Goal: Task Accomplishment & Management: Manage account settings

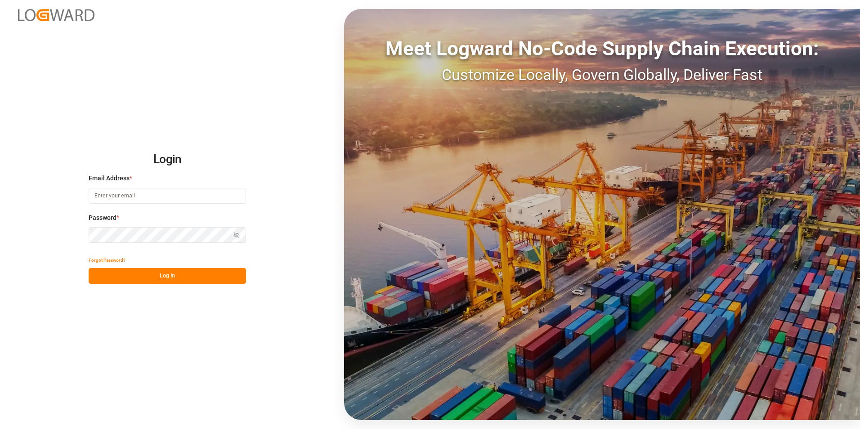
type input "[PERSON_NAME][EMAIL_ADDRESS][PERSON_NAME][DOMAIN_NAME]"
click at [189, 278] on button "Log In" at bounding box center [168, 276] width 158 height 16
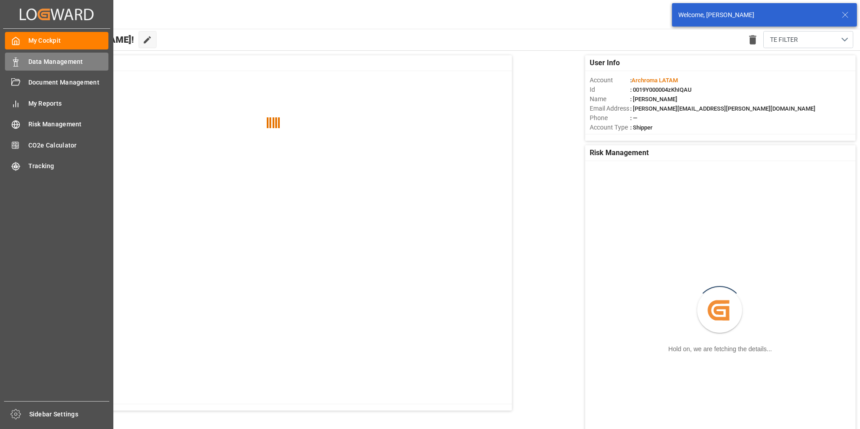
click at [18, 66] on icon at bounding box center [15, 62] width 9 height 9
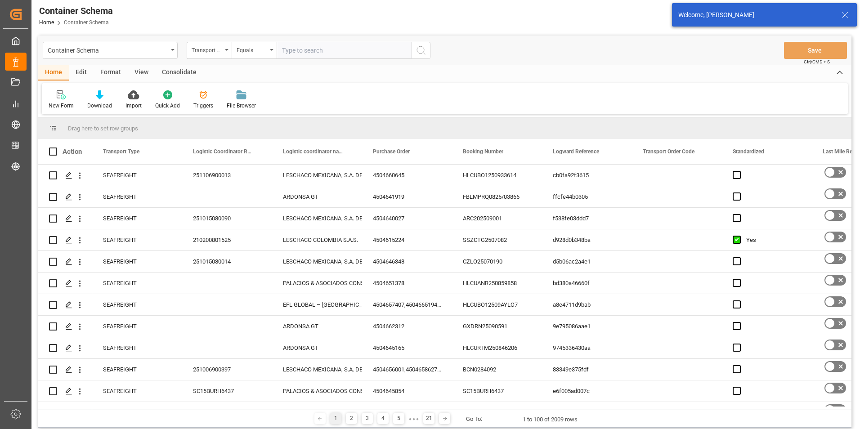
click at [213, 53] on div "Transport Type" at bounding box center [207, 49] width 31 height 10
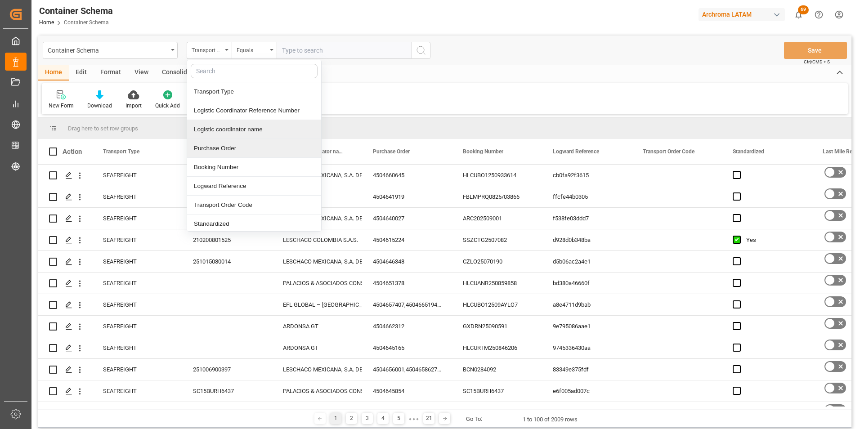
click at [229, 147] on div "Purchase Order" at bounding box center [254, 148] width 134 height 19
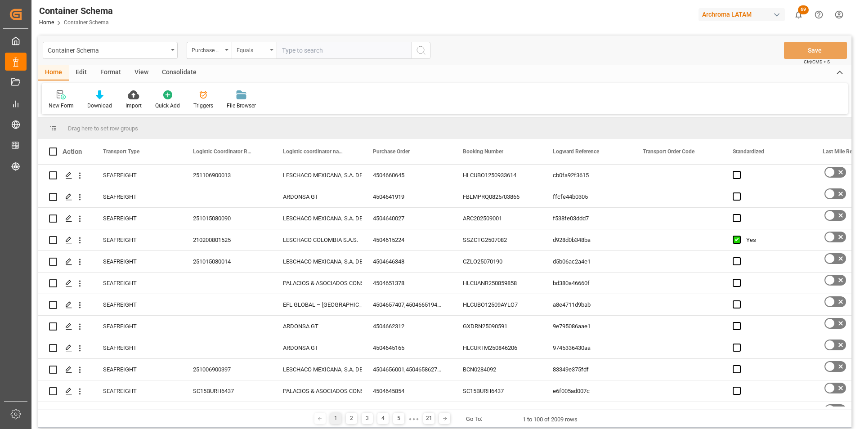
click at [237, 52] on div "Equals" at bounding box center [252, 49] width 31 height 10
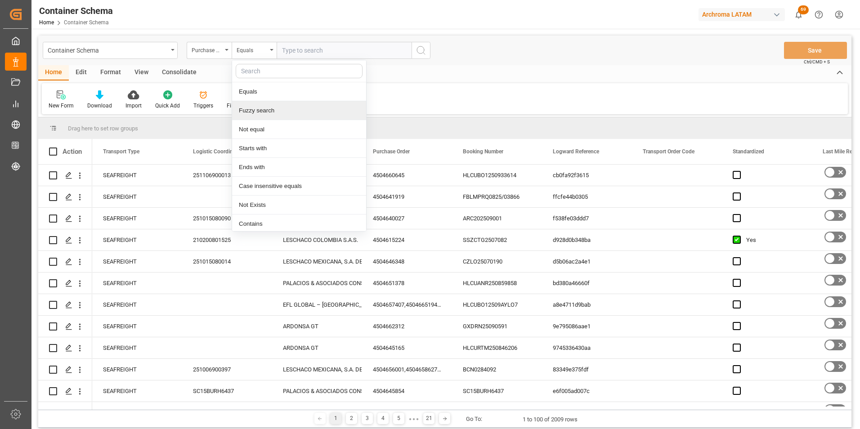
click at [258, 107] on div "Fuzzy search" at bounding box center [299, 110] width 134 height 19
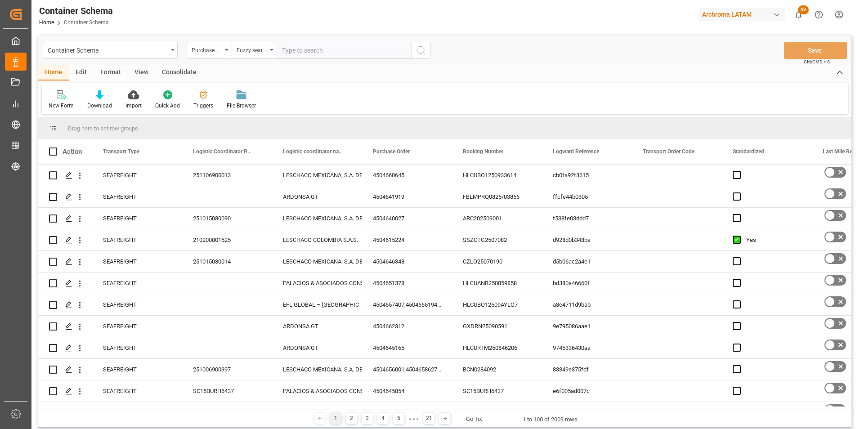
paste input "4504664226"
type input "4504664226"
click at [422, 55] on icon "search button" at bounding box center [421, 50] width 11 height 11
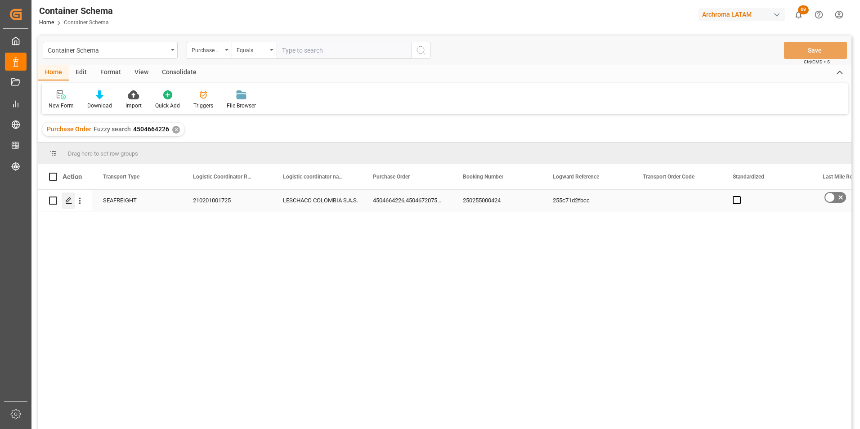
click at [72, 205] on div "Press SPACE to select this row." at bounding box center [69, 201] width 14 height 17
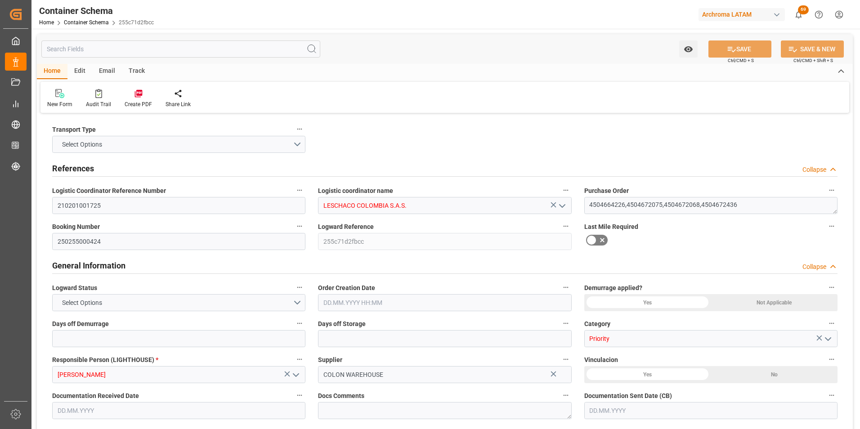
type input "0"
type input "3"
type input "21"
type input "303"
type input "10470"
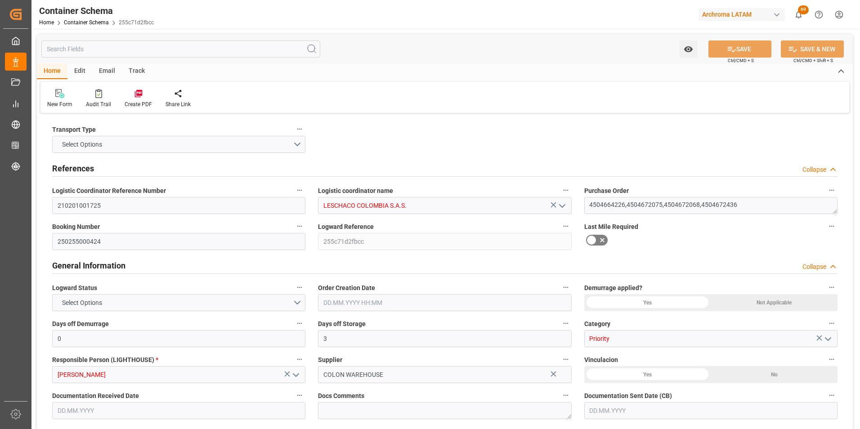
type input "11111.3"
type input "PAMIT"
type input "COCTG"
type input "9362334"
type input "[DATE] 10:00"
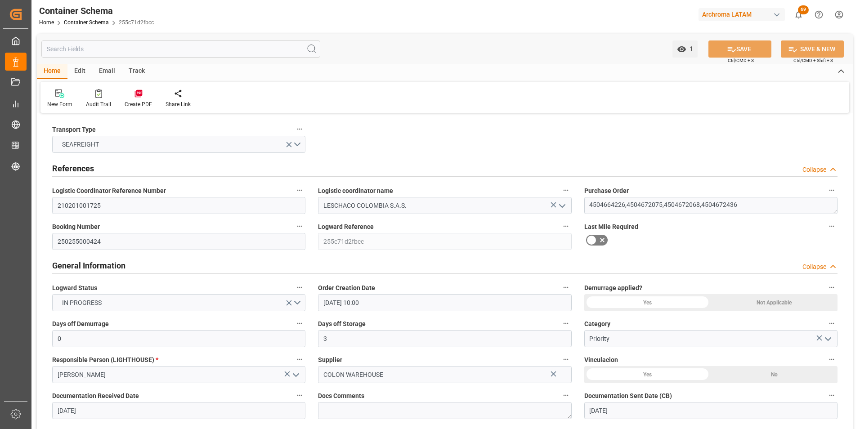
type input "[DATE]"
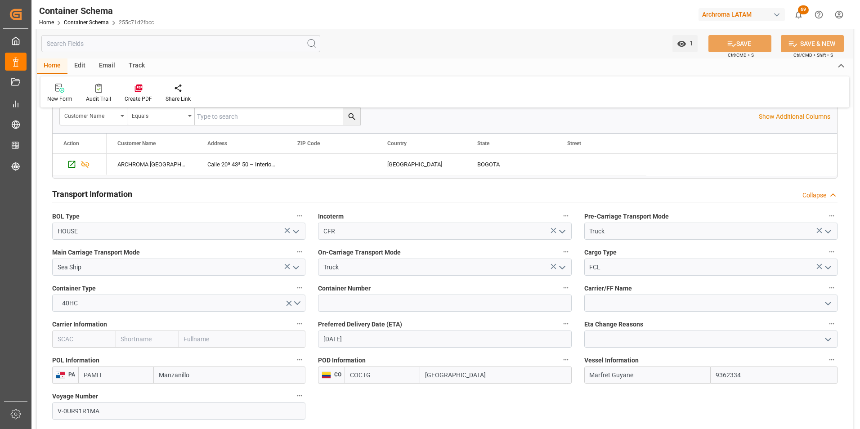
scroll to position [900, 0]
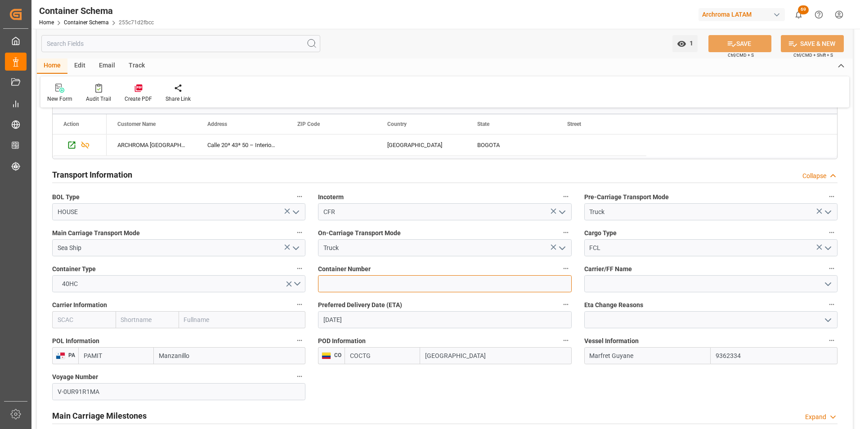
click at [393, 285] on input at bounding box center [444, 283] width 253 height 17
paste input "UETU5622879"
type input "UETU5622879"
click at [213, 320] on input "text" at bounding box center [242, 319] width 127 height 17
type input "cma"
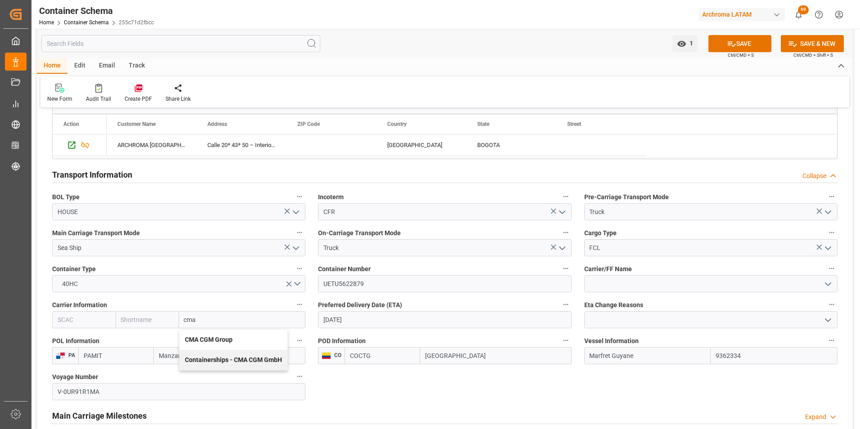
click at [215, 336] on b "CMA CGM Group" at bounding box center [209, 339] width 48 height 7
type input "CMDU"
type input "CMACGM"
type input "CMA CGM Group"
click at [627, 284] on input at bounding box center [711, 283] width 253 height 17
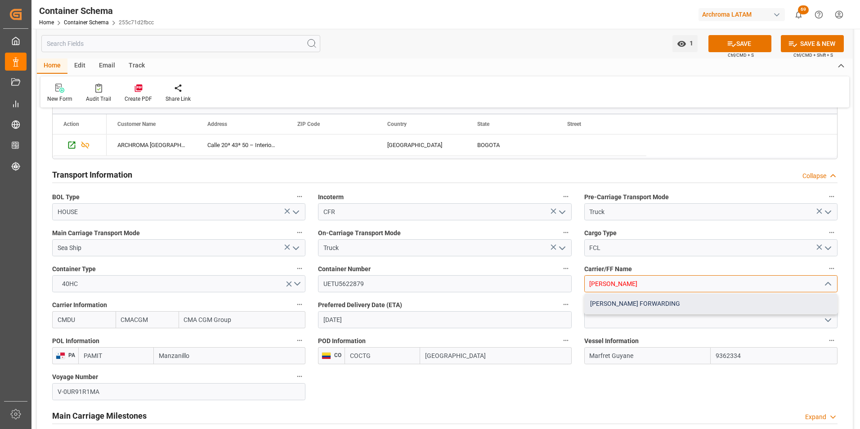
click at [629, 299] on div "[PERSON_NAME] FORWARDING" at bounding box center [711, 304] width 252 height 20
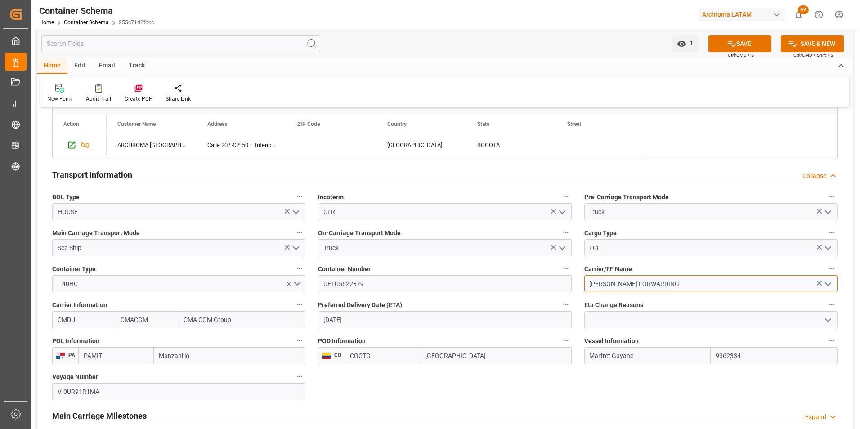
type input "[PERSON_NAME] FORWARDING"
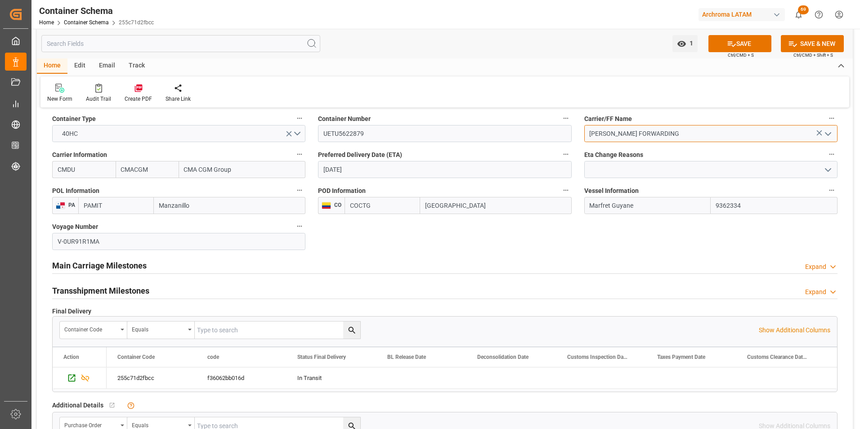
scroll to position [1080, 0]
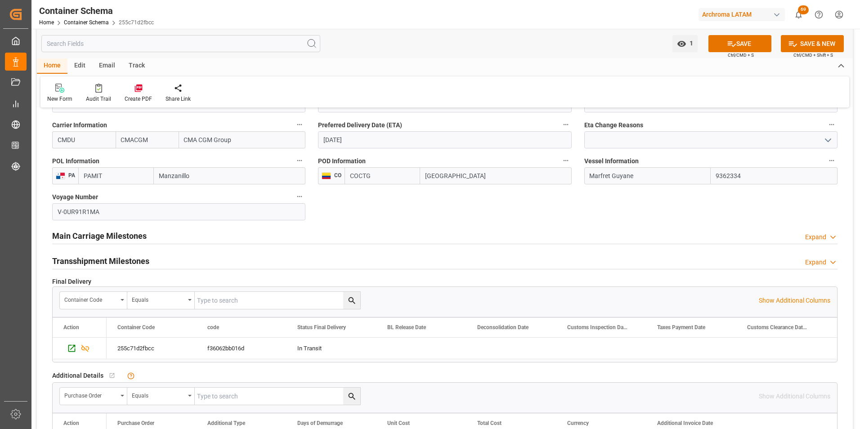
click at [111, 239] on h2 "Main Carriage Milestones" at bounding box center [99, 236] width 95 height 12
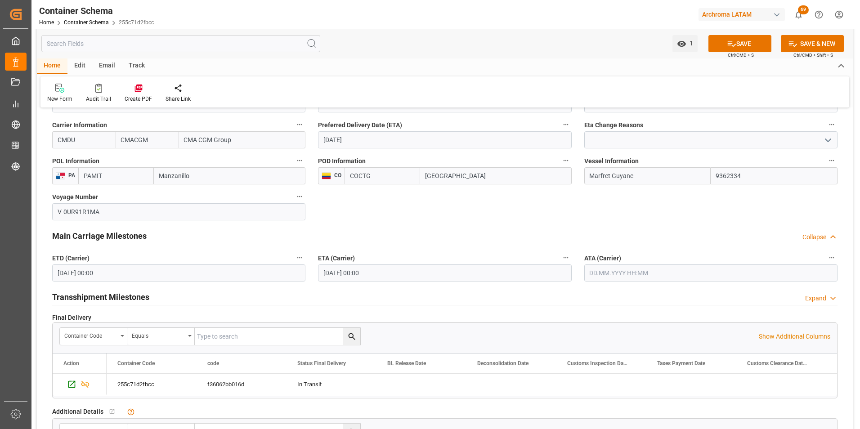
click at [76, 274] on input "[DATE] 00:00" at bounding box center [178, 273] width 253 height 17
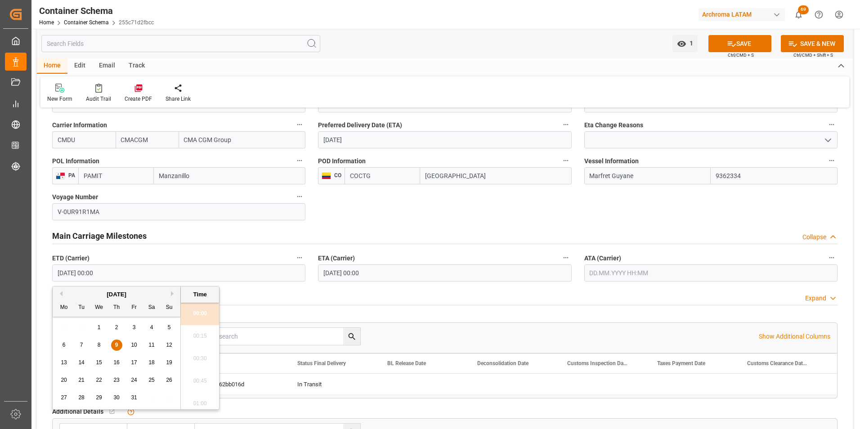
click at [113, 360] on span "16" at bounding box center [116, 363] width 6 height 6
type input "[DATE] 00:00"
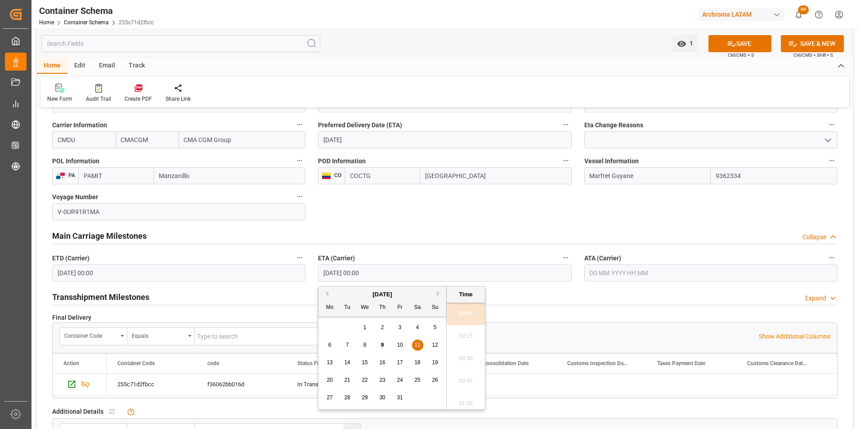
click at [346, 276] on input "[DATE] 00:00" at bounding box center [444, 273] width 253 height 17
click at [432, 362] on div "19" at bounding box center [435, 363] width 11 height 11
click at [466, 318] on li "20:00" at bounding box center [466, 314] width 38 height 23
type input "[DATE] 20:00"
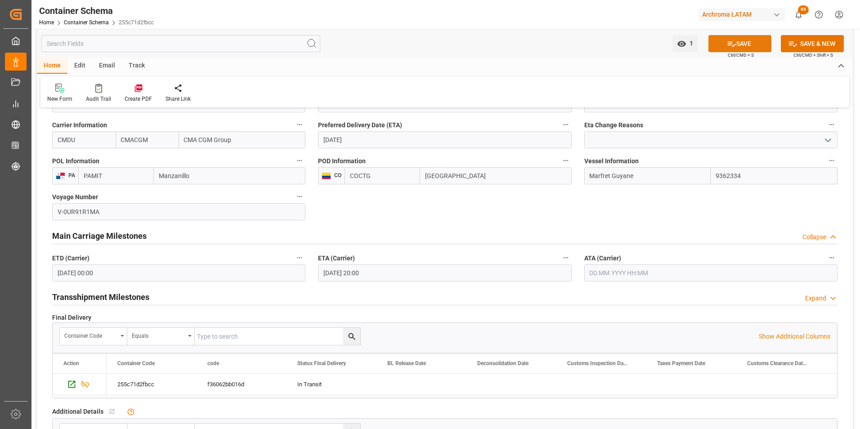
click at [744, 43] on button "SAVE" at bounding box center [740, 43] width 63 height 17
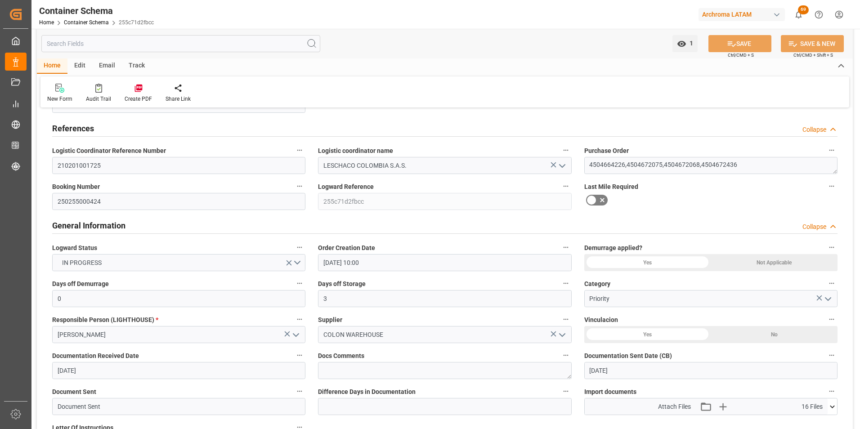
scroll to position [0, 0]
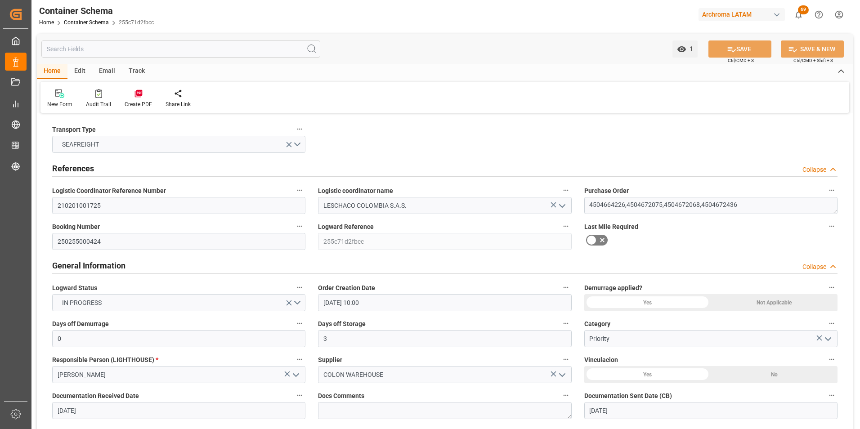
click at [105, 69] on div "Email" at bounding box center [107, 71] width 30 height 15
click at [72, 90] on div at bounding box center [60, 93] width 27 height 9
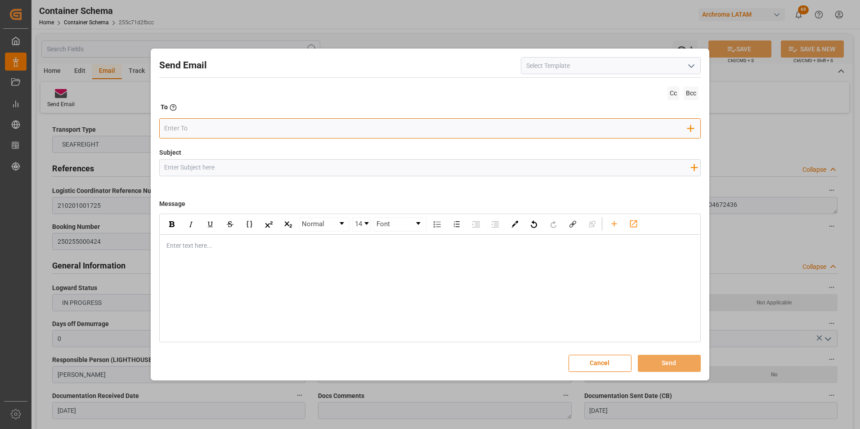
click at [460, 135] on input "email" at bounding box center [426, 129] width 524 height 14
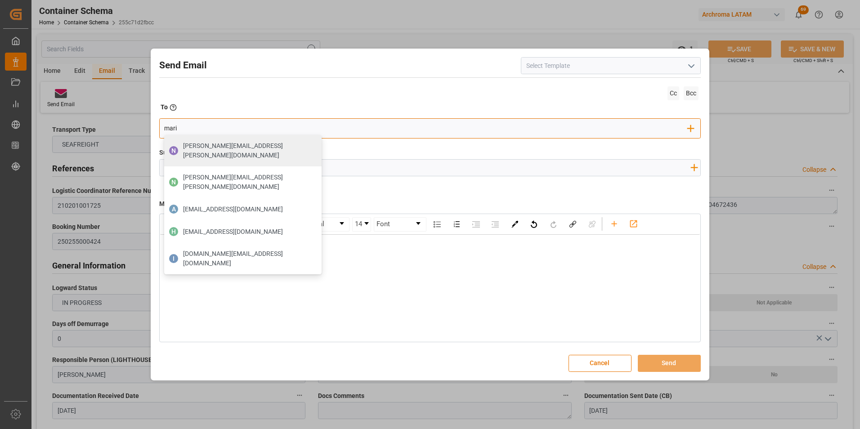
type input "maria"
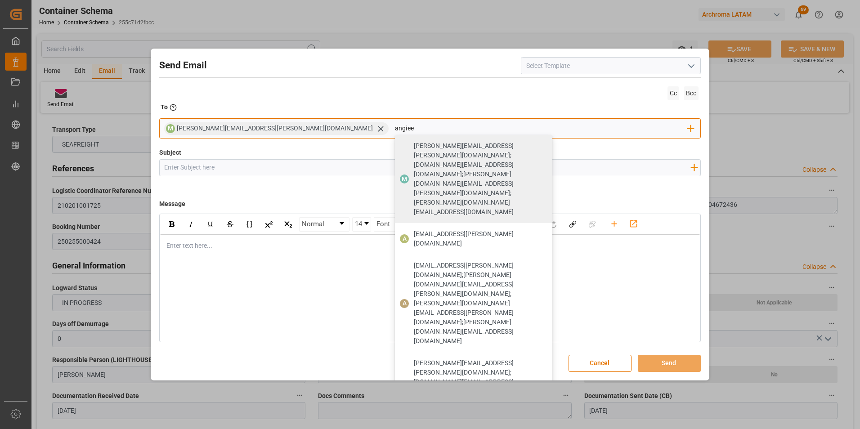
type input "[EMAIL_ADDRESS][PERSON_NAME][DOMAIN_NAME]"
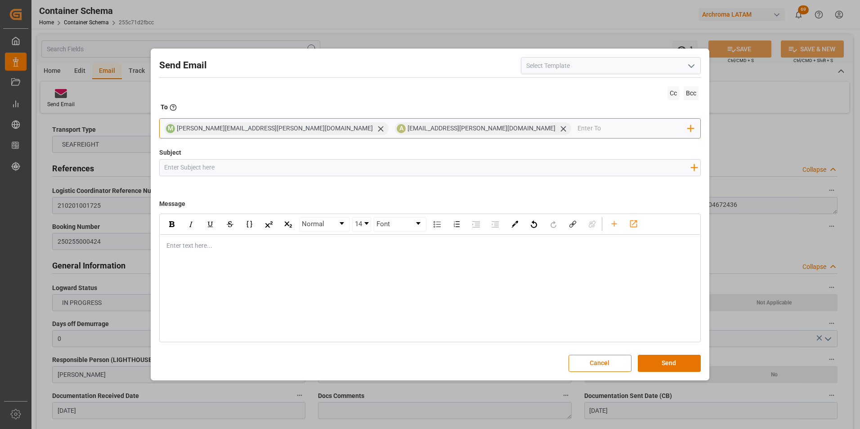
click at [578, 132] on input "email" at bounding box center [633, 129] width 110 height 14
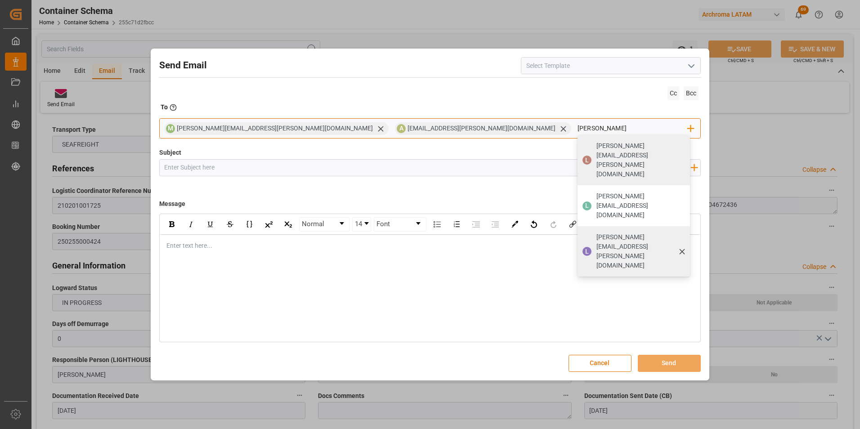
type input "[PERSON_NAME]"
click at [594, 230] on div "[PERSON_NAME][EMAIL_ADDRESS][PERSON_NAME][DOMAIN_NAME]" at bounding box center [641, 252] width 94 height 44
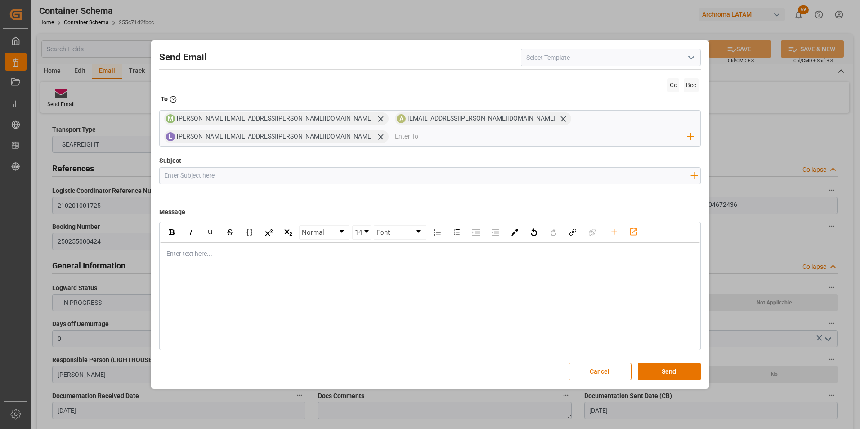
click at [229, 168] on input "Subject" at bounding box center [428, 176] width 536 height 16
paste input "P0.4504664226"
paste input "P0.4504672075"
click at [339, 168] on input "COL || STATUS ZARPE || PO P0.4504664226,4504672075" at bounding box center [428, 176] width 536 height 16
paste input "4504672068"
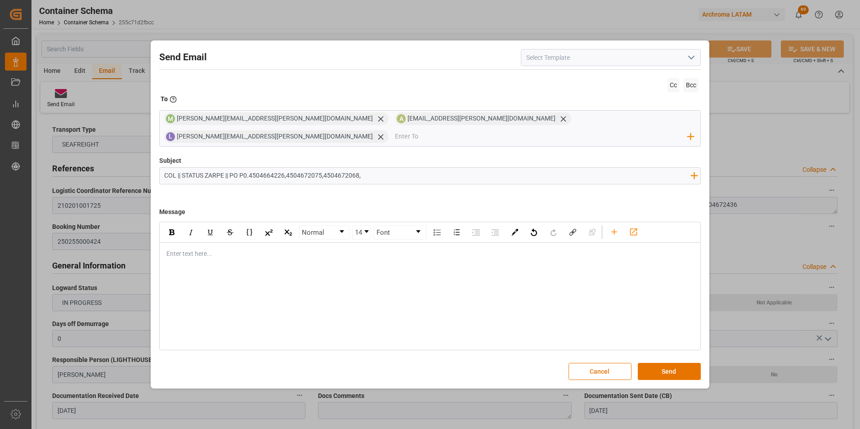
paste input "4504672436"
paste input "UETU5622879"
click at [182, 169] on input "COL || STATUS ZARPE || PO P0.4504664226,4504672075,4504672068,4504672436 || CON…" at bounding box center [428, 176] width 536 height 16
click at [265, 168] on input "COL || TE || STATUS ZARPE || PO P0.4504664226,4504672075,4504672068,4504672436 …" at bounding box center [428, 176] width 536 height 16
click at [542, 168] on input "COL || TE || STATUS ZARPE || PO 4504664226,4504672075,4504672068,4504672436 || …" at bounding box center [428, 176] width 536 height 16
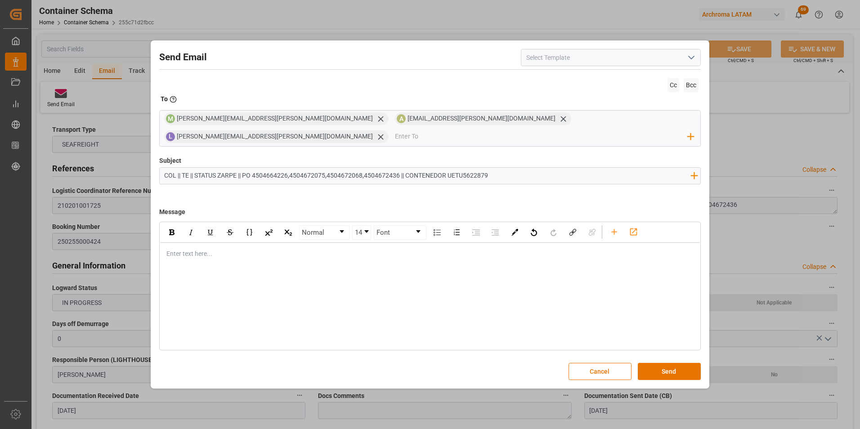
type input "COL || TE || STATUS ZARPE || PO 4504664226,4504672075,4504672068,4504672436 || …"
click at [221, 249] on div "rdw-editor" at bounding box center [430, 253] width 527 height 9
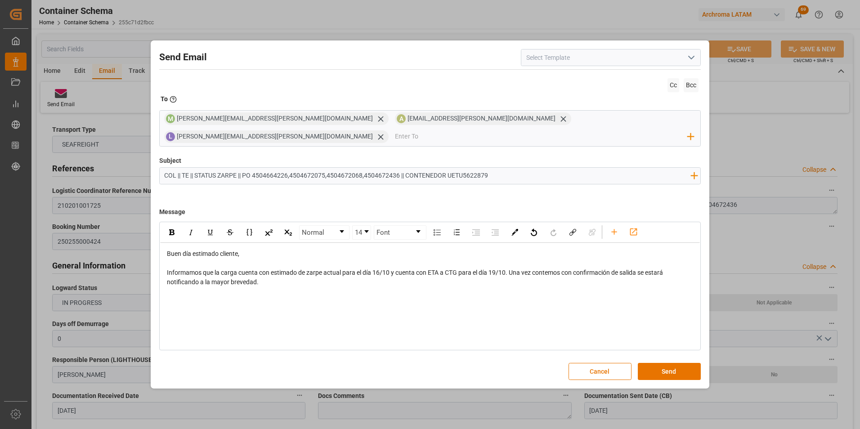
click at [214, 293] on div "Normal 14 Font Buen día estimado cliente, Informamos que la carga cuenta con es…" at bounding box center [430, 286] width 542 height 129
click at [203, 299] on div "Normal 14 Font Buen día estimado cliente, Informamos que la carga cuenta con es…" at bounding box center [430, 286] width 542 height 129
click at [277, 274] on div "Informamos que la carga cuenta con estimado de zarpe actual para el día 16/10 y…" at bounding box center [430, 277] width 527 height 19
click at [281, 287] on div "rdw-editor" at bounding box center [430, 291] width 527 height 9
click at [686, 367] on button "Send" at bounding box center [669, 371] width 63 height 17
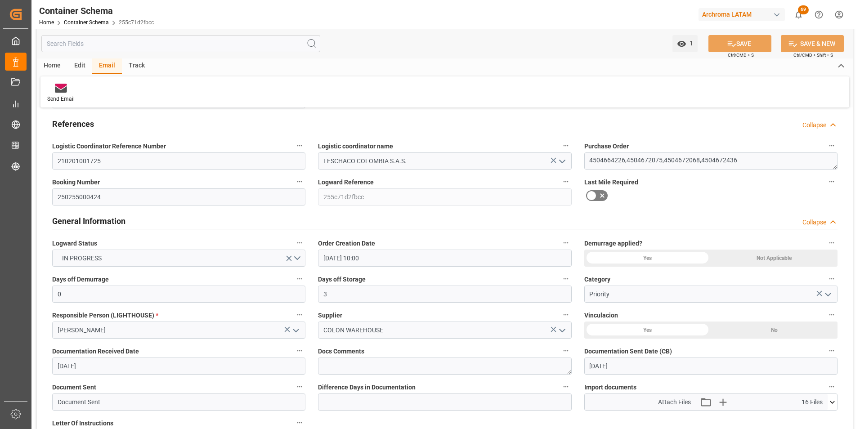
scroll to position [180, 0]
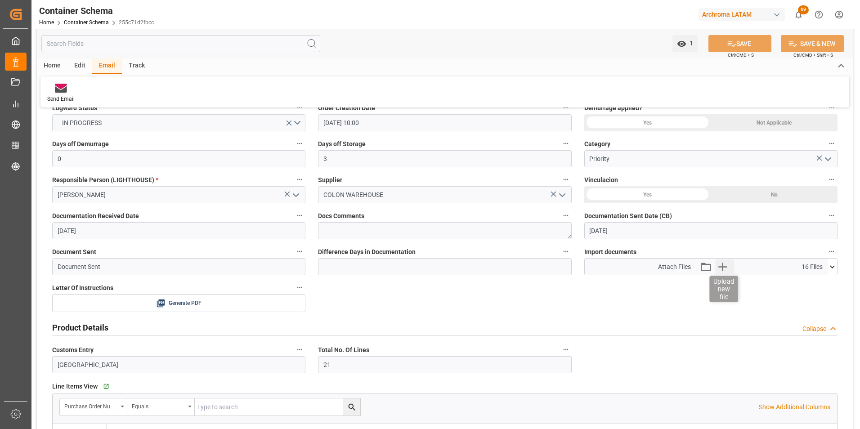
click at [721, 273] on icon "button" at bounding box center [723, 267] width 14 height 14
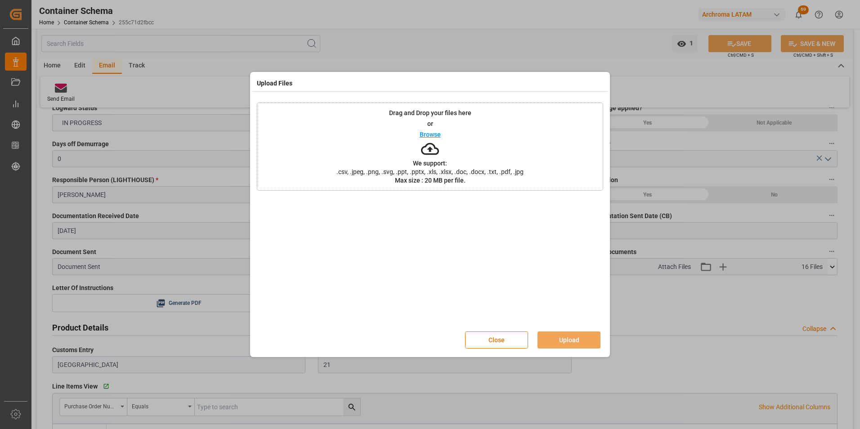
click at [487, 162] on div "Drag and Drop your files here or Browse We support: .csv, .jpeg, .png, .svg, .p…" at bounding box center [430, 147] width 347 height 88
click at [569, 331] on div "Close Upload" at bounding box center [430, 340] width 347 height 30
click at [572, 337] on button "Upload" at bounding box center [569, 340] width 63 height 17
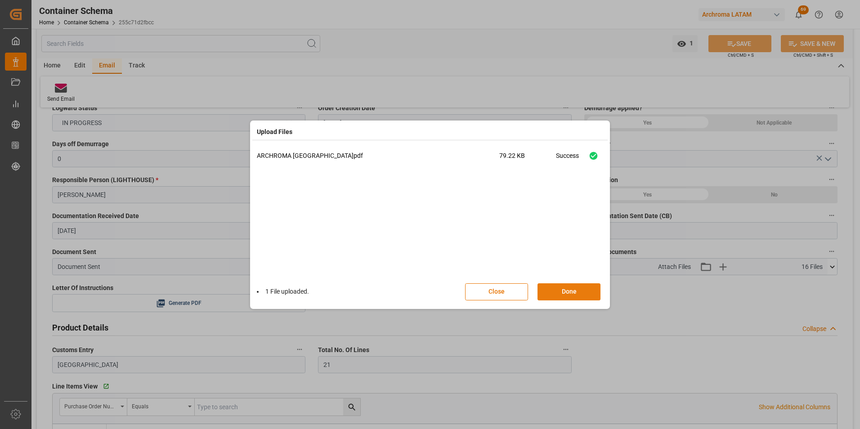
click at [585, 297] on button "Done" at bounding box center [569, 292] width 63 height 17
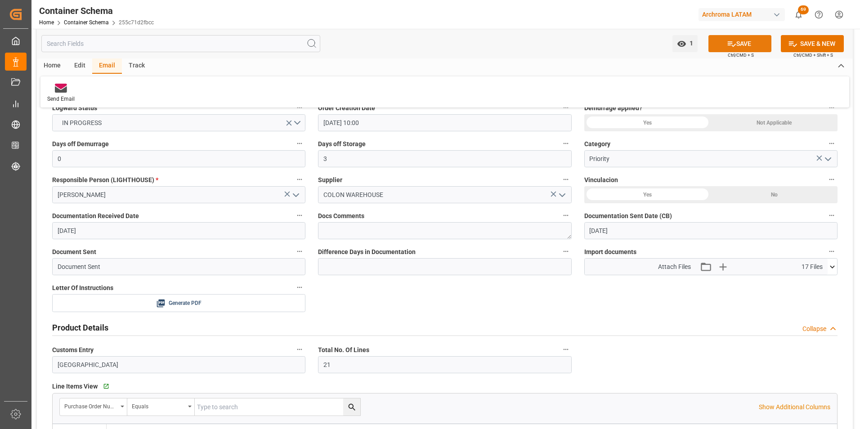
click at [734, 46] on icon at bounding box center [731, 43] width 9 height 9
click at [92, 19] on link "Container Schema" at bounding box center [86, 22] width 45 height 6
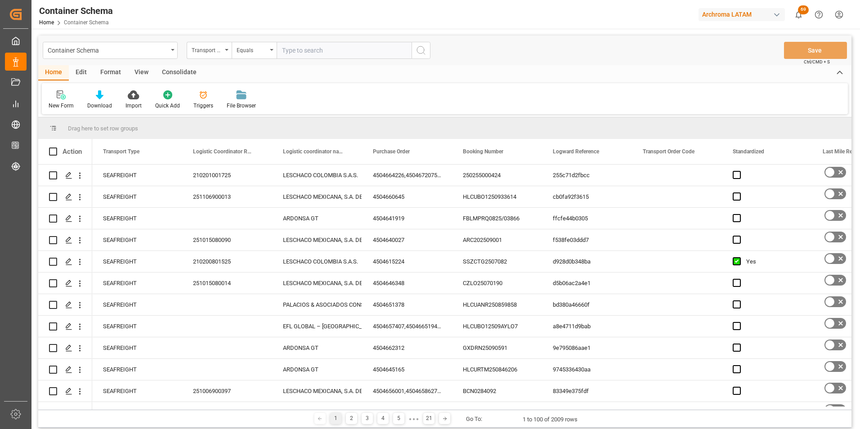
click at [172, 54] on div "Container Schema" at bounding box center [110, 50] width 135 height 17
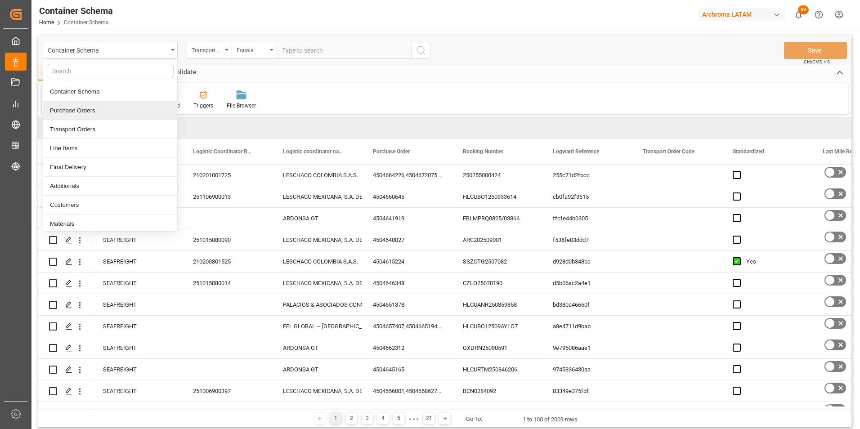
click at [110, 113] on div "Purchase Orders" at bounding box center [110, 110] width 134 height 19
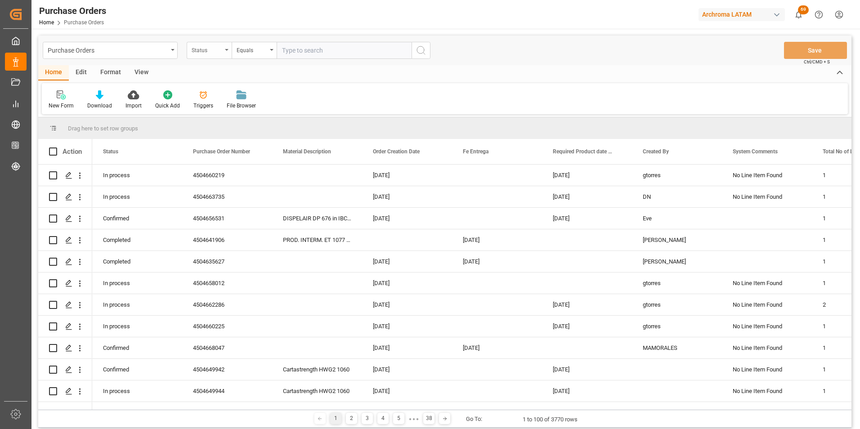
click at [221, 53] on div "Status" at bounding box center [207, 49] width 31 height 10
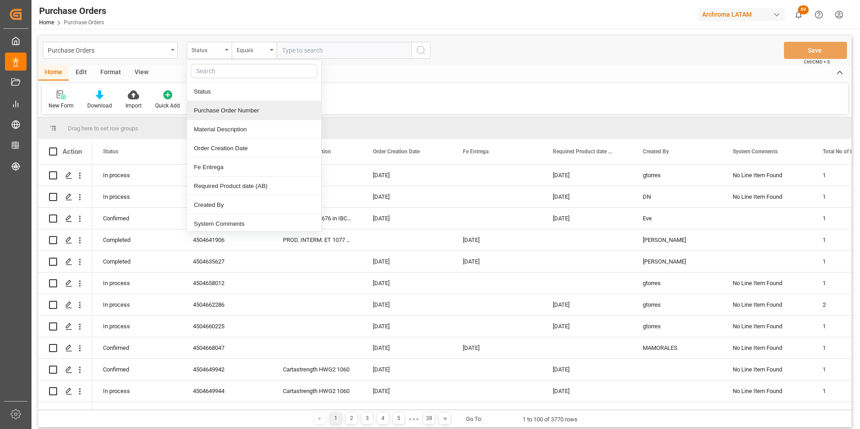
click at [223, 113] on div "Purchase Order Number" at bounding box center [254, 110] width 134 height 19
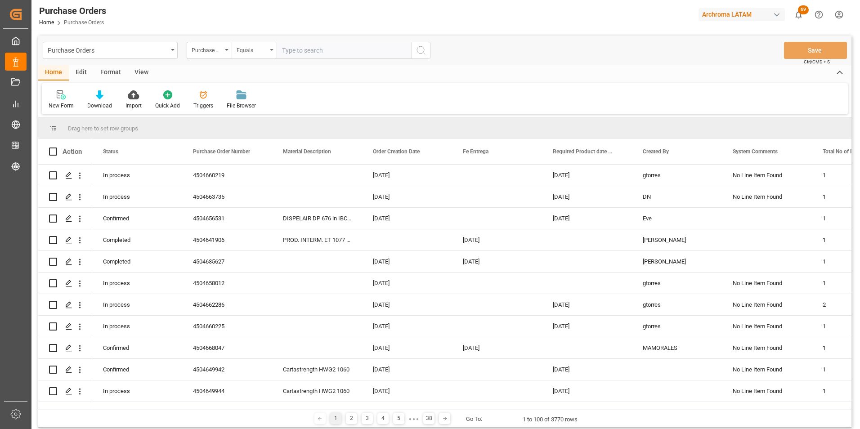
click at [247, 57] on div "Equals" at bounding box center [254, 50] width 45 height 17
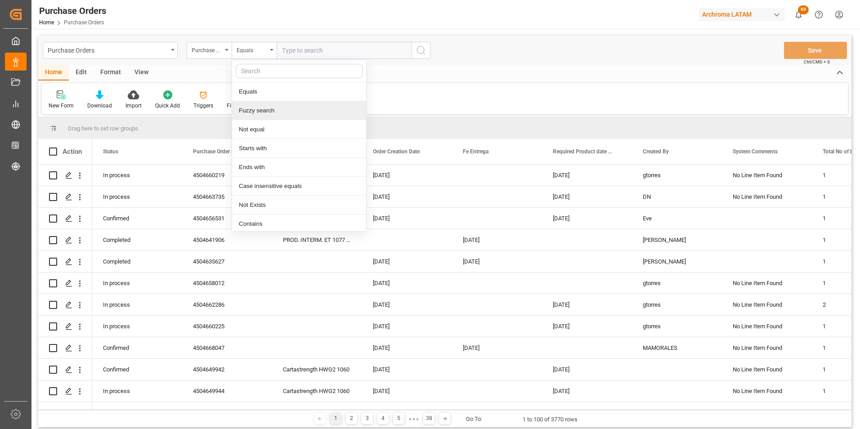
click at [260, 109] on div "Fuzzy search" at bounding box center [299, 110] width 134 height 19
paste input "4504659796"
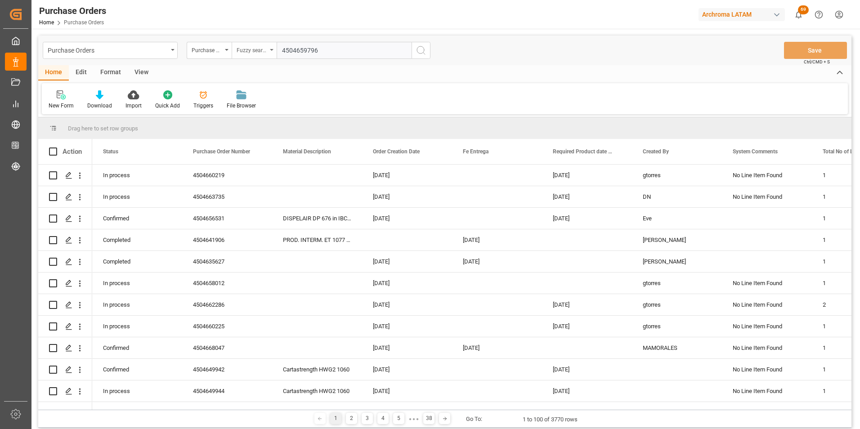
type input "4504659796"
click at [270, 42] on div "Fuzzy search" at bounding box center [254, 50] width 45 height 17
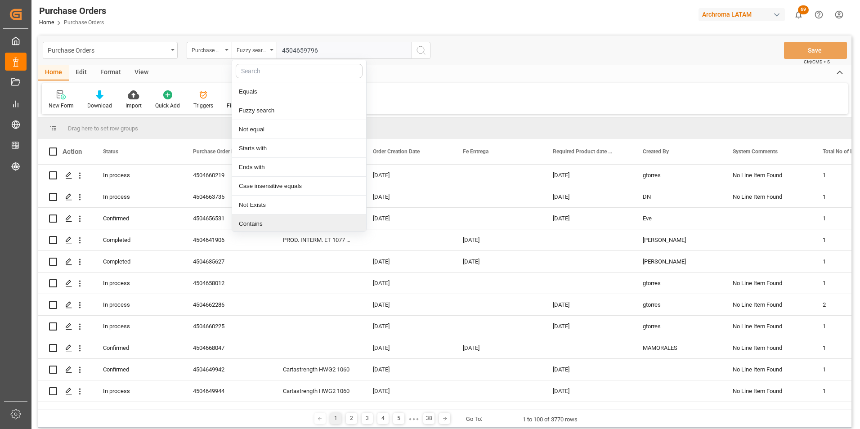
click at [262, 222] on div "Contains" at bounding box center [299, 224] width 134 height 19
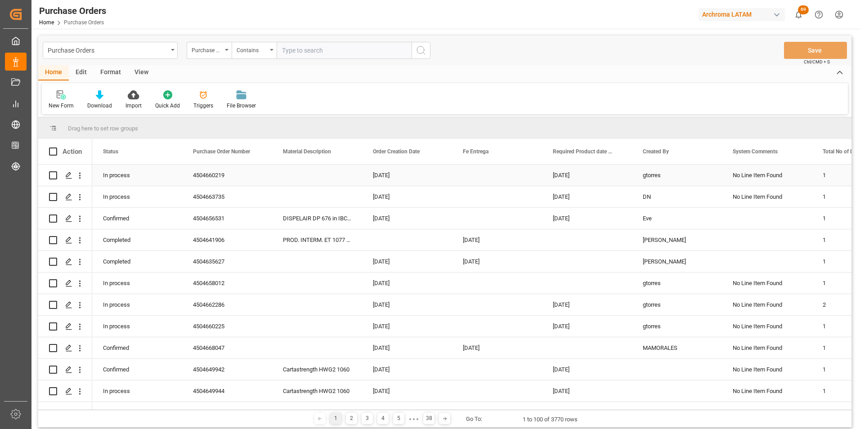
paste input "4504659796"
click at [324, 47] on input "4504659796" at bounding box center [344, 50] width 135 height 17
paste input "4504659796"
type input "4504659796,4504659796"
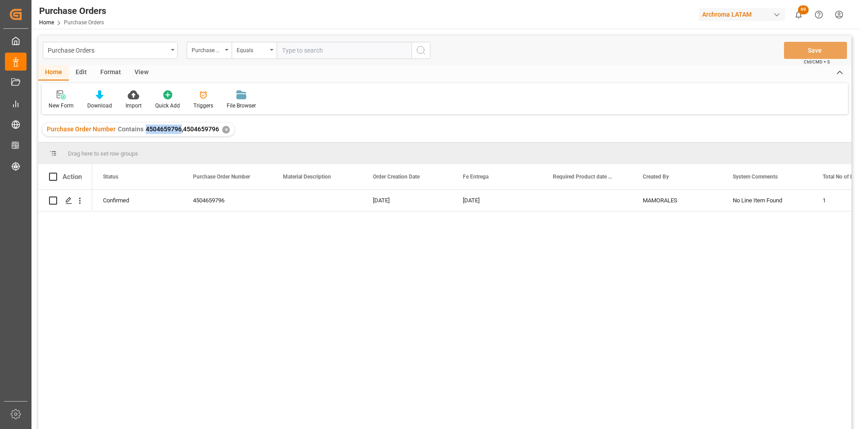
drag, startPoint x: 144, startPoint y: 129, endPoint x: 180, endPoint y: 130, distance: 35.6
click at [180, 130] on span "4504659796,4504659796" at bounding box center [182, 129] width 73 height 7
copy span "4504659796"
click at [225, 130] on div "✕" at bounding box center [226, 130] width 8 height 8
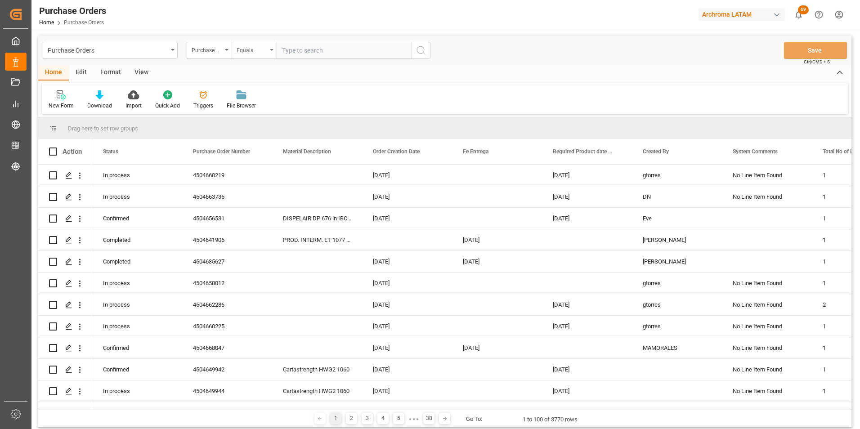
click at [271, 53] on div "Equals" at bounding box center [254, 50] width 45 height 17
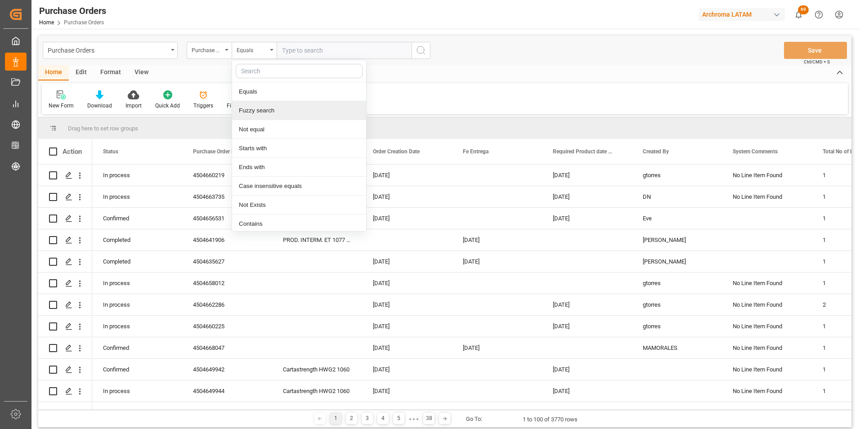
click at [261, 111] on div "Fuzzy search" at bounding box center [299, 110] width 134 height 19
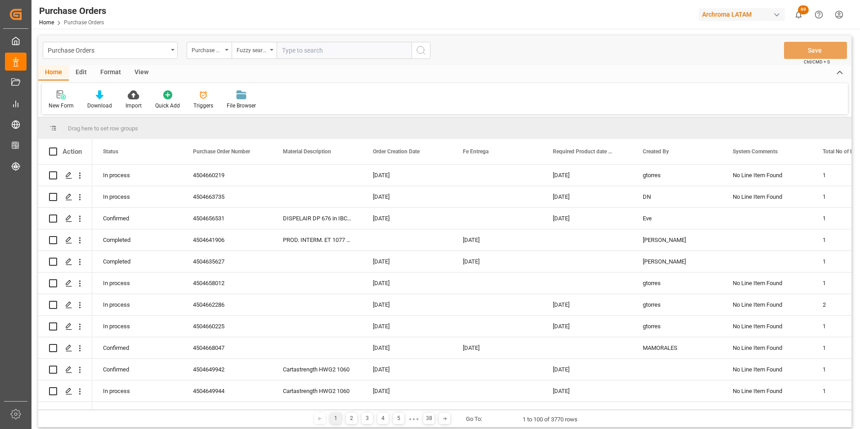
paste input "4504659796"
type input "4504659796,4504659775"
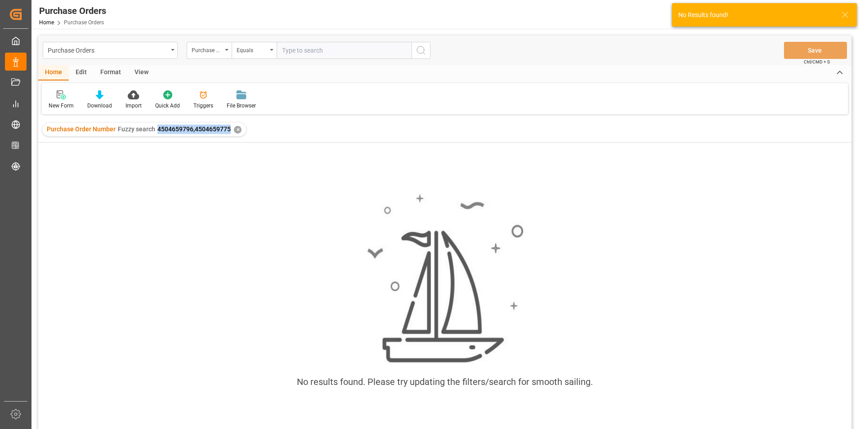
drag, startPoint x: 157, startPoint y: 129, endPoint x: 230, endPoint y: 136, distance: 72.8
click at [230, 136] on div "Purchase Order Number Fuzzy search 4504659796,4504659775 ✕" at bounding box center [144, 130] width 204 height 14
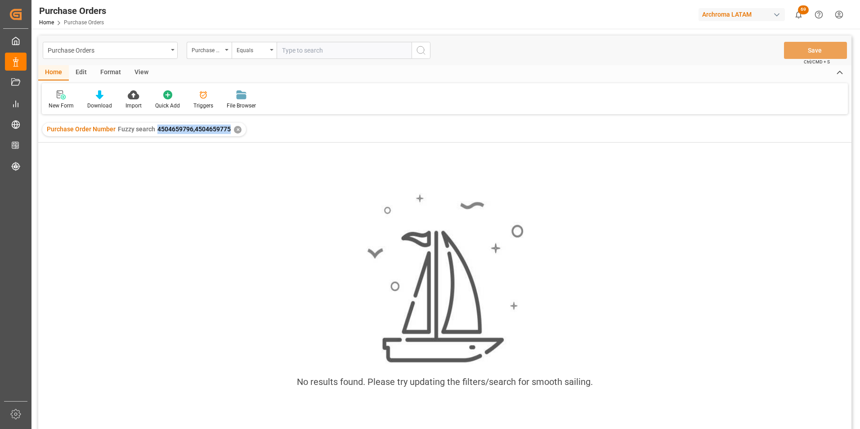
copy span "4504659796,4504659775"
click at [235, 131] on div "✕" at bounding box center [238, 130] width 8 height 8
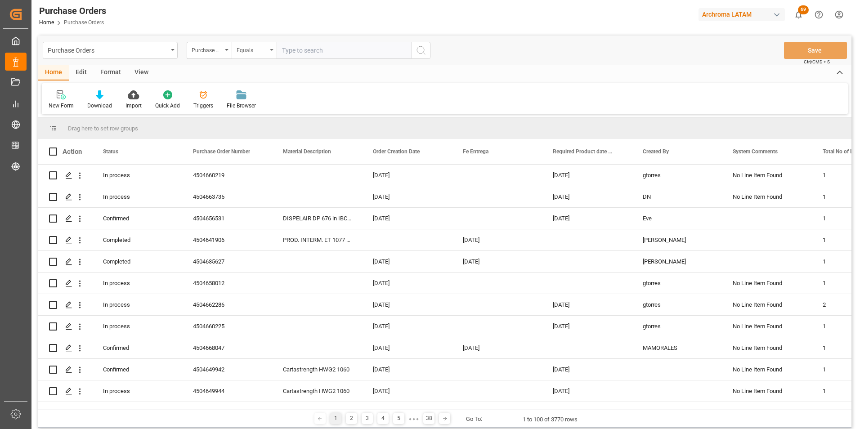
click at [263, 56] on div "Equals" at bounding box center [254, 50] width 45 height 17
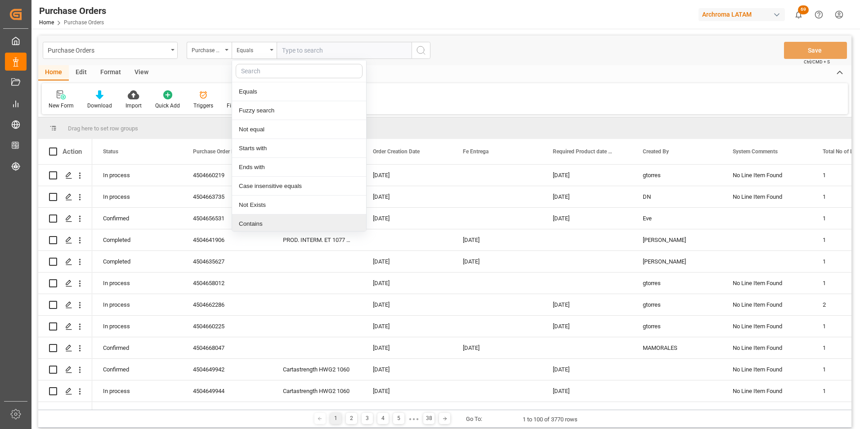
click at [255, 223] on div "Contains" at bounding box center [299, 224] width 134 height 19
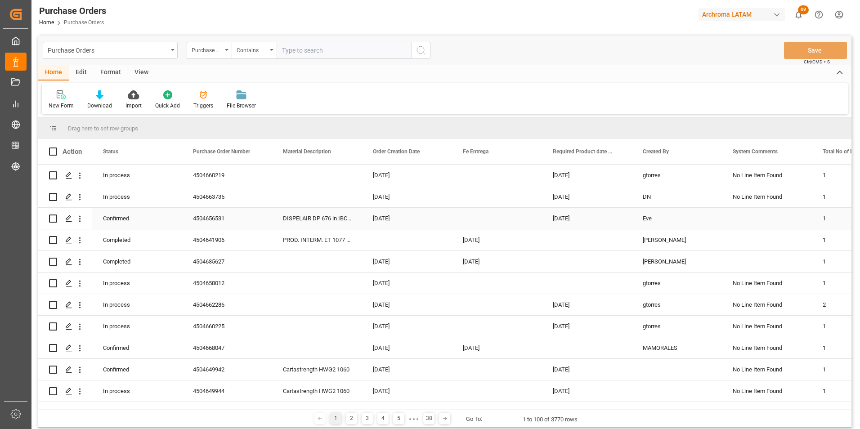
paste input "4504659796,4504659775"
type input "4504659796,4504659775"
click at [418, 55] on icon "search button" at bounding box center [421, 50] width 11 height 11
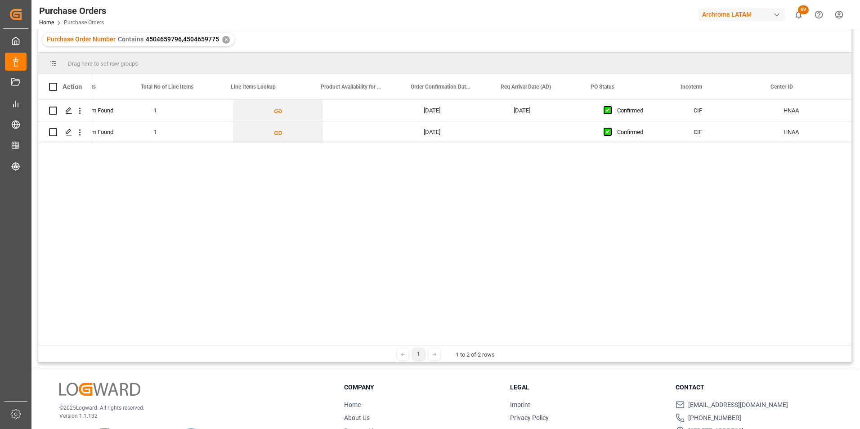
scroll to position [0, 682]
click at [449, 114] on div "[DATE]" at bounding box center [445, 110] width 90 height 21
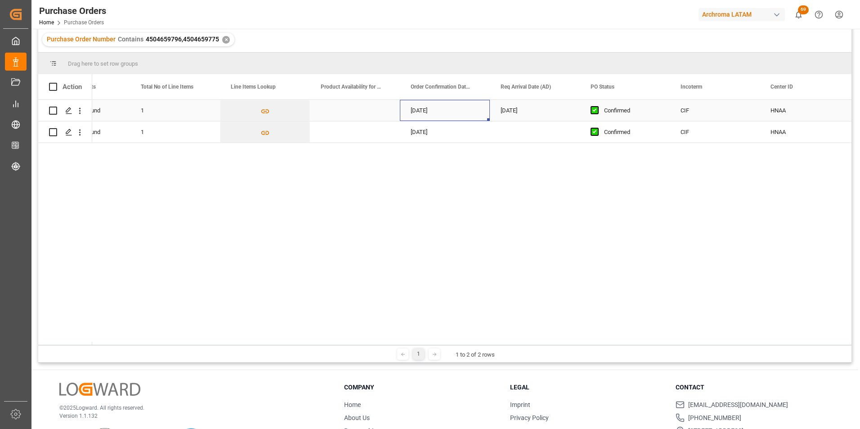
click at [449, 114] on div "[DATE]" at bounding box center [445, 110] width 90 height 21
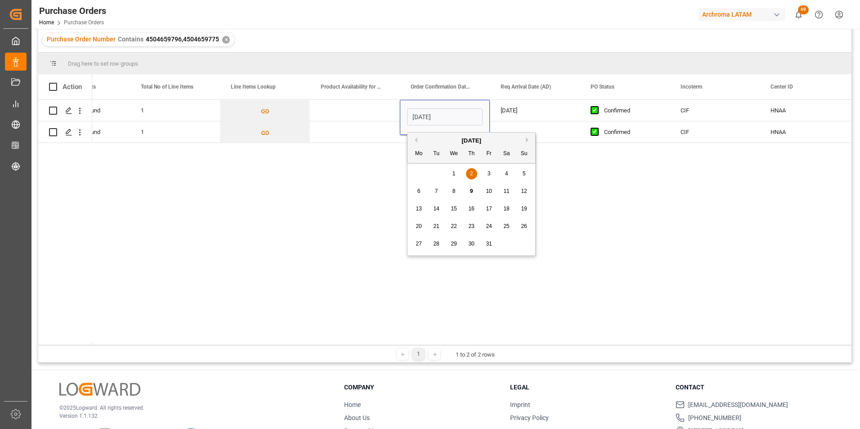
click at [493, 172] on div "3" at bounding box center [489, 174] width 11 height 11
type input "[DATE]"
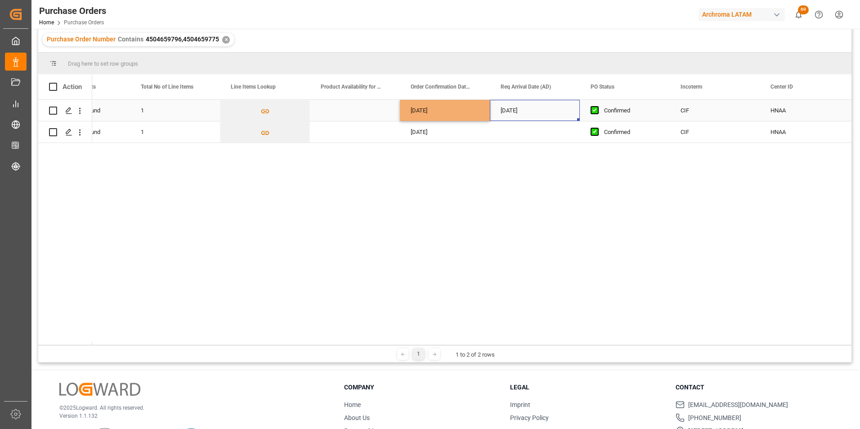
click at [518, 116] on div "[DATE]" at bounding box center [535, 110] width 90 height 21
click at [547, 108] on div "[DATE]" at bounding box center [535, 110] width 90 height 21
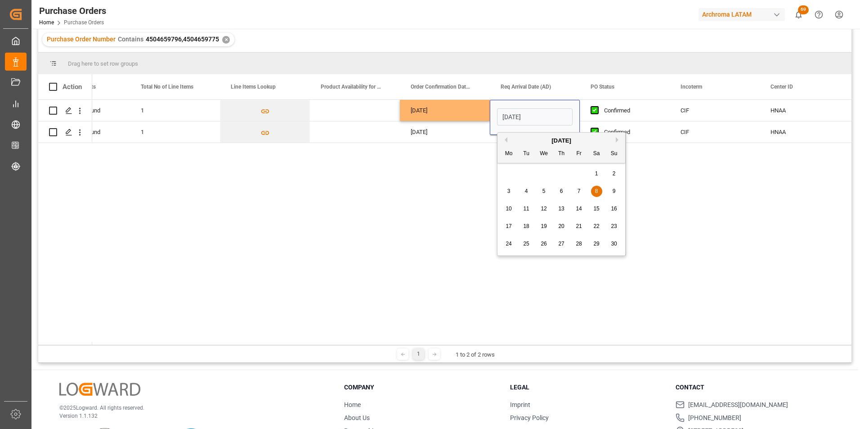
click at [600, 192] on div "8" at bounding box center [596, 191] width 11 height 11
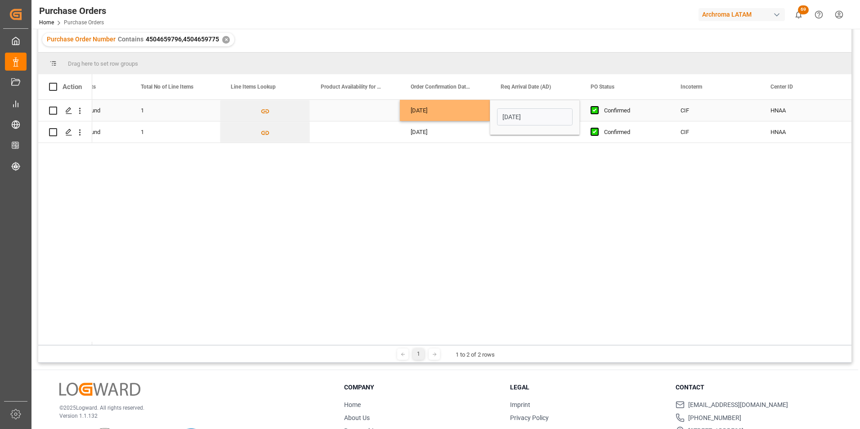
click at [464, 112] on div "[DATE]" at bounding box center [445, 110] width 90 height 21
drag, startPoint x: 488, startPoint y: 121, endPoint x: 484, endPoint y: 139, distance: 18.5
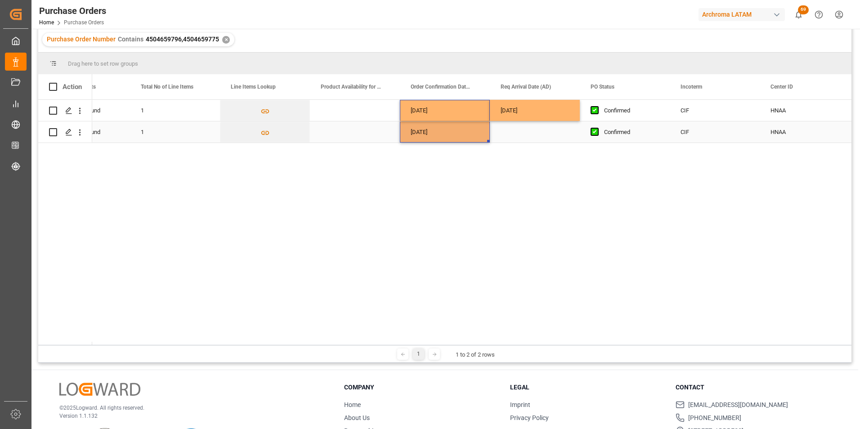
click at [511, 118] on div "[DATE]" at bounding box center [535, 110] width 90 height 21
drag, startPoint x: 577, startPoint y: 121, endPoint x: 575, endPoint y: 135, distance: 14.2
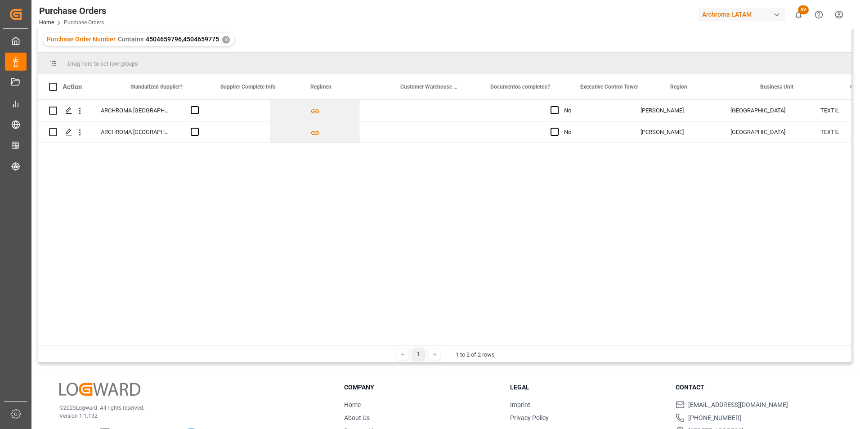
scroll to position [0, 1705]
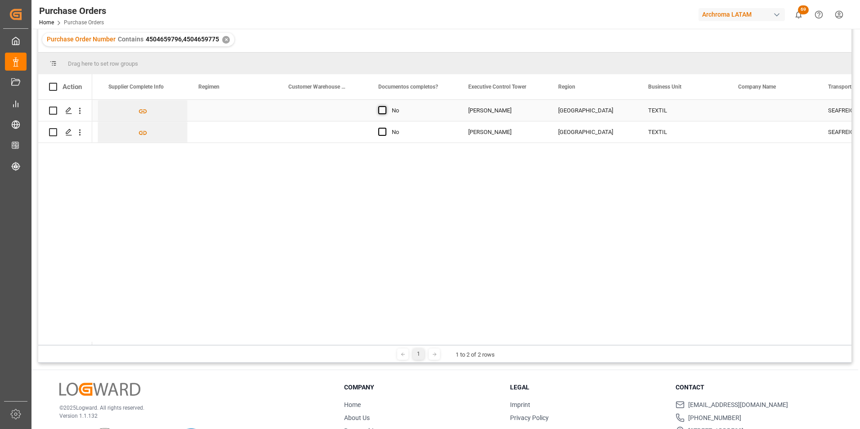
click at [383, 112] on span "Press SPACE to select this row." at bounding box center [382, 110] width 8 height 8
click at [385, 106] on input "Press SPACE to select this row." at bounding box center [385, 106] width 0 height 0
click at [384, 130] on span "Press SPACE to select this row." at bounding box center [382, 132] width 8 height 8
click at [385, 128] on input "Press SPACE to select this row." at bounding box center [385, 128] width 0 height 0
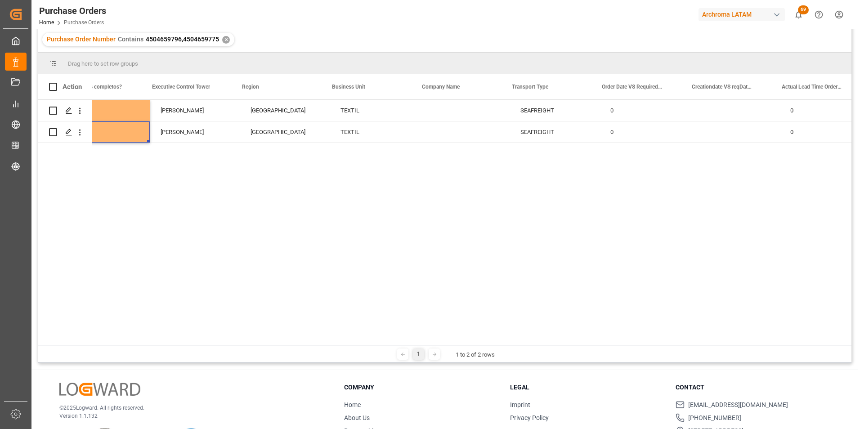
scroll to position [0, 0]
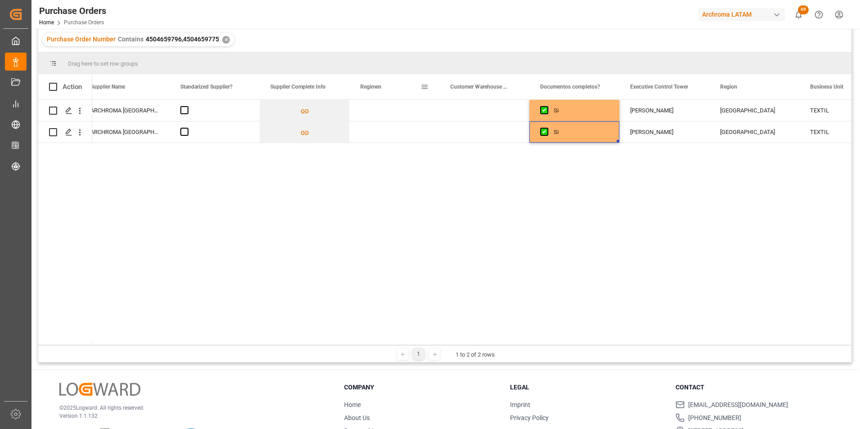
click at [394, 104] on div "Press SPACE to select this row." at bounding box center [395, 110] width 90 height 21
click at [422, 115] on icon "open menu" at bounding box center [423, 116] width 11 height 11
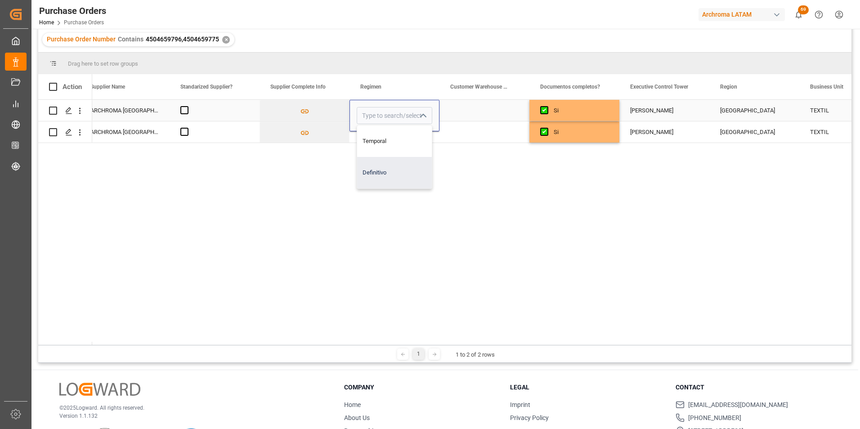
click at [403, 167] on div "Definitivo" at bounding box center [394, 173] width 75 height 32
type input "Definitivo"
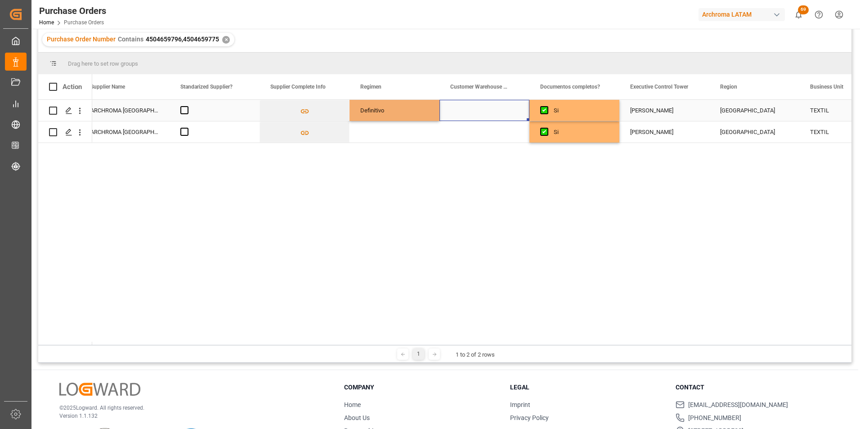
click at [456, 113] on div "Press SPACE to select this row." at bounding box center [485, 110] width 90 height 21
click at [489, 112] on div "Press SPACE to select this row." at bounding box center [485, 110] width 90 height 21
click at [513, 114] on input "Press SPACE to select this row." at bounding box center [485, 115] width 76 height 17
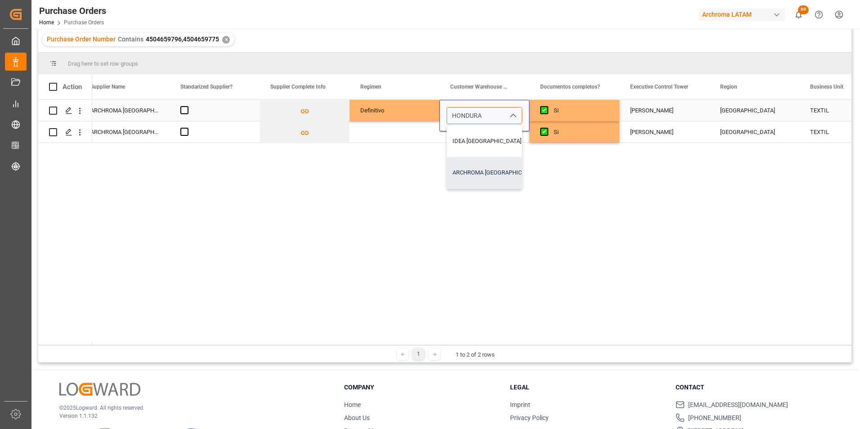
click at [493, 167] on div "ARCHROMA [GEOGRAPHIC_DATA] S.A. DE C.V" at bounding box center [511, 173] width 128 height 32
type input "ARCHROMA [GEOGRAPHIC_DATA] S.A. DE C.V"
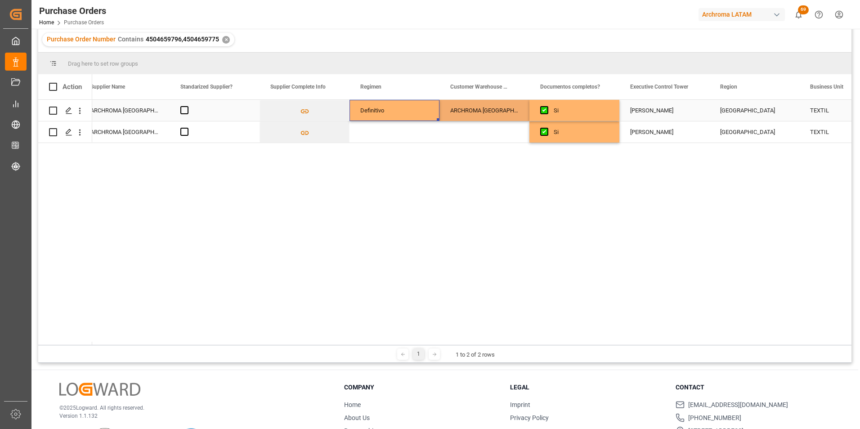
click at [418, 111] on div "Definitivo" at bounding box center [394, 110] width 68 height 21
drag, startPoint x: 437, startPoint y: 120, endPoint x: 437, endPoint y: 130, distance: 9.9
click at [473, 106] on div "ARCHROMA [GEOGRAPHIC_DATA] S.A. DE C.V" at bounding box center [485, 110] width 90 height 21
drag, startPoint x: 527, startPoint y: 119, endPoint x: 526, endPoint y: 128, distance: 8.7
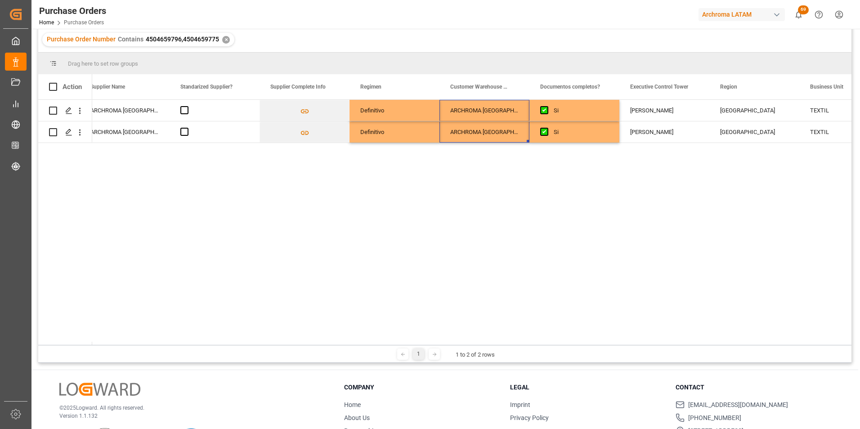
drag, startPoint x: 549, startPoint y: 345, endPoint x: 583, endPoint y: 345, distance: 33.8
click at [634, 351] on div "1 1 to 2 of 2 rows" at bounding box center [445, 354] width 814 height 18
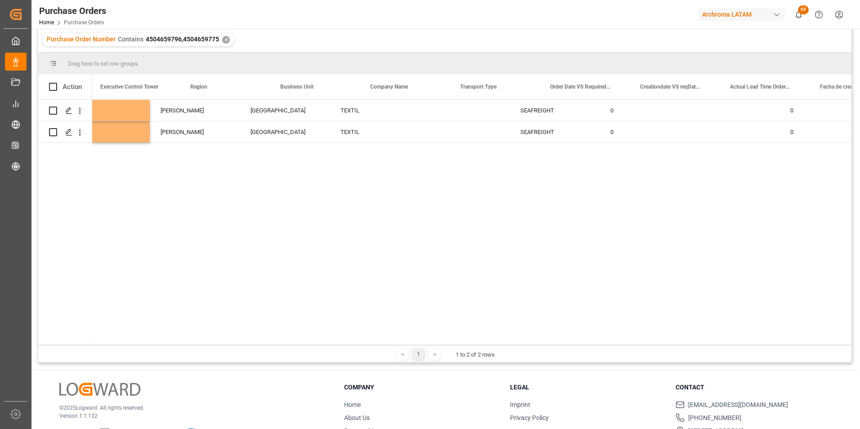
scroll to position [0, 2416]
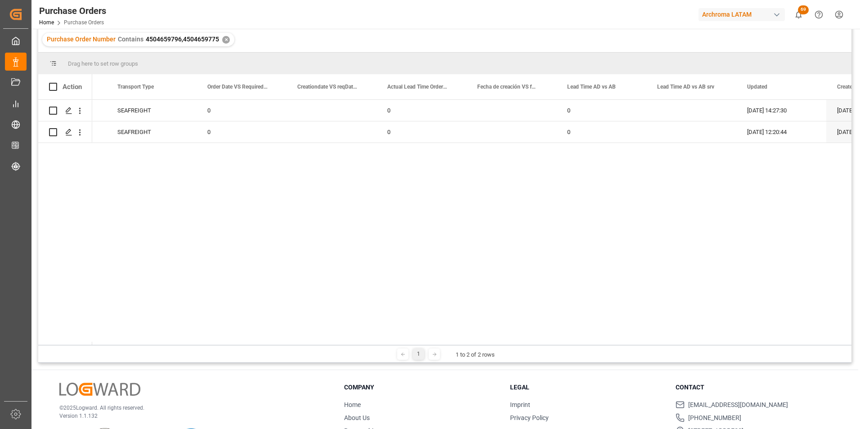
click at [734, 356] on div "1 1 to 2 of 2 rows" at bounding box center [445, 354] width 814 height 18
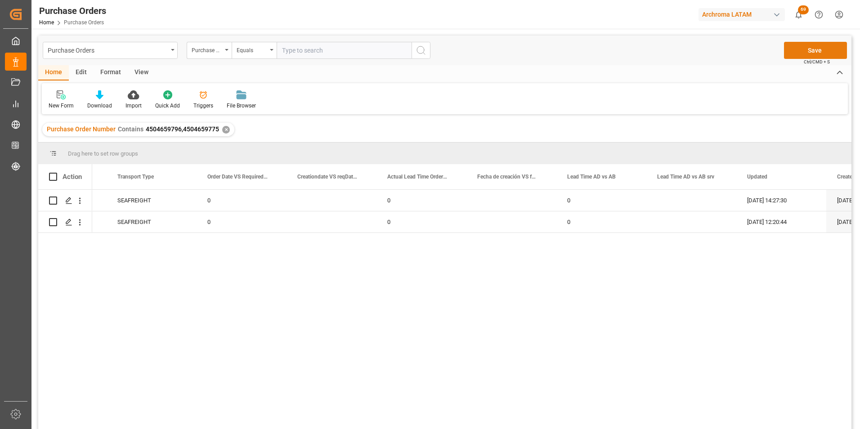
click at [802, 51] on button "Save" at bounding box center [815, 50] width 63 height 17
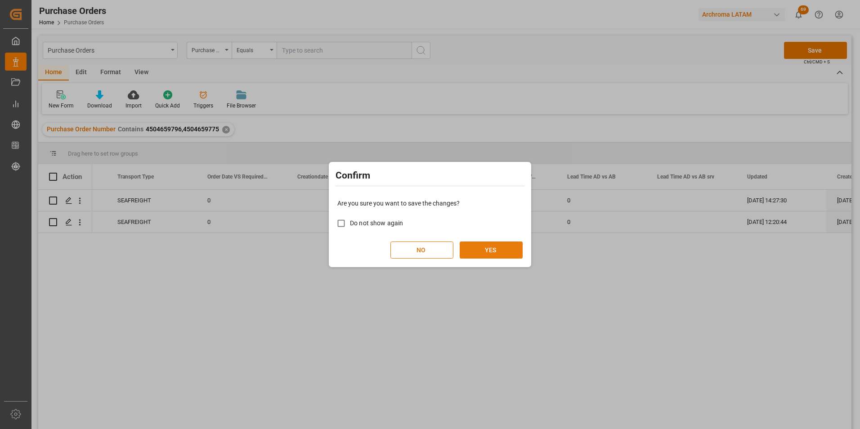
click at [489, 249] on button "YES" at bounding box center [491, 250] width 63 height 17
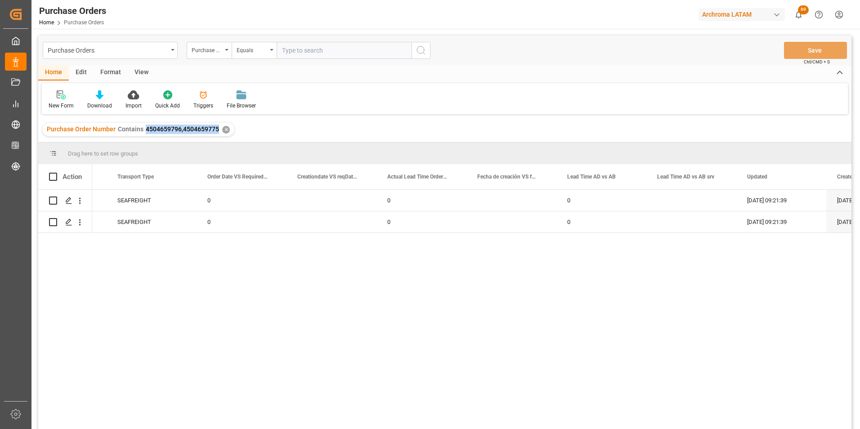
drag, startPoint x: 145, startPoint y: 131, endPoint x: 217, endPoint y: 134, distance: 72.1
click at [217, 134] on div "Purchase Order Number Contains 4504659796,4504659775 ✕" at bounding box center [138, 130] width 192 height 14
copy span "4504659796,4504659775"
click at [143, 51] on div "Purchase Orders" at bounding box center [108, 49] width 120 height 11
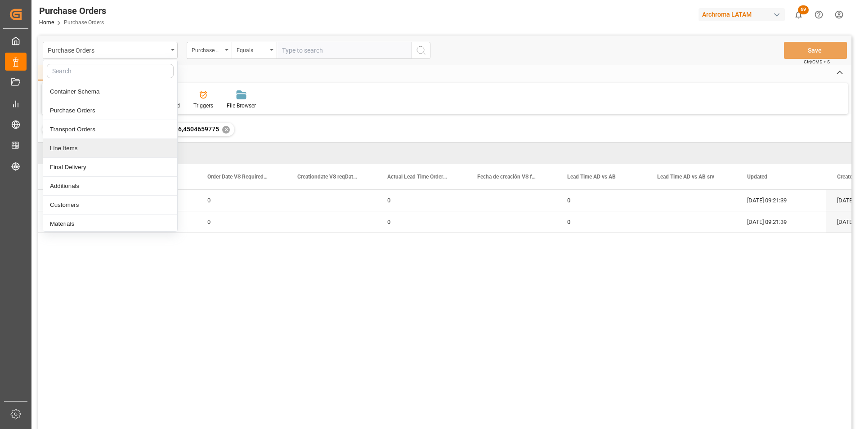
click at [111, 148] on div "Line Items" at bounding box center [110, 148] width 134 height 19
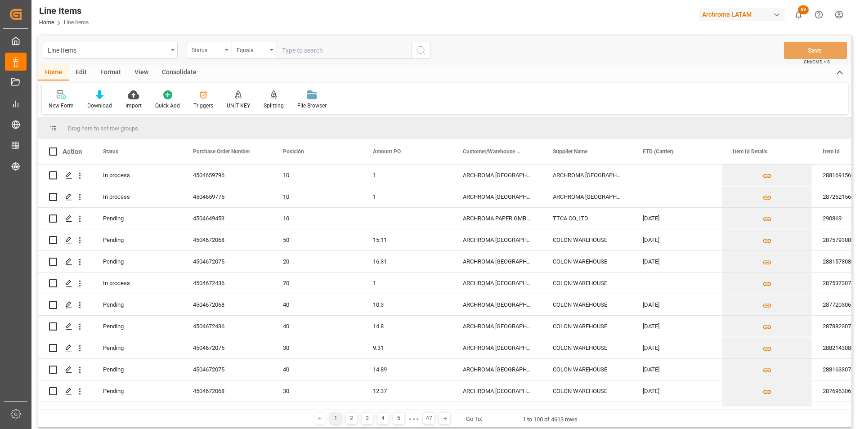
click at [220, 49] on div "Status" at bounding box center [207, 49] width 31 height 10
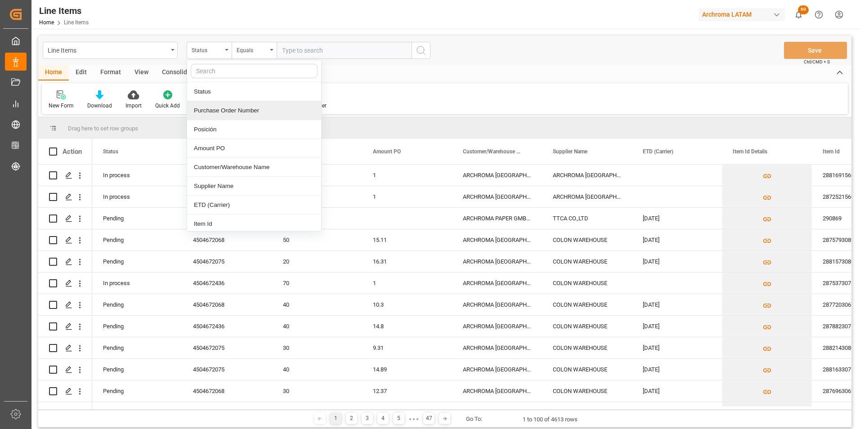
click at [234, 112] on div "Purchase Order Number" at bounding box center [254, 110] width 134 height 19
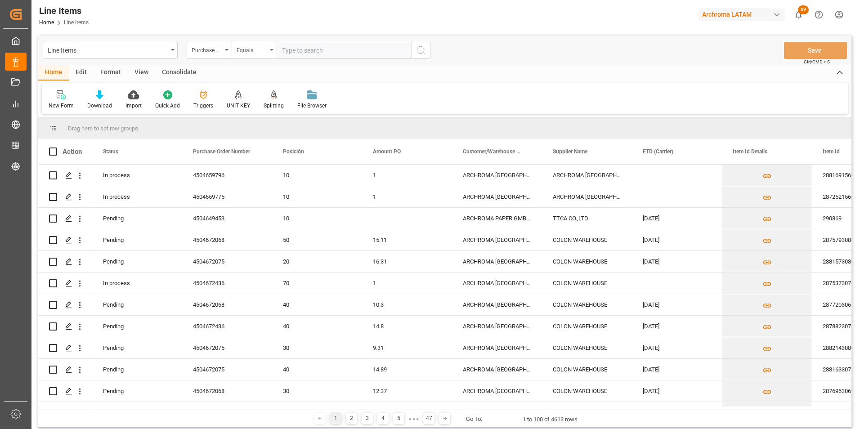
click at [248, 54] on div "Equals" at bounding box center [252, 49] width 31 height 10
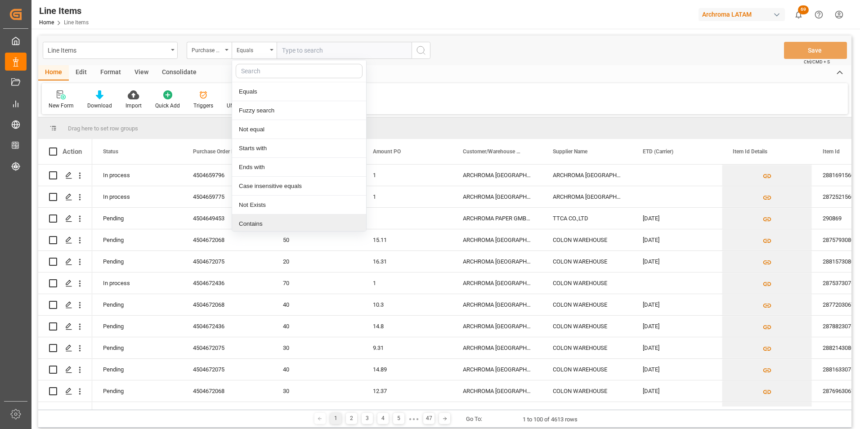
click at [257, 218] on div "Contains" at bounding box center [299, 224] width 134 height 19
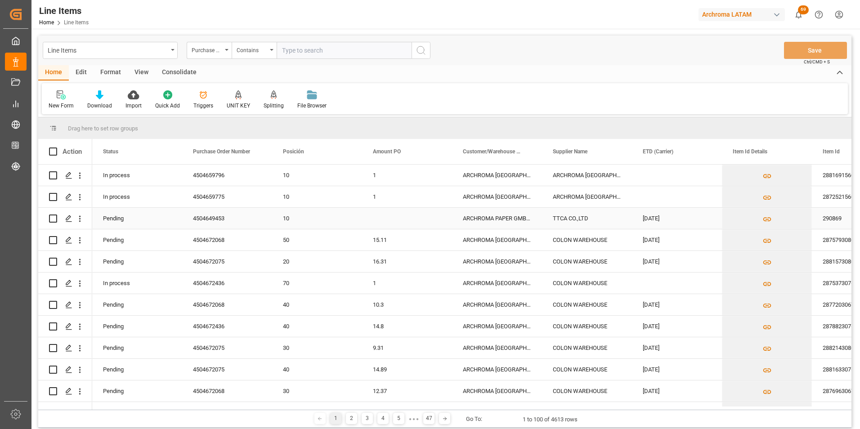
paste input "4504659796,4504659775"
type input "4504659796,4504659775"
click at [417, 51] on circle "search button" at bounding box center [420, 49] width 7 height 7
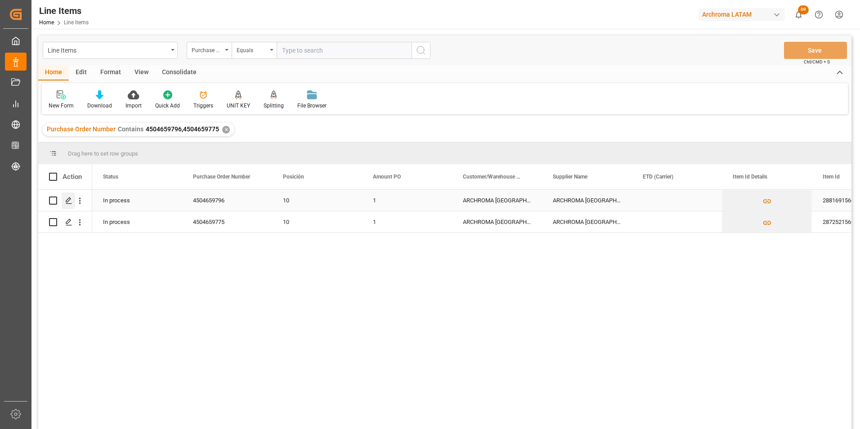
click at [66, 198] on icon "Press SPACE to select this row." at bounding box center [68, 200] width 7 height 7
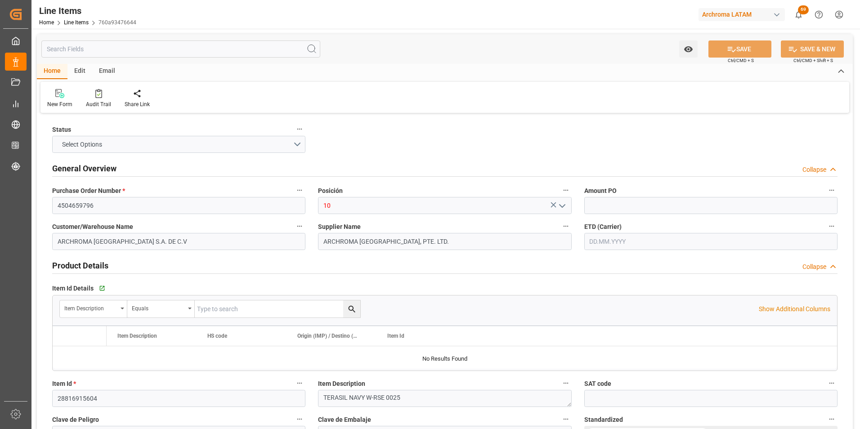
type input "1"
type input "600"
type input "320411"
type input "[DATE] 14:21"
type input "[DATE] 17:20"
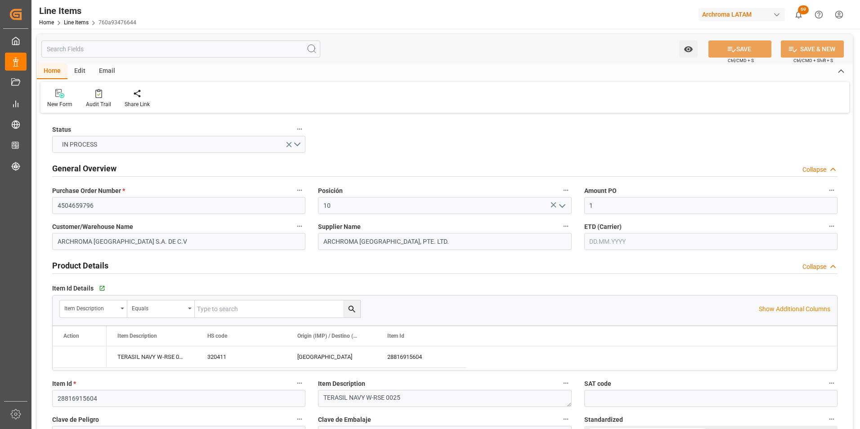
type input "[DATE]"
drag, startPoint x: 603, startPoint y: 206, endPoint x: 572, endPoint y: 206, distance: 31.5
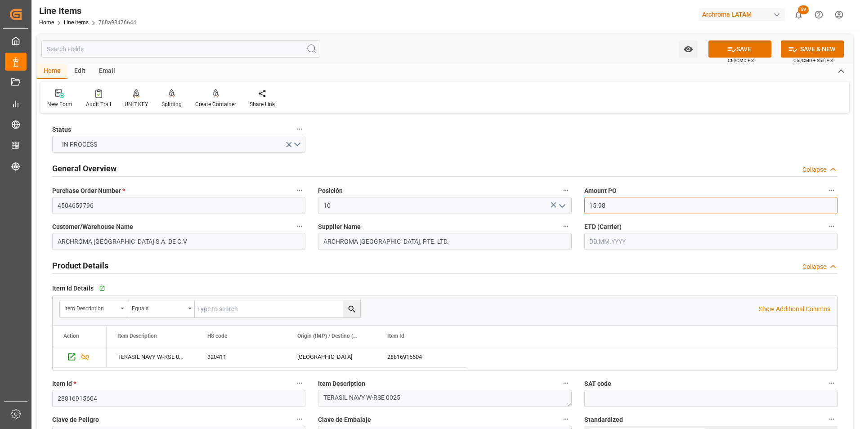
type input "15.98"
click at [618, 245] on input "text" at bounding box center [711, 241] width 253 height 17
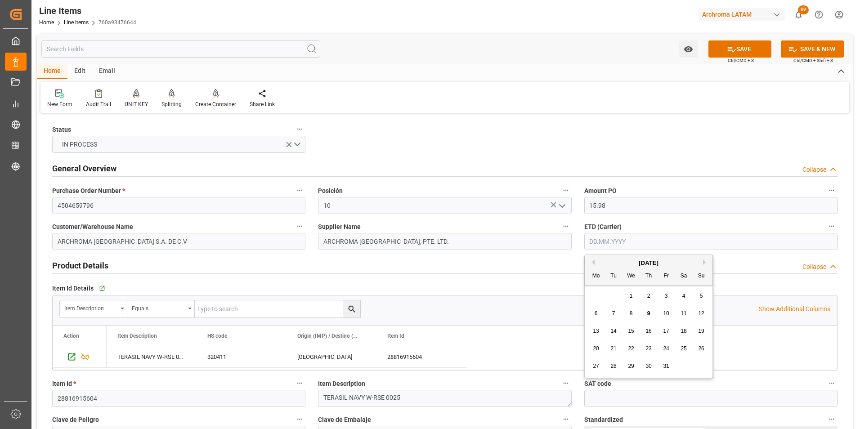
click at [596, 294] on div "29 30 1 2 3 4 5" at bounding box center [649, 297] width 123 height 18
click at [664, 292] on div "3" at bounding box center [666, 296] width 11 height 11
type input "[DATE]"
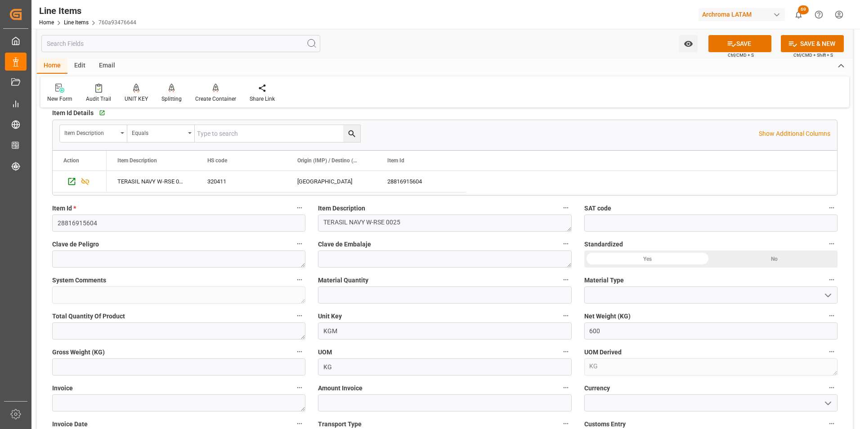
scroll to position [180, 0]
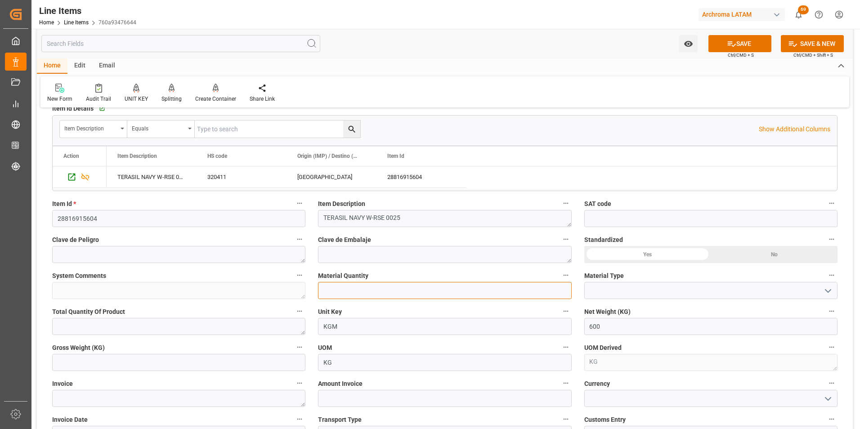
click at [373, 293] on input "text" at bounding box center [444, 290] width 253 height 17
type input "24"
click at [825, 293] on icon "open menu" at bounding box center [828, 291] width 11 height 11
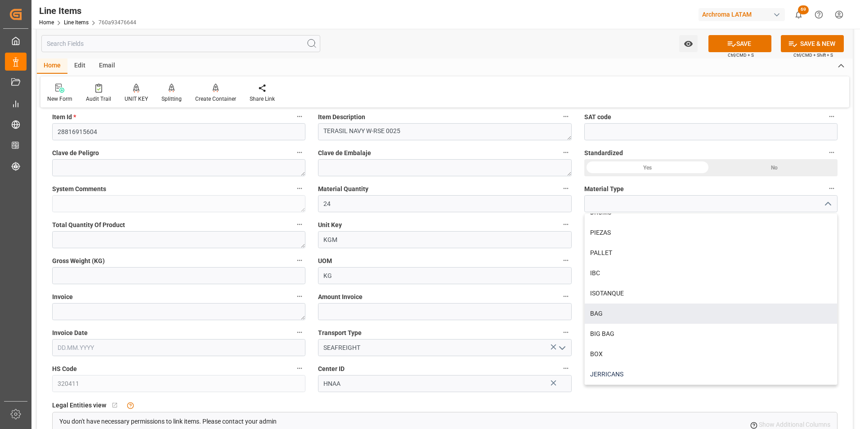
scroll to position [270, 0]
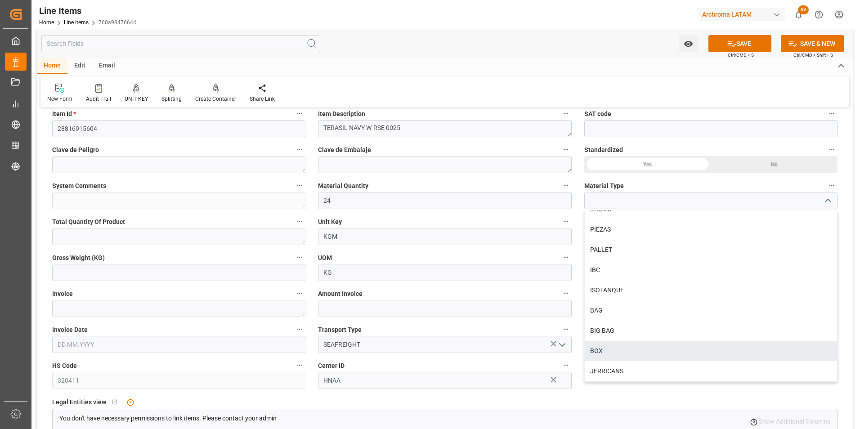
click at [646, 356] on div "BOX" at bounding box center [711, 351] width 252 height 20
type input "BOX"
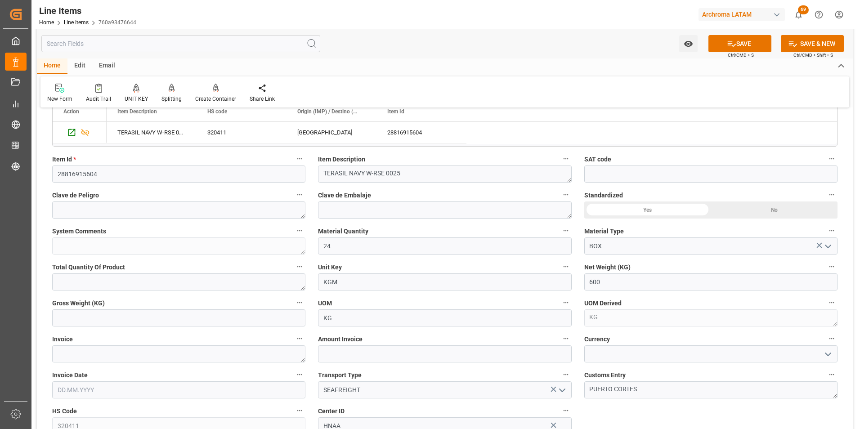
scroll to position [225, 0]
click at [214, 316] on input "text" at bounding box center [178, 317] width 253 height 17
type input "636"
click at [272, 356] on textarea at bounding box center [178, 353] width 253 height 17
click at [102, 351] on textarea at bounding box center [178, 353] width 253 height 17
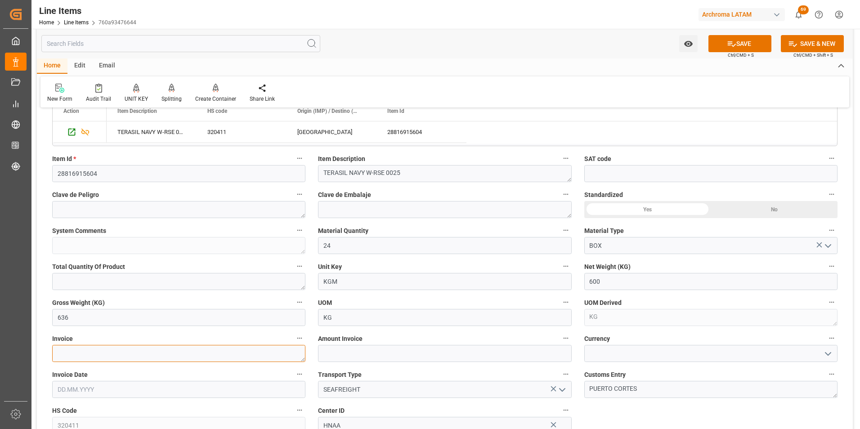
paste textarea "9064589949"
type textarea "9064589949"
click at [83, 387] on input "text" at bounding box center [178, 389] width 253 height 17
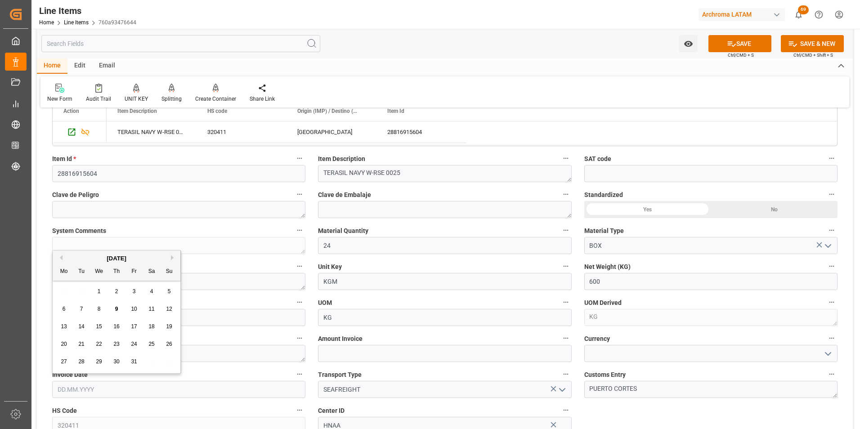
click at [59, 294] on div "29 30 1 2 3 4 5" at bounding box center [116, 292] width 123 height 18
click at [60, 256] on button "Previous Month" at bounding box center [59, 257] width 5 height 5
click at [138, 326] on div "19" at bounding box center [134, 327] width 11 height 11
type input "[DATE]"
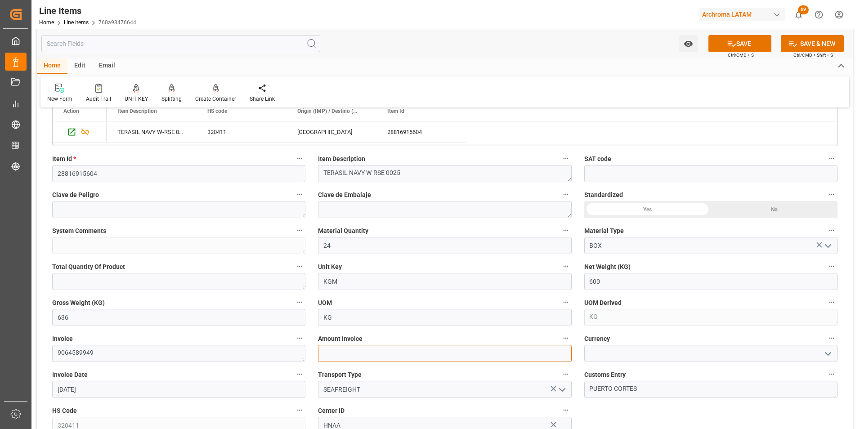
click at [349, 354] on input "text" at bounding box center [444, 353] width 253 height 17
type input "9588"
click at [824, 350] on icon "open menu" at bounding box center [828, 354] width 11 height 11
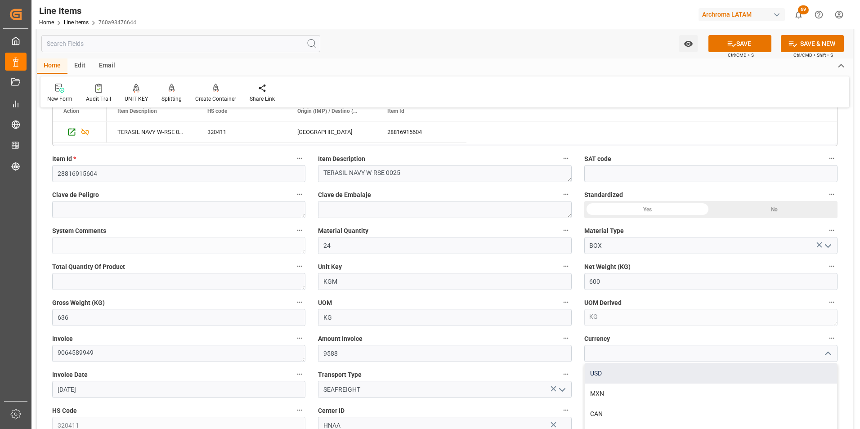
click at [768, 374] on div "USD" at bounding box center [711, 374] width 252 height 20
type input "USD"
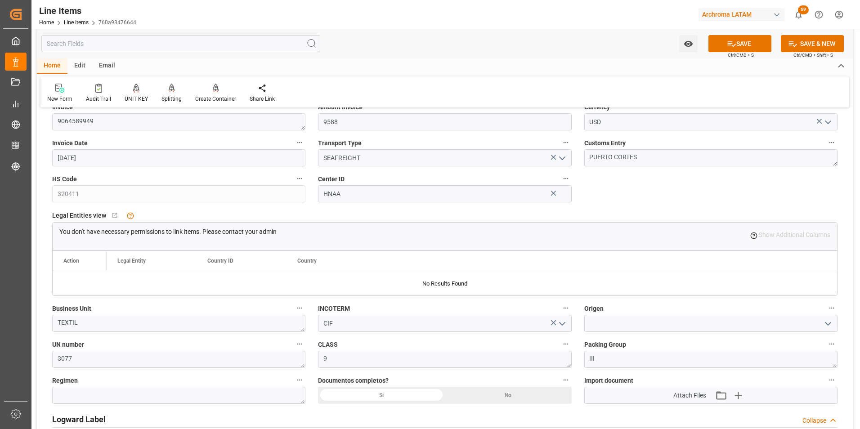
scroll to position [495, 0]
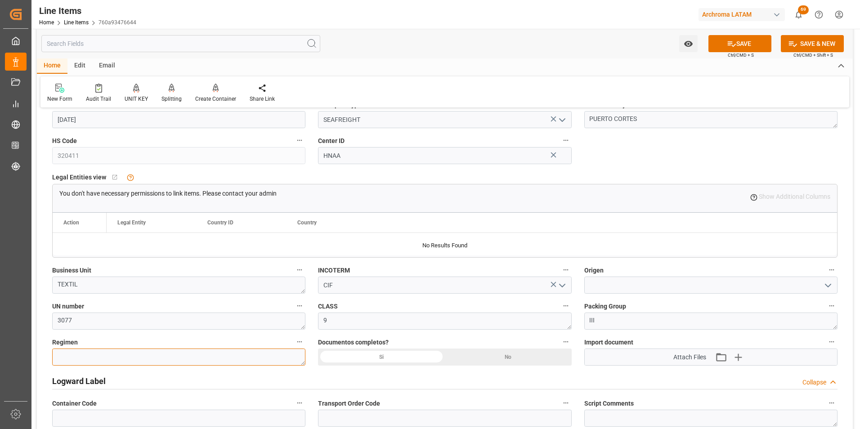
click at [226, 357] on textarea at bounding box center [178, 357] width 253 height 17
type textarea "Definitivo"
click at [398, 358] on div "Si" at bounding box center [381, 357] width 127 height 17
click at [792, 281] on input at bounding box center [711, 285] width 253 height 17
click at [657, 275] on label "Origen" at bounding box center [711, 270] width 253 height 13
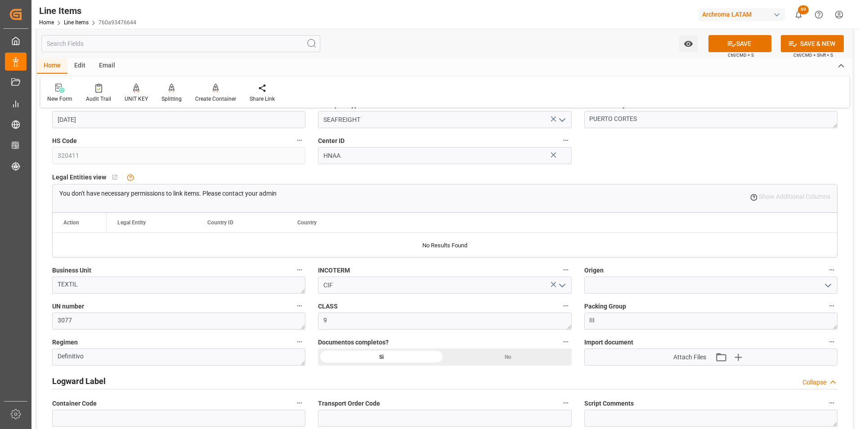
click at [826, 275] on button "Origen" at bounding box center [832, 270] width 12 height 12
click at [653, 282] on div at bounding box center [430, 214] width 860 height 429
click at [651, 292] on input at bounding box center [711, 285] width 253 height 17
click at [651, 305] on div "[GEOGRAPHIC_DATA]" at bounding box center [711, 305] width 252 height 20
type input "[GEOGRAPHIC_DATA]"
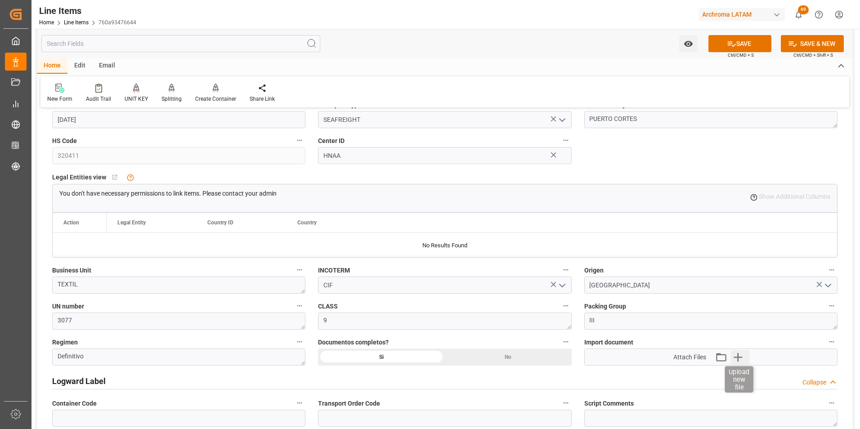
click at [735, 352] on icon "button" at bounding box center [738, 357] width 14 height 14
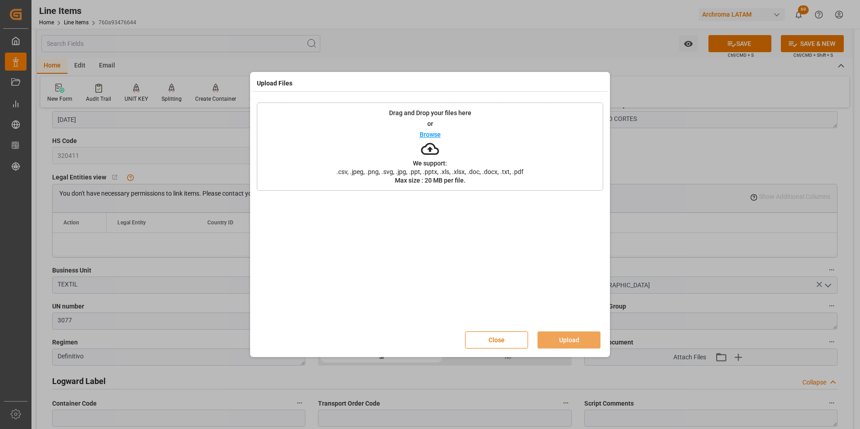
click at [466, 148] on div "Drag and Drop your files here or Browse We support: .csv, .jpeg, .png, .svg, .j…" at bounding box center [430, 147] width 347 height 88
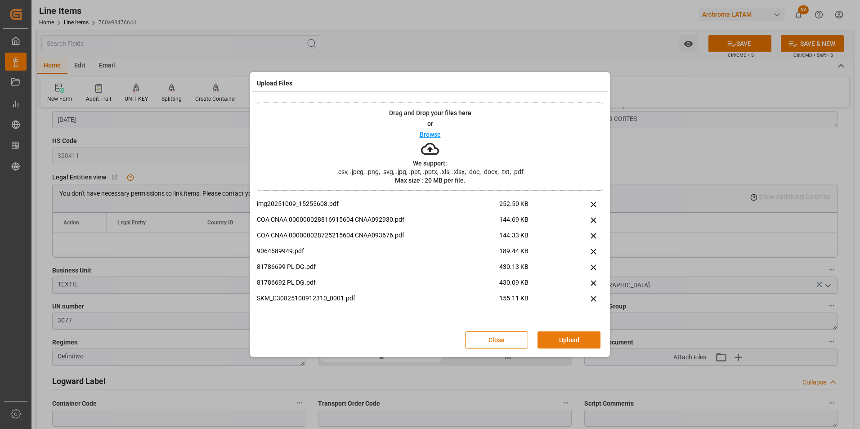
click at [578, 340] on button "Upload" at bounding box center [569, 340] width 63 height 17
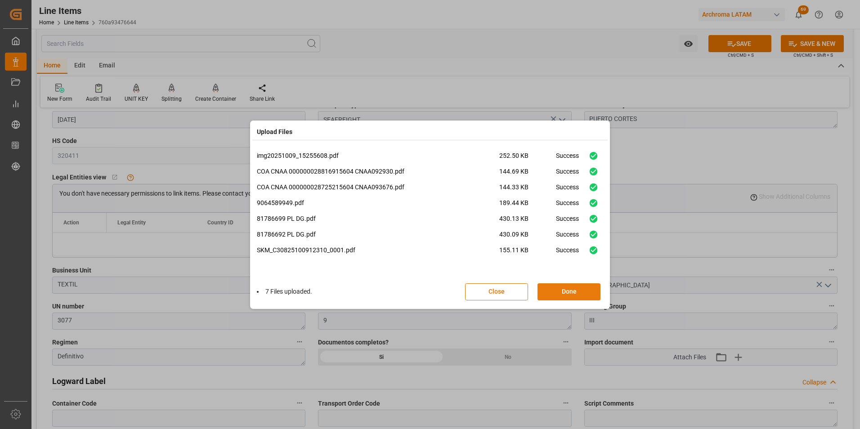
click at [573, 291] on button "Done" at bounding box center [569, 292] width 63 height 17
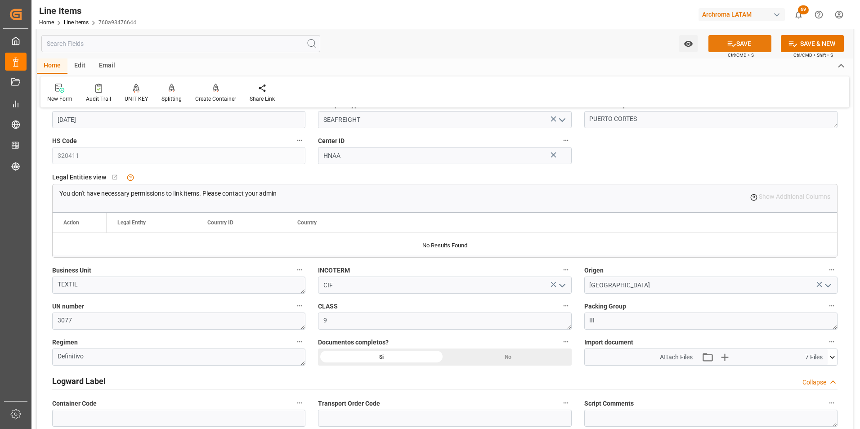
click at [733, 39] on icon at bounding box center [731, 43] width 9 height 9
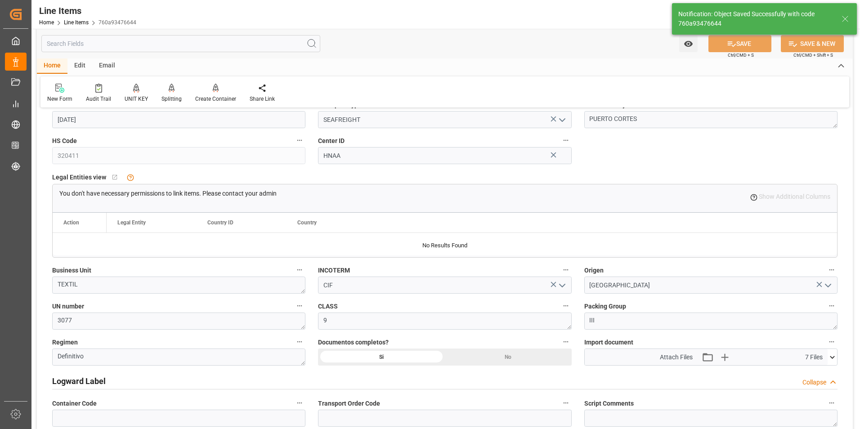
type textarea "24 BOX"
type input "[DATE] 14:38"
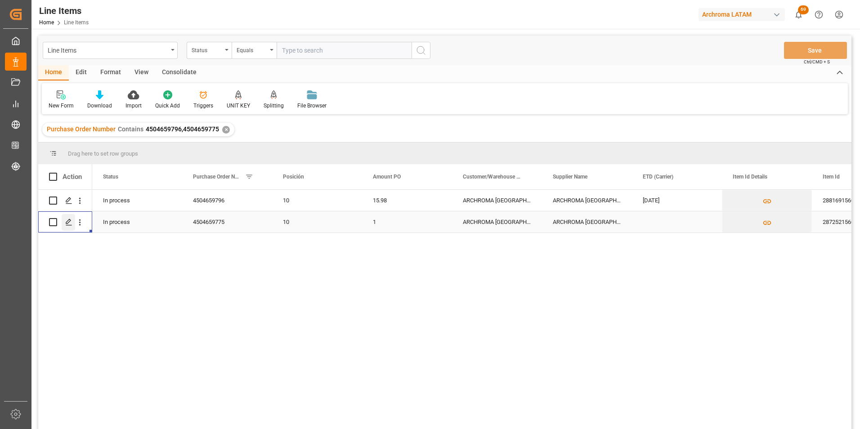
click at [71, 223] on icon "Press SPACE to select this row." at bounding box center [68, 222] width 7 height 7
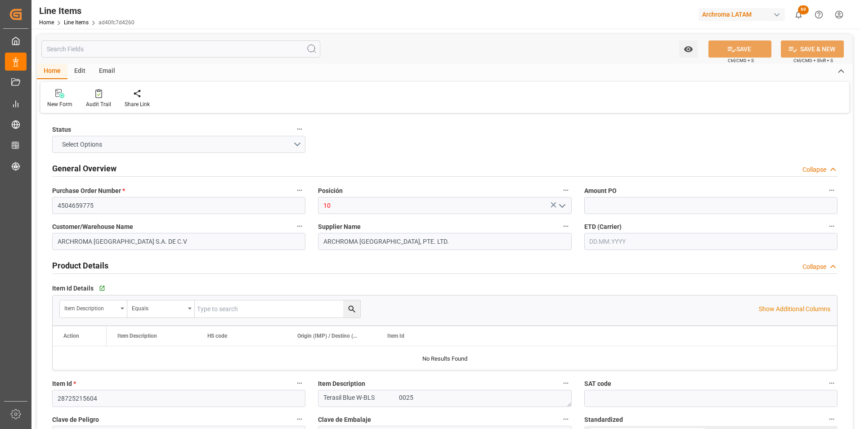
type input "1"
type input "300"
type input "[PHONE_NUMBER]"
type input "[DATE] 14:21"
type input "[DATE] 17:20"
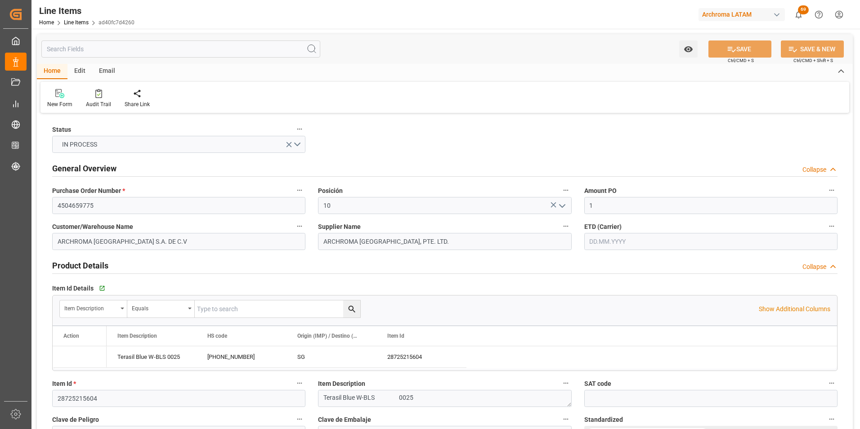
type input "[DATE]"
drag, startPoint x: 613, startPoint y: 202, endPoint x: 560, endPoint y: 198, distance: 53.2
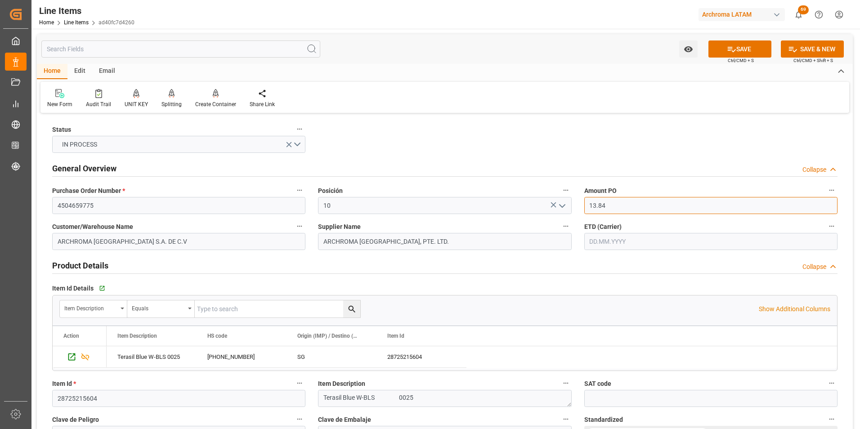
type input "13.84"
click at [623, 239] on input "text" at bounding box center [711, 241] width 253 height 17
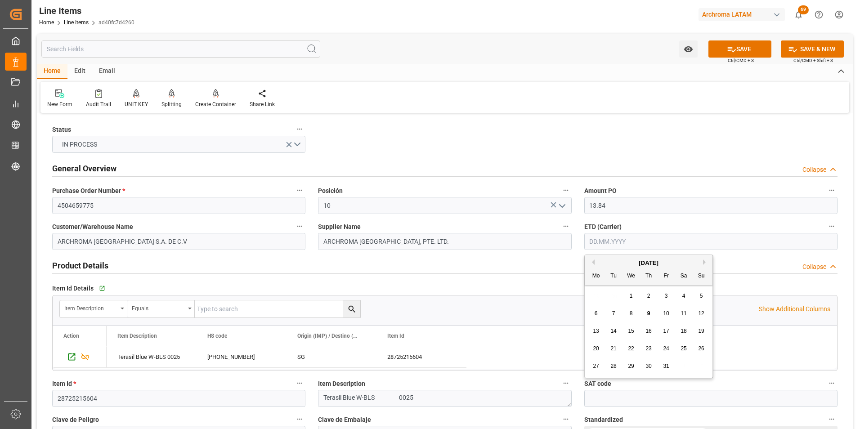
click at [597, 287] on div "[DATE] Mo Tu We Th Fr Sa Su 29 30 1 2 3 4 5 6 7 8 9 10 11 12 13 14 15 16 17 18 …" at bounding box center [649, 316] width 128 height 123
click at [666, 297] on span "3" at bounding box center [666, 296] width 3 height 6
type input "[DATE]"
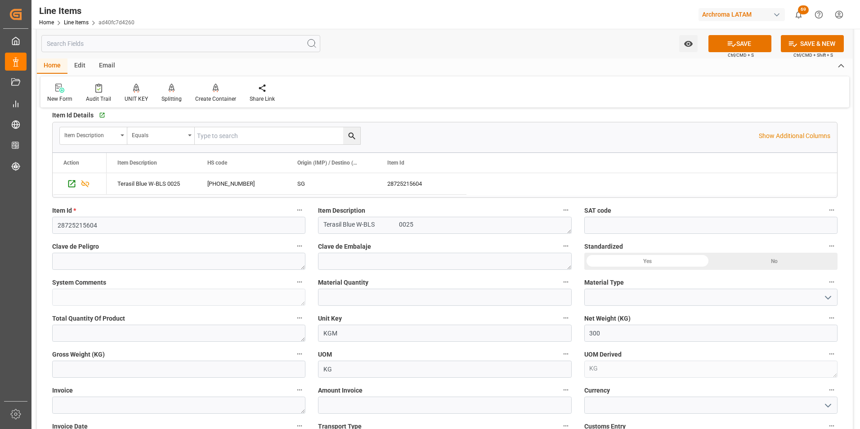
scroll to position [180, 0]
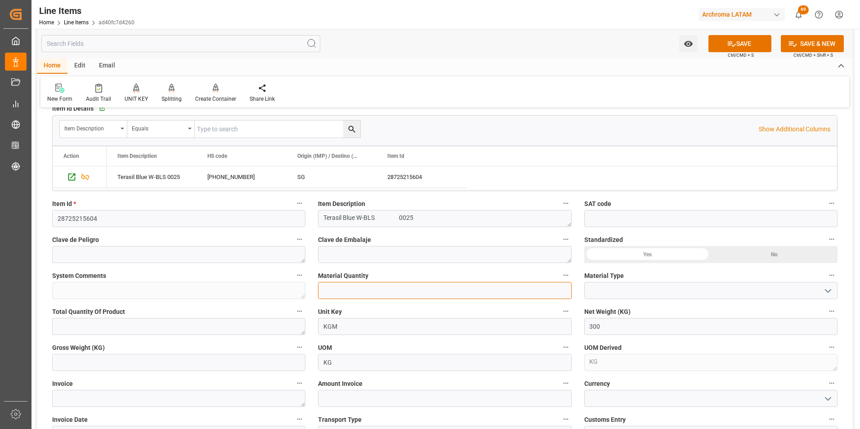
click at [384, 293] on input "text" at bounding box center [444, 290] width 253 height 17
type input "12"
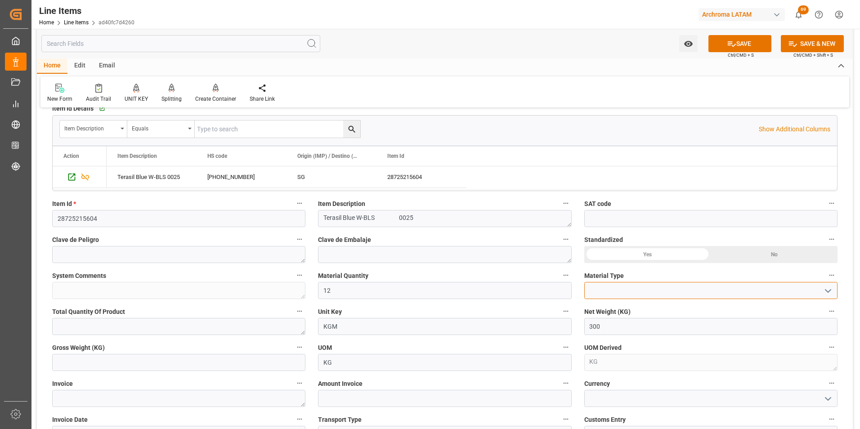
click at [834, 293] on input at bounding box center [711, 290] width 253 height 17
click at [829, 293] on icon "open menu" at bounding box center [828, 291] width 11 height 11
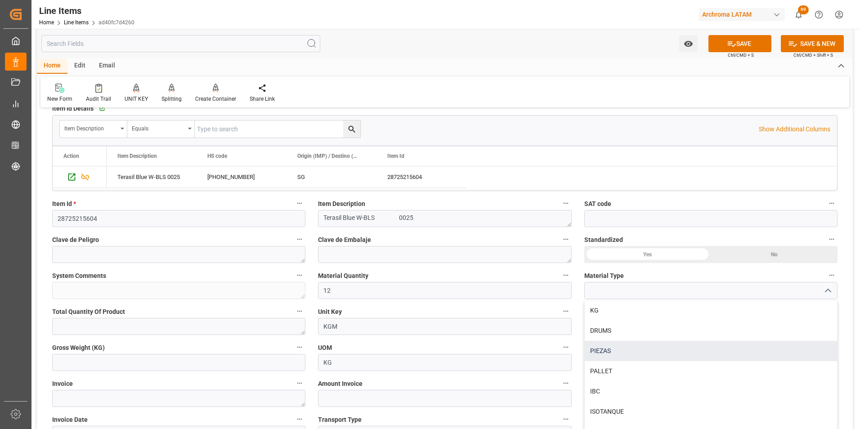
click at [705, 359] on div "PIEZAS" at bounding box center [711, 351] width 252 height 20
type input "PIEZAS"
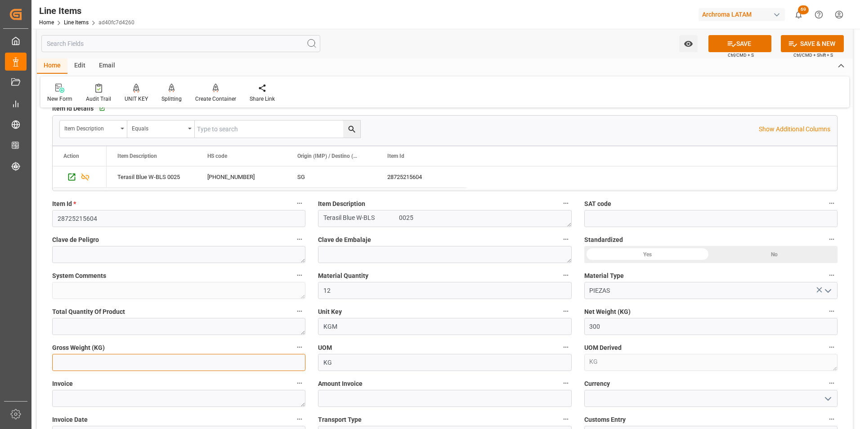
click at [141, 355] on input "text" at bounding box center [178, 362] width 253 height 17
type input "318"
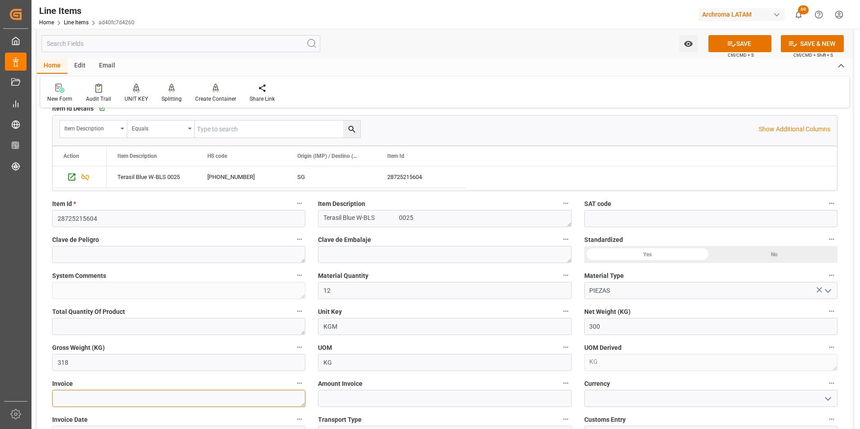
click at [236, 396] on textarea at bounding box center [178, 398] width 253 height 17
click at [120, 395] on textarea at bounding box center [178, 398] width 253 height 17
paste textarea "9064589949"
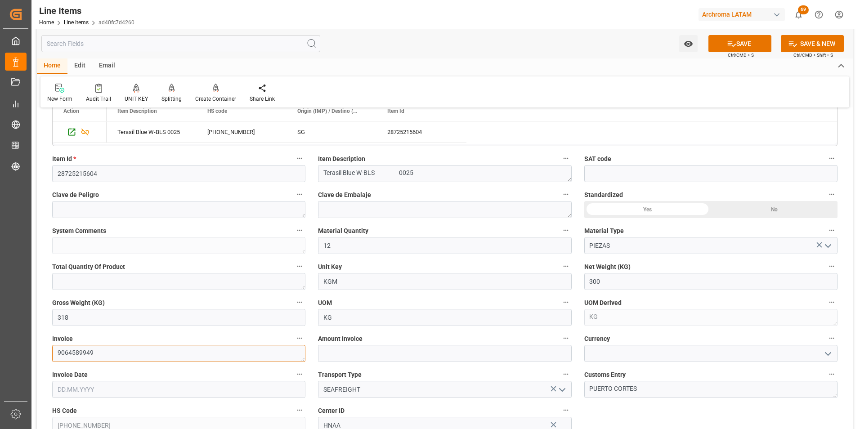
type textarea "9064589949"
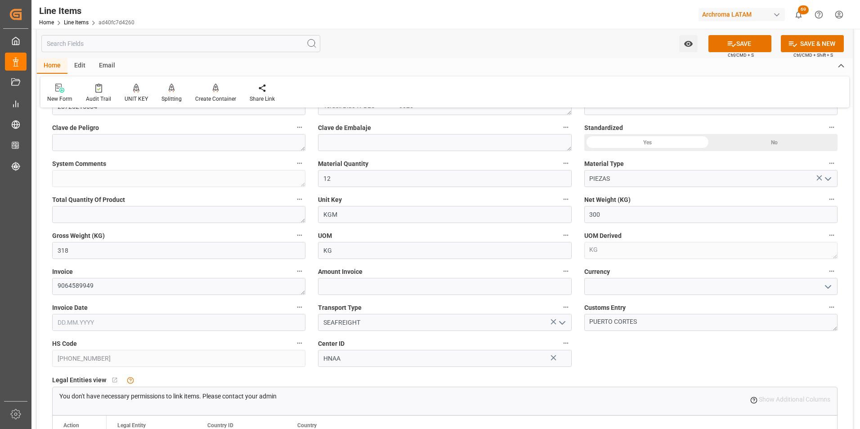
scroll to position [315, 0]
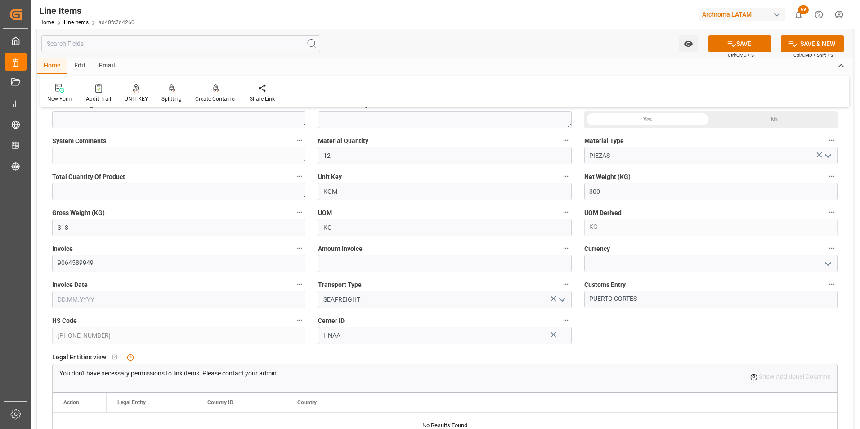
click at [198, 302] on input "text" at bounding box center [178, 299] width 253 height 17
click at [168, 238] on span "19" at bounding box center [169, 237] width 6 height 6
click at [171, 293] on input "[DATE]" at bounding box center [178, 299] width 253 height 17
click at [62, 168] on button "Previous Month" at bounding box center [59, 167] width 5 height 5
click at [132, 234] on span "19" at bounding box center [134, 237] width 6 height 6
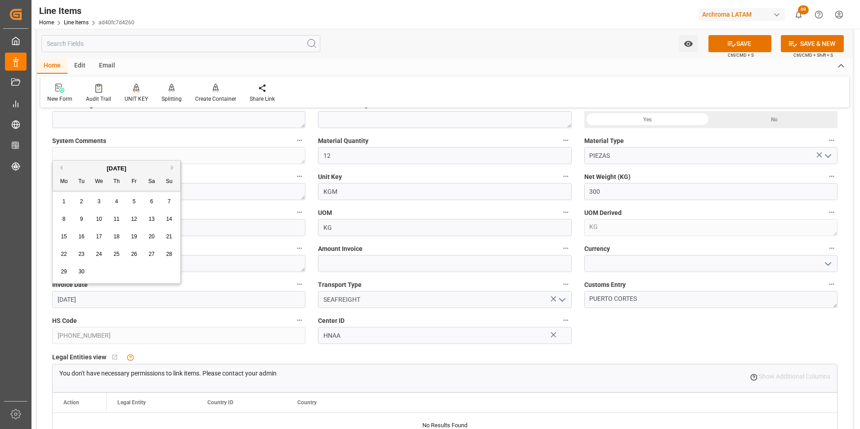
type input "[DATE]"
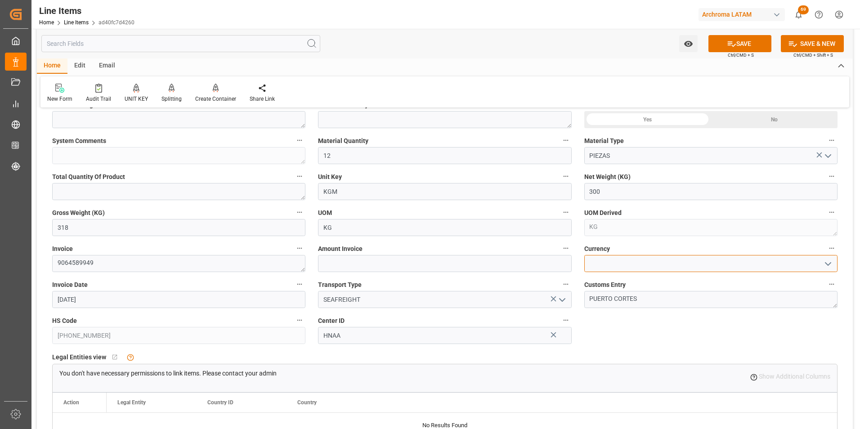
click at [821, 261] on div at bounding box center [711, 263] width 253 height 17
click at [822, 266] on button "open menu" at bounding box center [828, 264] width 14 height 14
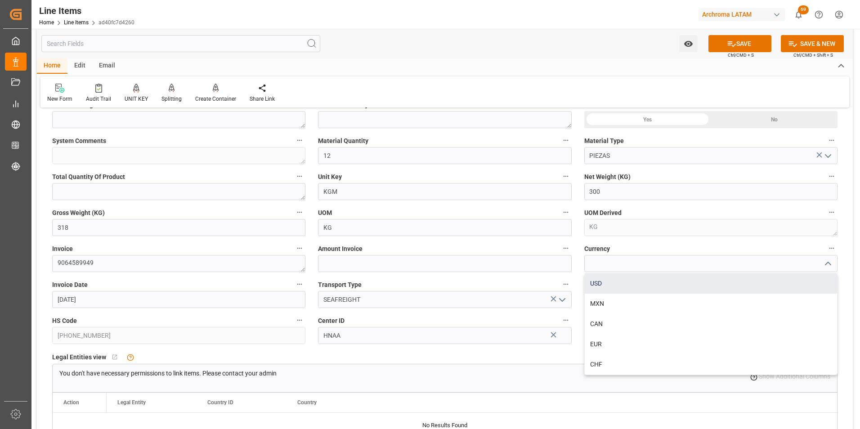
click at [748, 286] on div "USD" at bounding box center [711, 284] width 252 height 20
type input "USD"
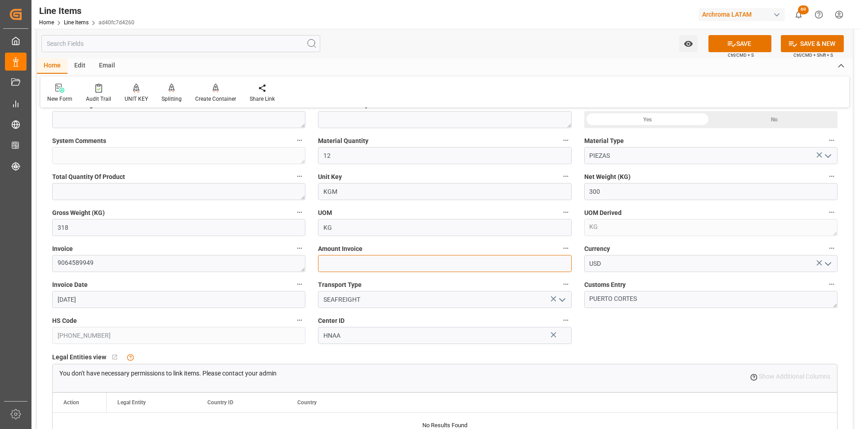
click at [395, 267] on input "text" at bounding box center [444, 263] width 253 height 17
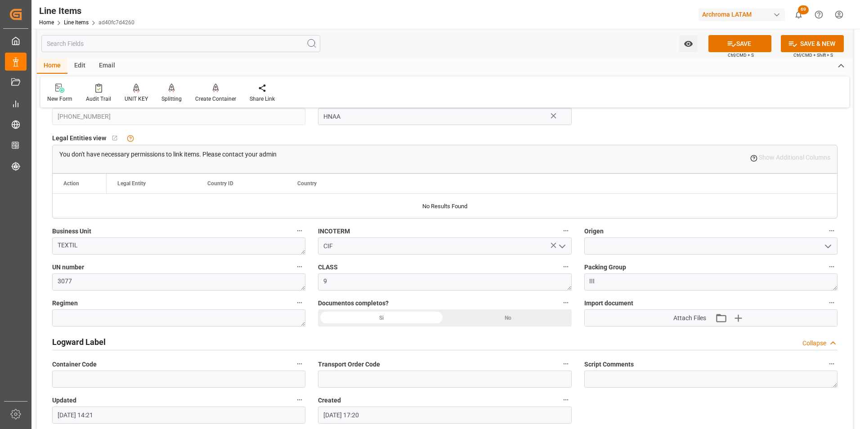
scroll to position [540, 0]
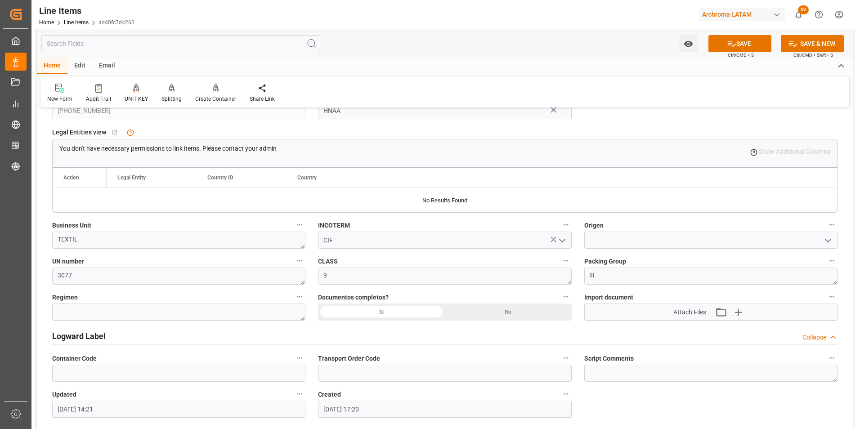
type input "4152"
click at [275, 311] on textarea at bounding box center [178, 312] width 253 height 17
type textarea "Definitivo"
click at [392, 315] on div "Si" at bounding box center [381, 312] width 127 height 17
click at [614, 239] on input at bounding box center [711, 240] width 253 height 17
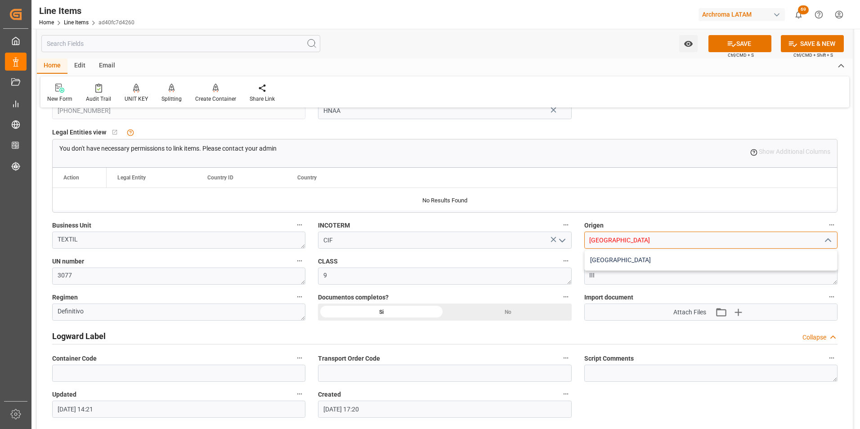
click at [643, 260] on div "[GEOGRAPHIC_DATA]" at bounding box center [711, 260] width 252 height 20
type input "[GEOGRAPHIC_DATA]"
click at [735, 50] on button "SAVE" at bounding box center [740, 43] width 63 height 17
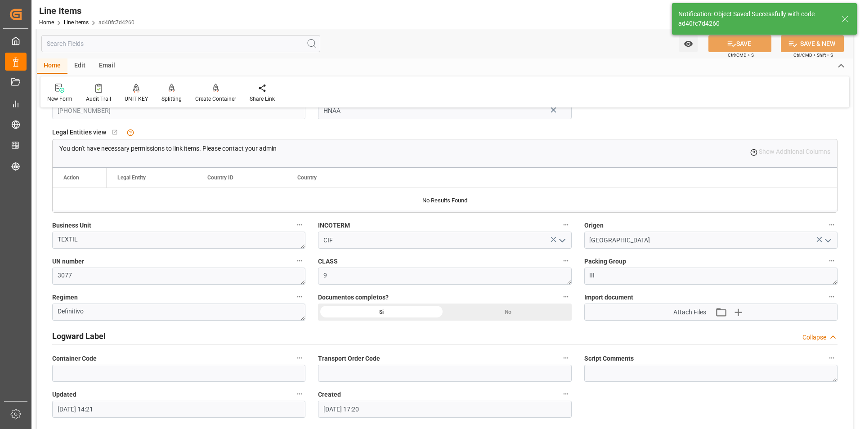
type textarea "12 PIEZAS"
type input "[DATE] 14:39"
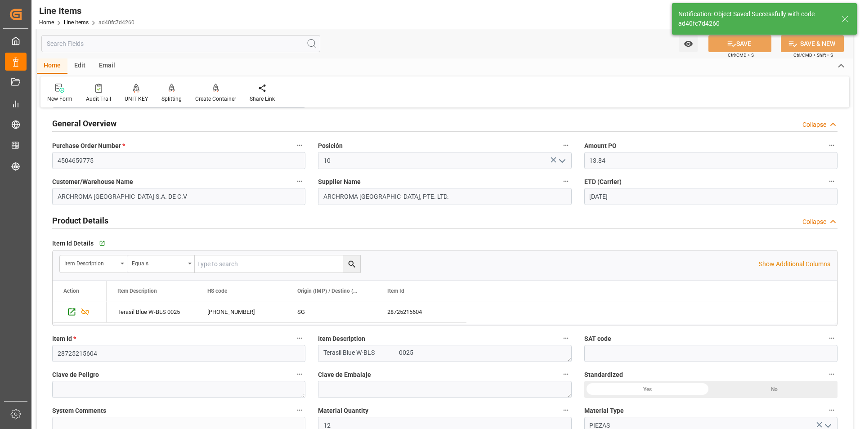
scroll to position [0, 0]
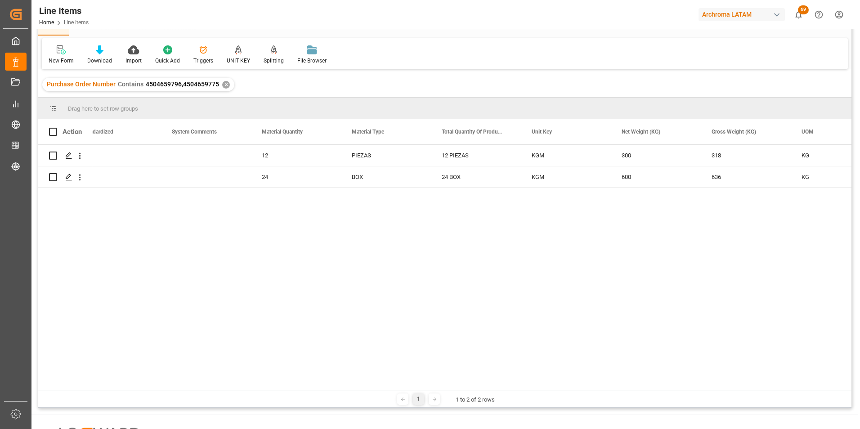
scroll to position [0, 1224]
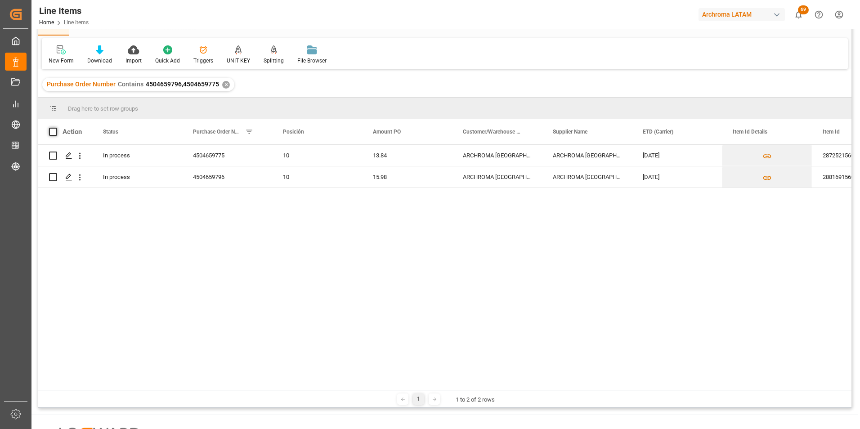
click at [52, 131] on span at bounding box center [53, 132] width 8 height 8
click at [56, 128] on input "checkbox" at bounding box center [56, 128] width 0 height 0
checkbox input "true"
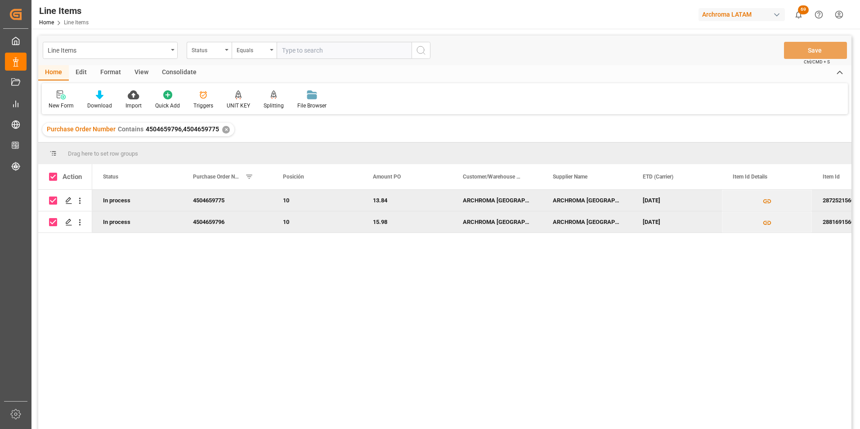
click at [191, 73] on div "Consolidate" at bounding box center [179, 72] width 48 height 15
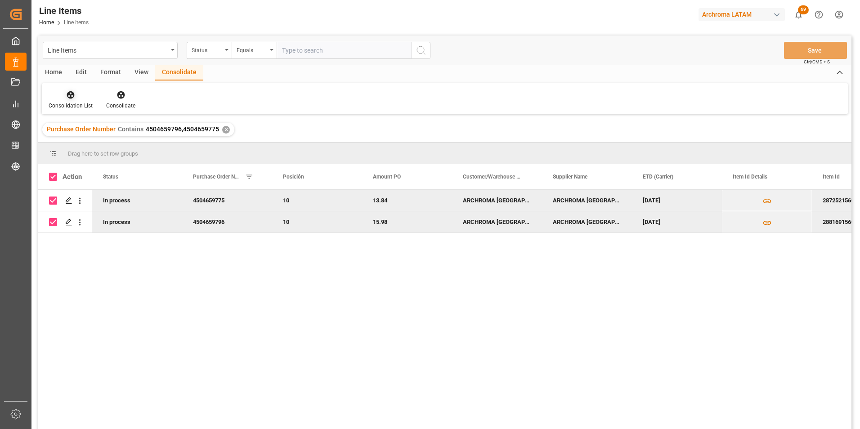
click at [65, 103] on div "Consolidation List" at bounding box center [71, 106] width 44 height 8
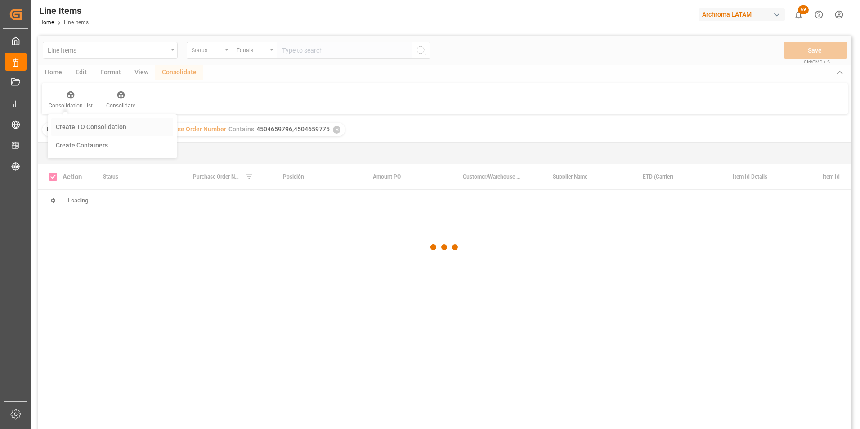
click at [96, 122] on div "Line Items Status Equals Save Ctrl/CMD + S Home Edit Format View Consolidate Co…" at bounding box center [445, 245] width 814 height 418
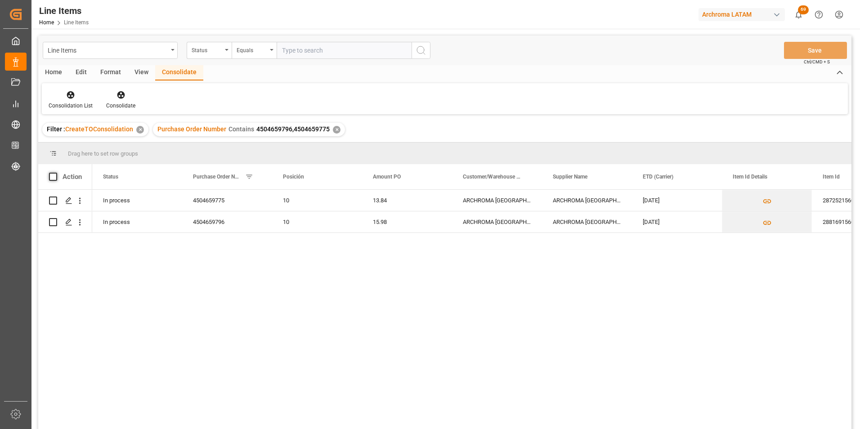
click at [54, 176] on span at bounding box center [53, 177] width 8 height 8
click at [56, 173] on input "checkbox" at bounding box center [56, 173] width 0 height 0
checkbox input "true"
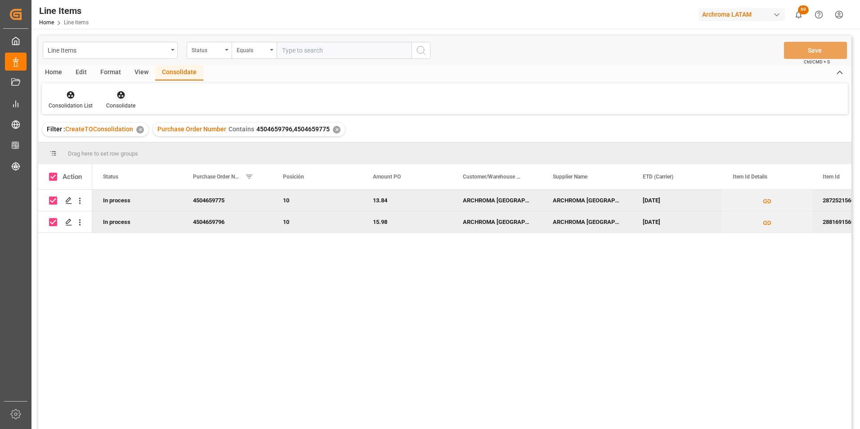
click at [115, 103] on div "Consolidate" at bounding box center [120, 106] width 29 height 8
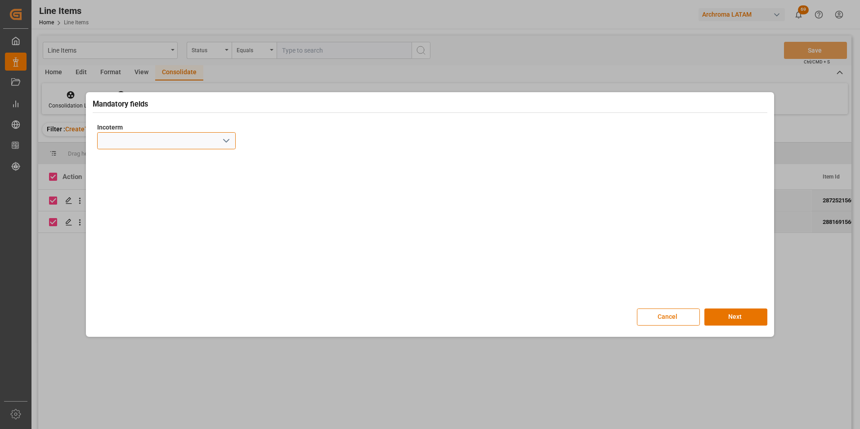
drag, startPoint x: 233, startPoint y: 140, endPoint x: 226, endPoint y: 142, distance: 7.0
click at [232, 140] on div at bounding box center [166, 140] width 139 height 17
click at [225, 142] on polyline "open menu" at bounding box center [226, 141] width 5 height 3
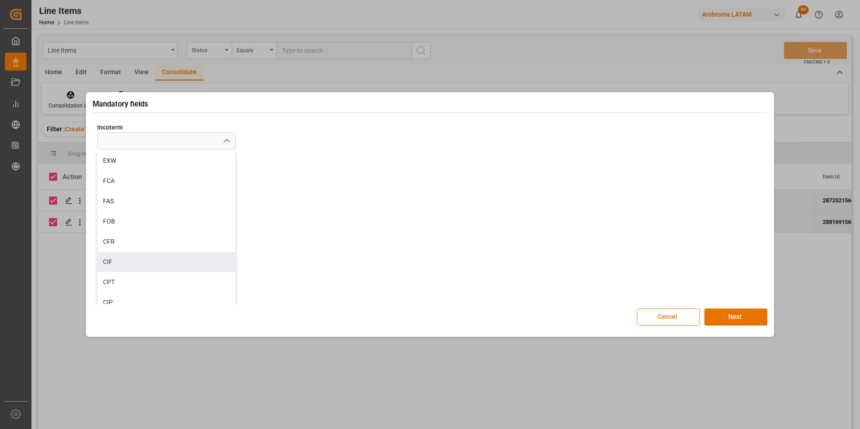
click at [151, 261] on div "CIF" at bounding box center [167, 262] width 138 height 20
type input "CIF"
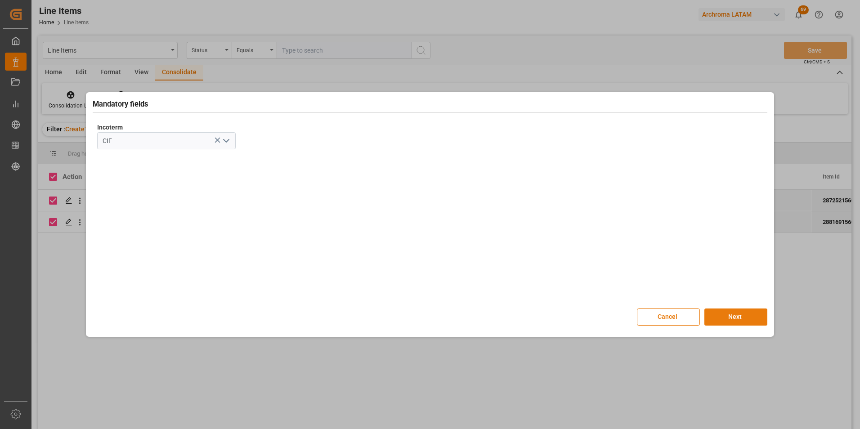
click at [740, 315] on button "Next" at bounding box center [736, 317] width 63 height 17
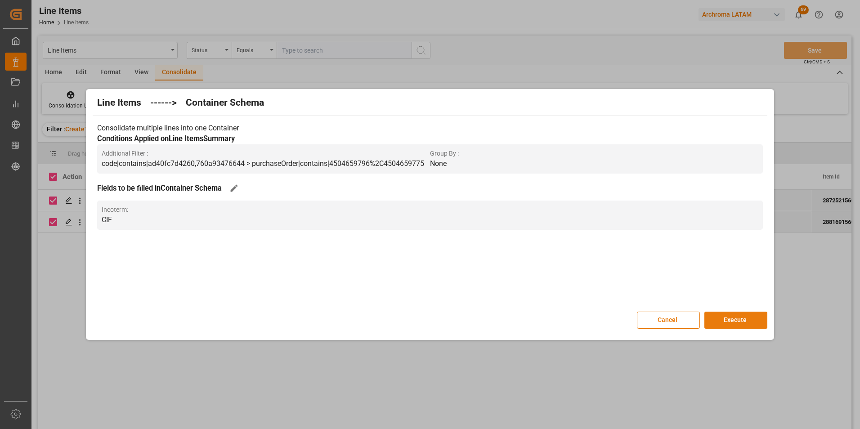
click at [730, 316] on button "Execute" at bounding box center [736, 320] width 63 height 17
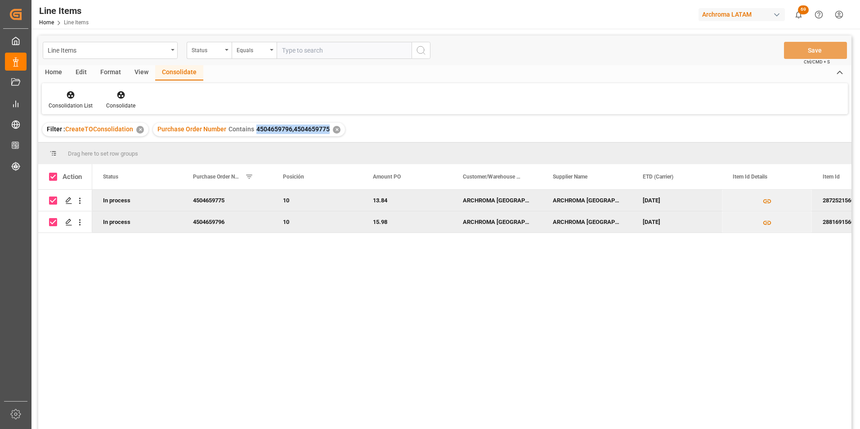
drag, startPoint x: 253, startPoint y: 130, endPoint x: 327, endPoint y: 132, distance: 73.4
click at [327, 132] on div "Purchase Order Number Contains 4504659796,4504659775 ✕" at bounding box center [249, 130] width 192 height 14
copy span "4504659796,4504659775"
click at [137, 50] on div "Line Items" at bounding box center [108, 49] width 120 height 11
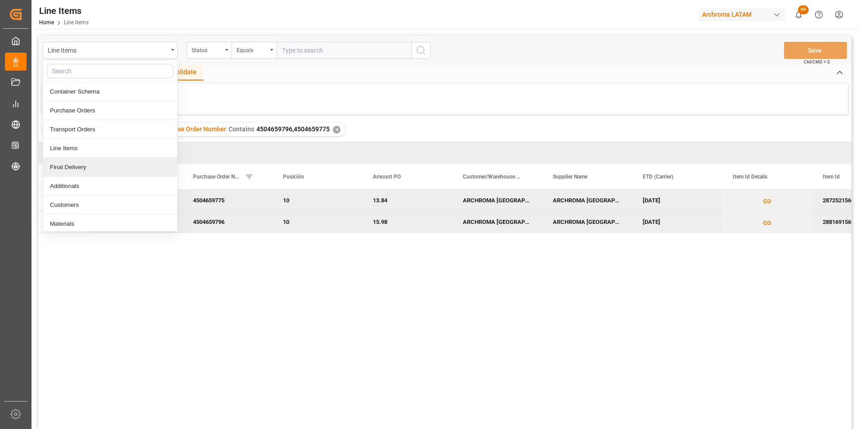
click at [89, 166] on div "Final Delivery" at bounding box center [110, 167] width 134 height 19
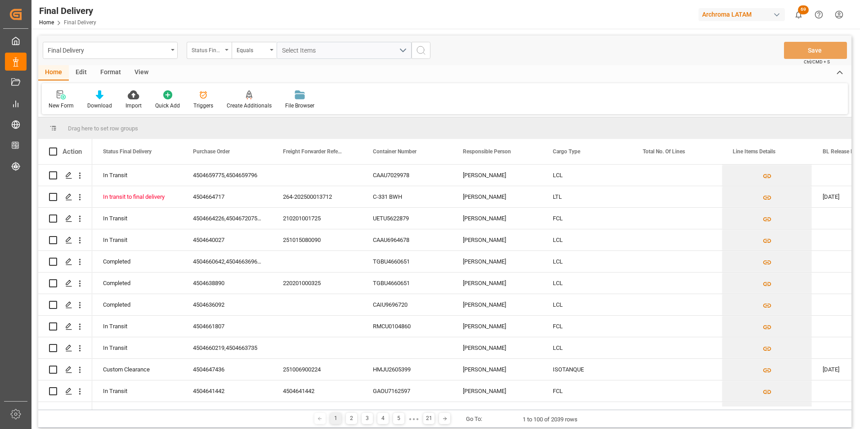
click at [213, 57] on div "Status Final Delivery" at bounding box center [209, 50] width 45 height 17
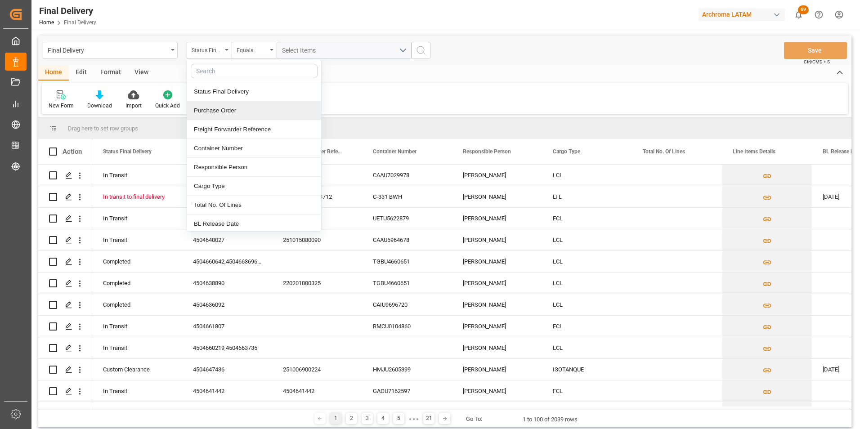
click at [230, 107] on div "Purchase Order" at bounding box center [254, 110] width 134 height 19
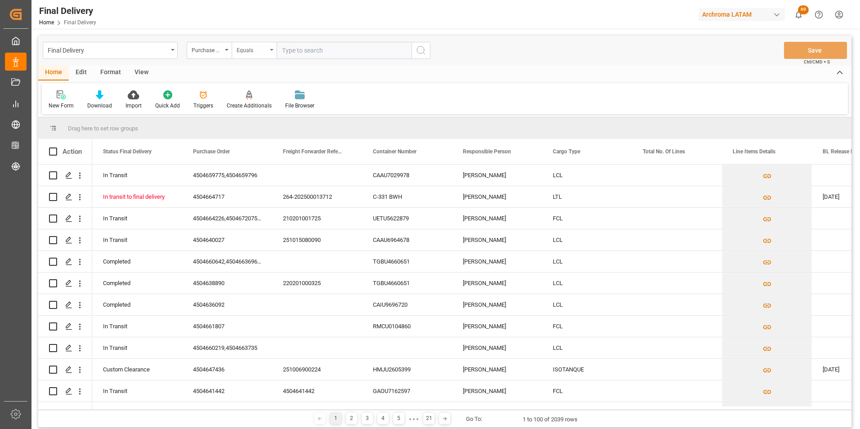
click at [236, 56] on div "Equals" at bounding box center [254, 50] width 45 height 17
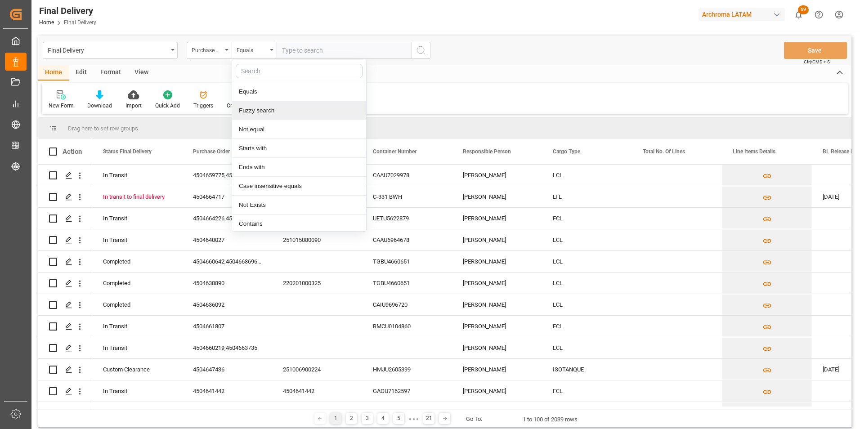
click at [254, 108] on div "Fuzzy search" at bounding box center [299, 110] width 134 height 19
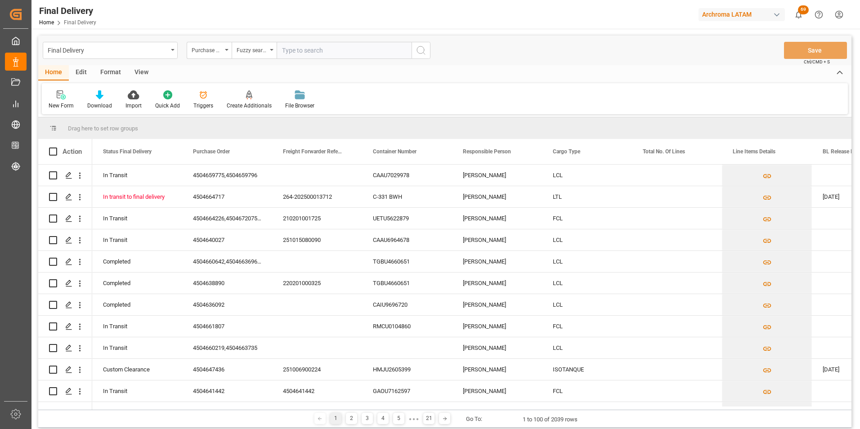
paste input "4504646379"
type input "4504646379"
click at [430, 50] on div "Final Delivery Purchase Order Fuzzy search 4504646379 Save Ctrl/CMD + S" at bounding box center [445, 51] width 814 height 30
click at [426, 49] on icon "search button" at bounding box center [421, 50] width 11 height 11
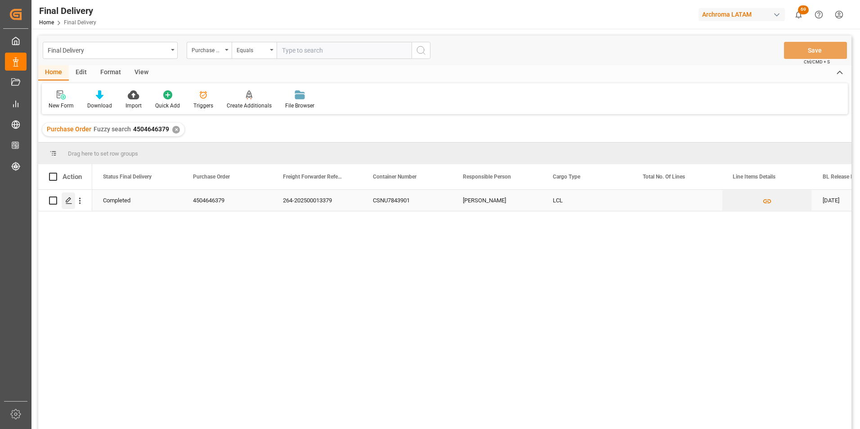
click at [68, 202] on polygon "Press SPACE to select this row." at bounding box center [68, 200] width 5 height 5
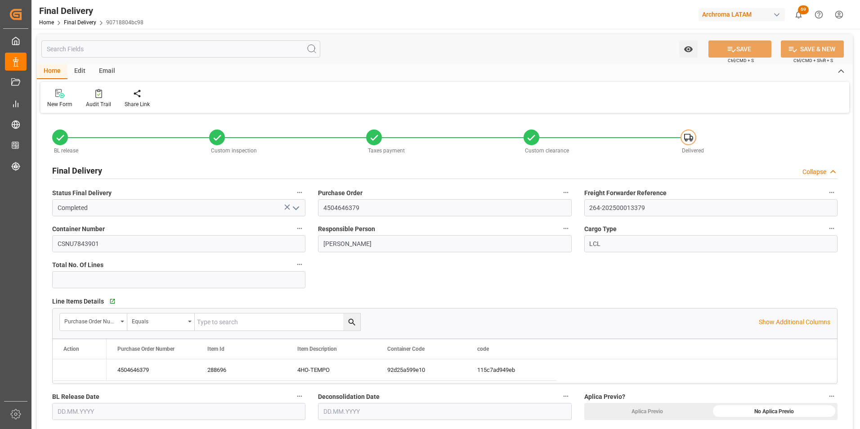
type input "[DATE]"
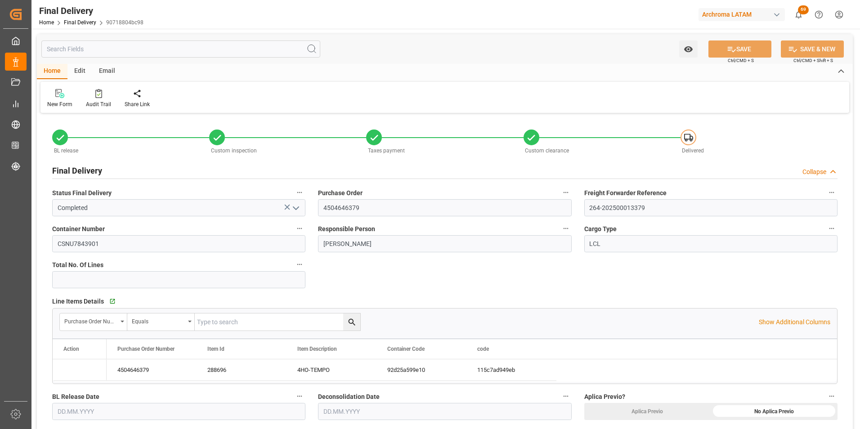
type input "[DATE]"
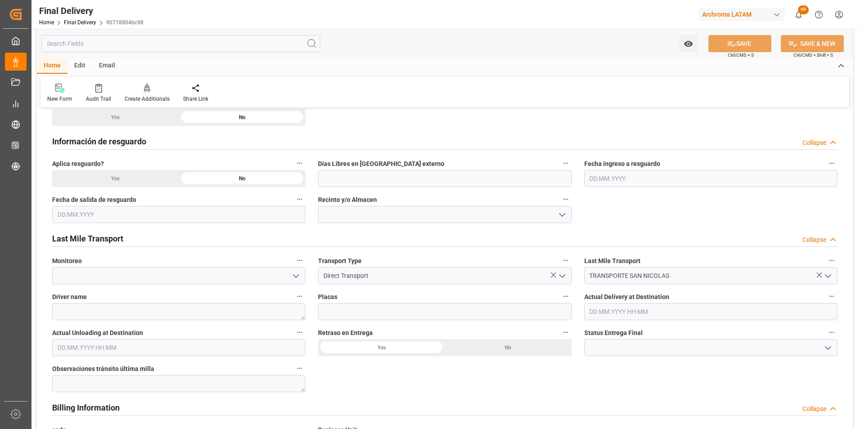
scroll to position [450, 0]
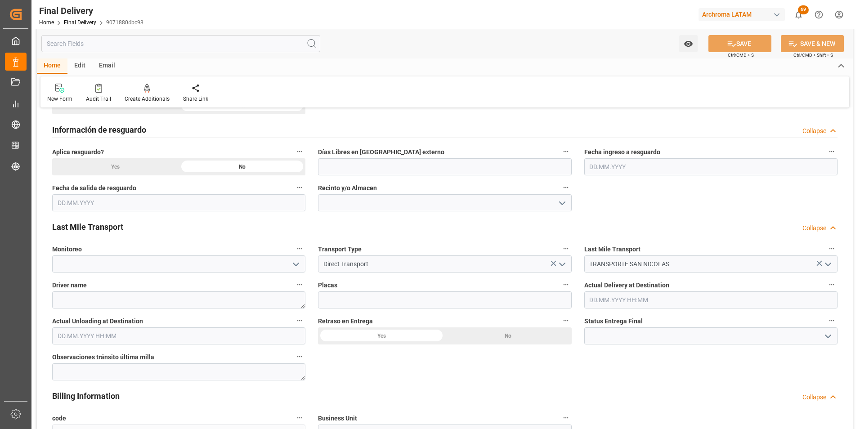
click at [594, 298] on input "text" at bounding box center [711, 300] width 253 height 17
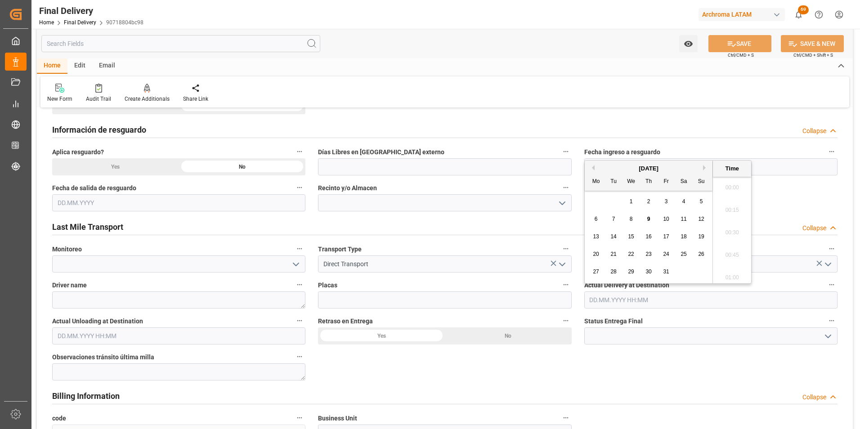
scroll to position [836, 0]
click at [650, 220] on span "9" at bounding box center [649, 219] width 3 height 6
type input "[DATE] 00:00"
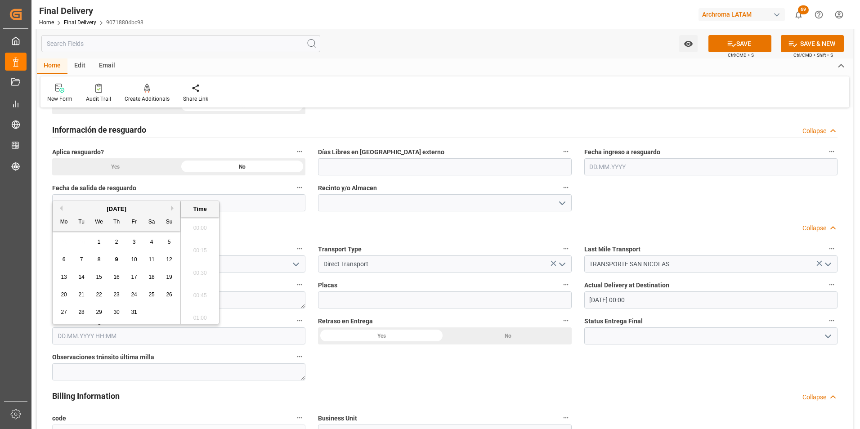
click at [149, 337] on input "text" at bounding box center [178, 336] width 253 height 17
click at [119, 254] on div "9" at bounding box center [116, 255] width 11 height 11
type input "[DATE] 00:00"
click at [502, 336] on div "No" at bounding box center [508, 336] width 127 height 17
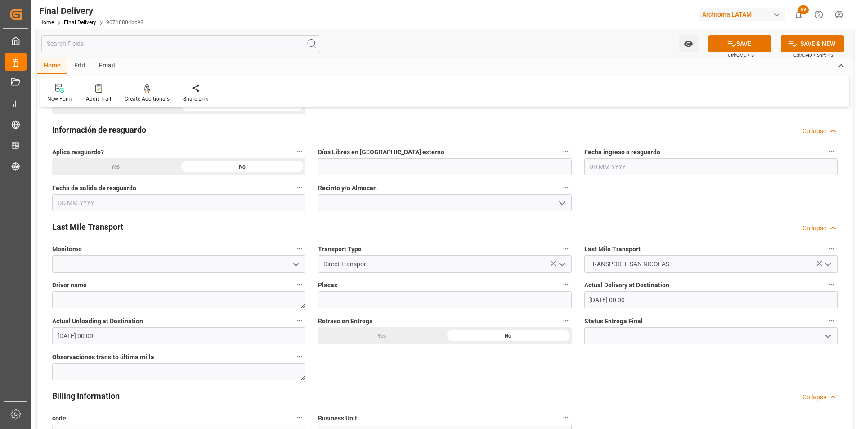
click at [826, 338] on icon "open menu" at bounding box center [828, 336] width 11 height 11
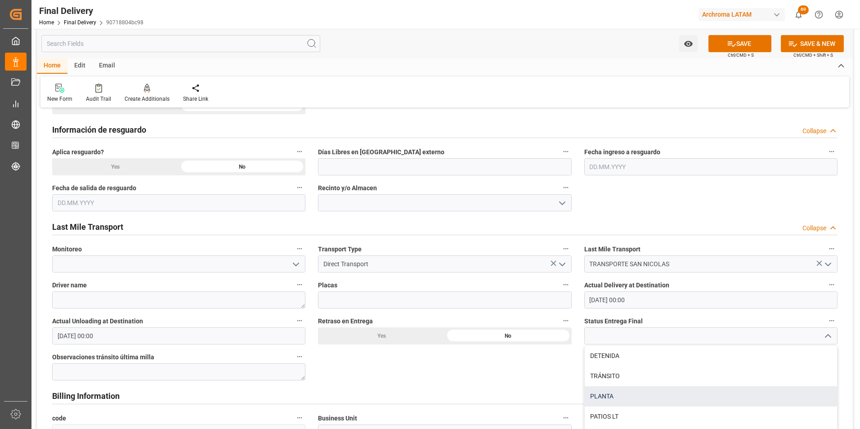
click at [728, 403] on div "PLANTA" at bounding box center [711, 397] width 252 height 20
type input "PLANTA"
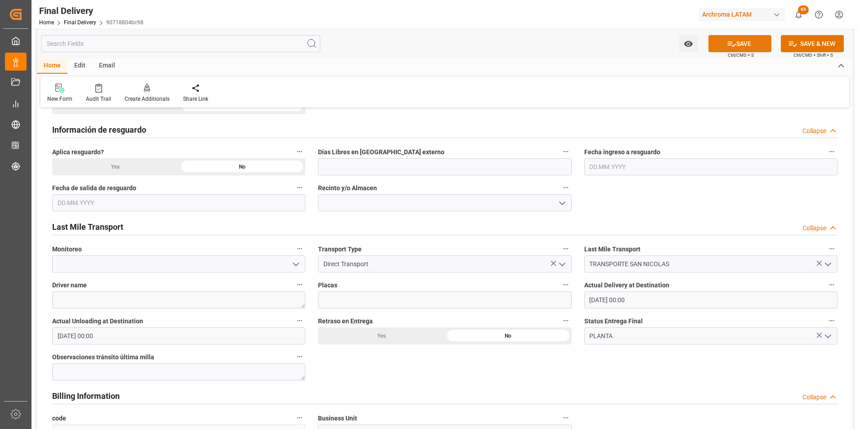
click at [736, 41] on button "SAVE" at bounding box center [740, 43] width 63 height 17
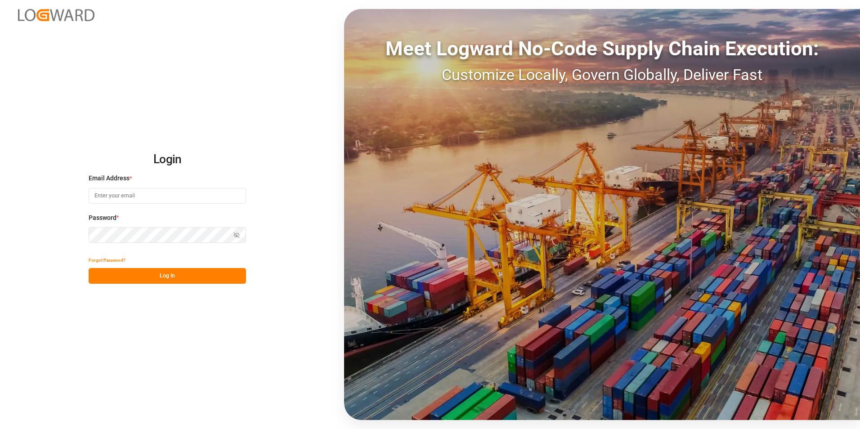
type input "[PERSON_NAME][EMAIL_ADDRESS][PERSON_NAME][DOMAIN_NAME]"
drag, startPoint x: 186, startPoint y: 272, endPoint x: 487, endPoint y: 429, distance: 339.6
click at [186, 272] on button "Log In" at bounding box center [168, 276] width 158 height 16
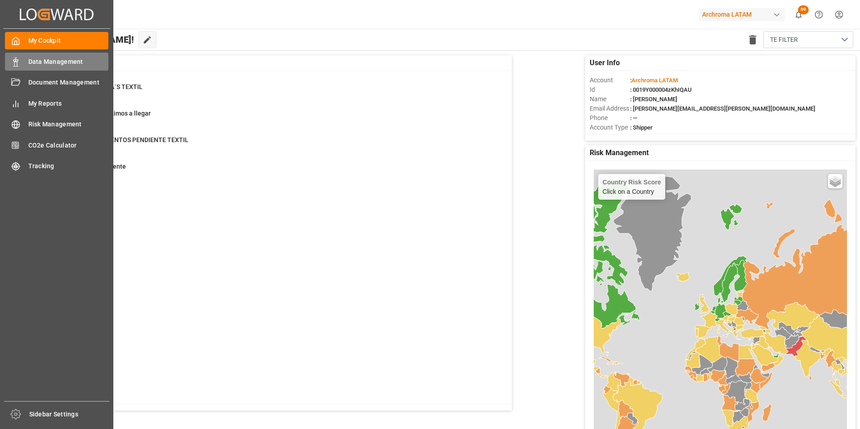
click at [17, 58] on icon at bounding box center [15, 62] width 9 height 9
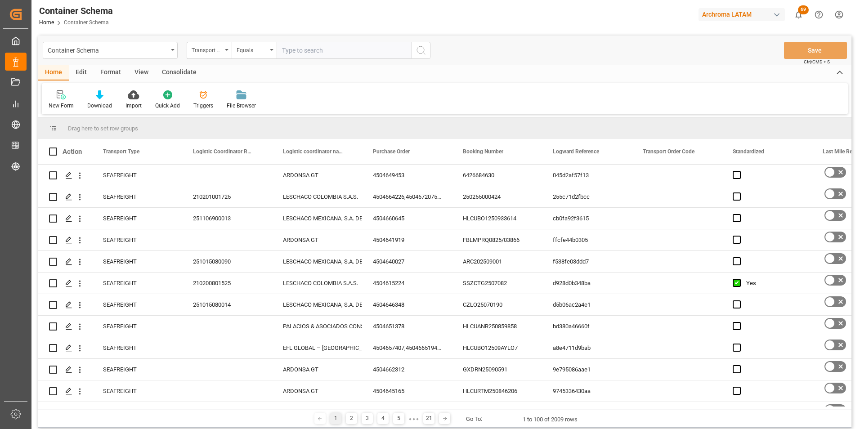
click at [221, 52] on div "Transport Type" at bounding box center [207, 49] width 31 height 10
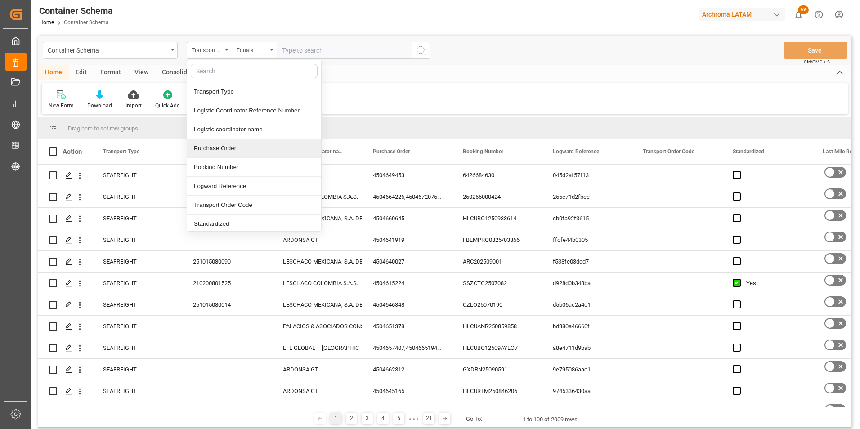
click at [223, 143] on div "Purchase Order" at bounding box center [254, 148] width 134 height 19
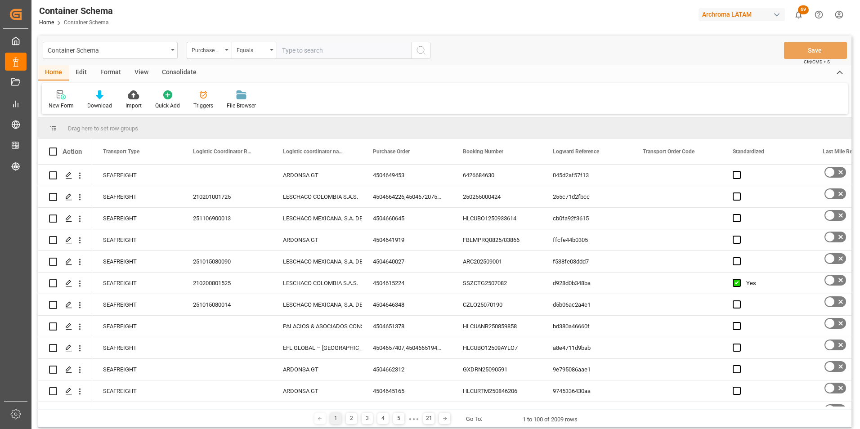
click at [262, 61] on div "Container Schema Purchase Order Equals Save Ctrl/CMD + S" at bounding box center [445, 51] width 814 height 30
click at [262, 56] on div "Equals" at bounding box center [254, 50] width 45 height 17
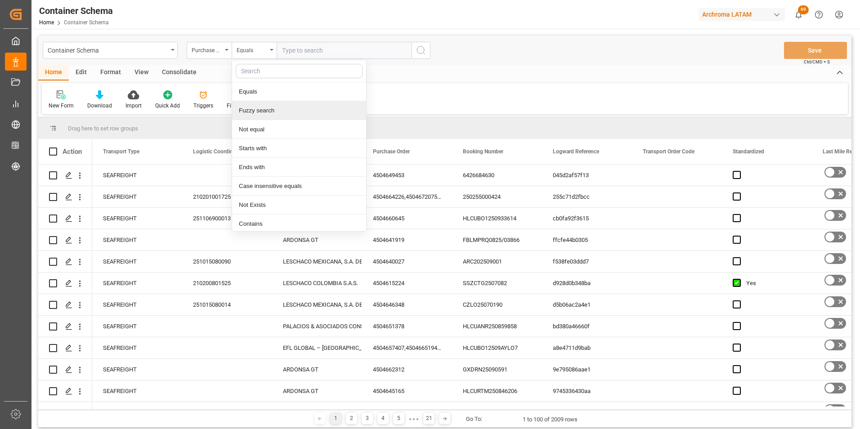
click at [267, 112] on div "Fuzzy search" at bounding box center [299, 110] width 134 height 19
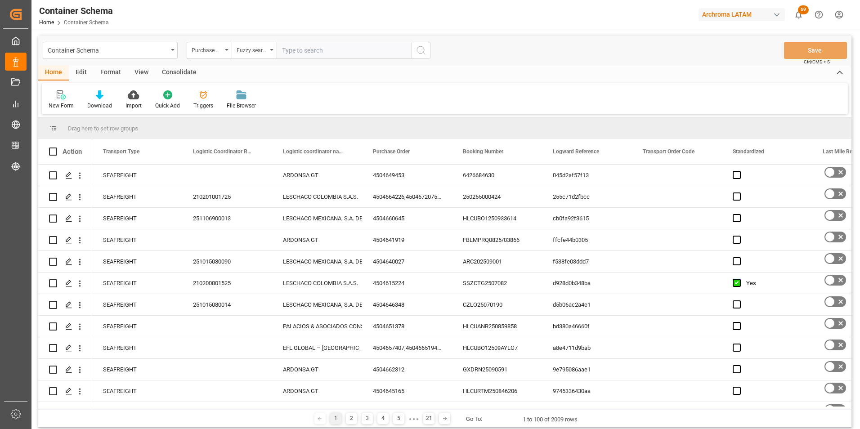
paste input "4504664717"
type input "4504664717"
click at [424, 51] on icon "search button" at bounding box center [421, 50] width 11 height 11
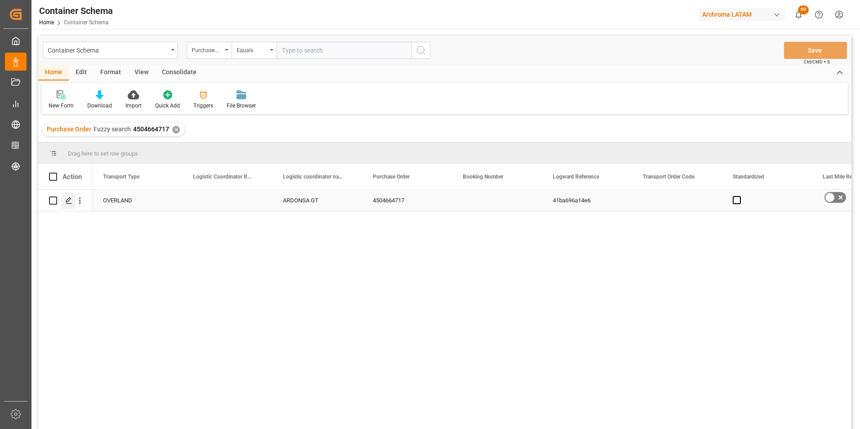
click at [67, 203] on polygon "Press SPACE to select this row." at bounding box center [68, 200] width 5 height 5
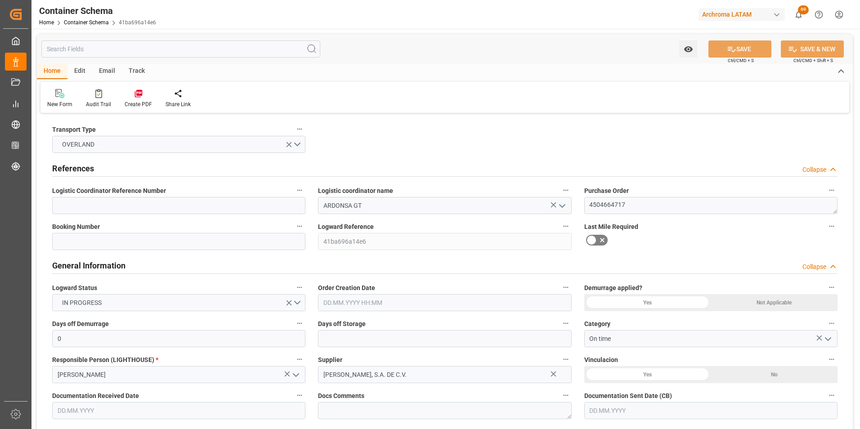
type input "0"
type input "1"
type input "56"
type input "3165.456"
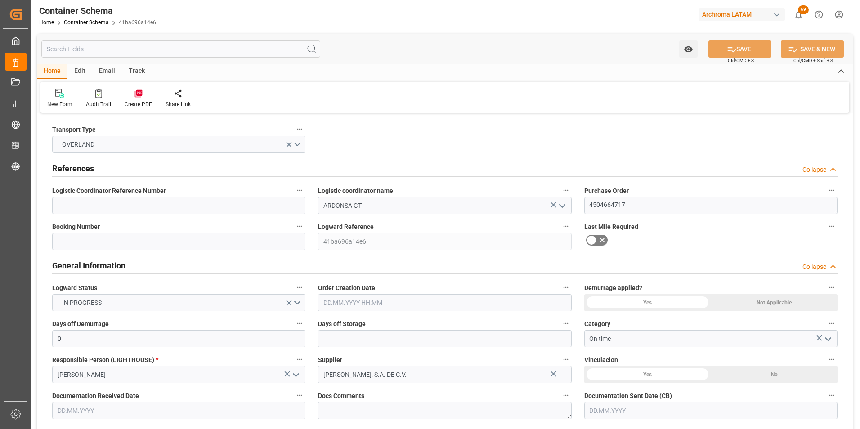
type input "GTTUC"
type input "07.10.2025 11:00"
type input "[DATE]"
click at [199, 212] on input at bounding box center [178, 205] width 253 height 17
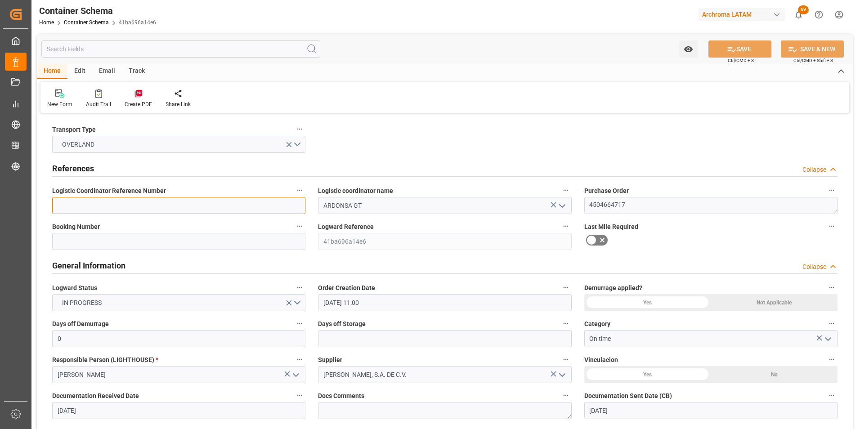
paste input "264-202500013712"
type input "264-202500013712"
click at [233, 248] on input at bounding box center [178, 241] width 253 height 17
paste input "264-202500013712"
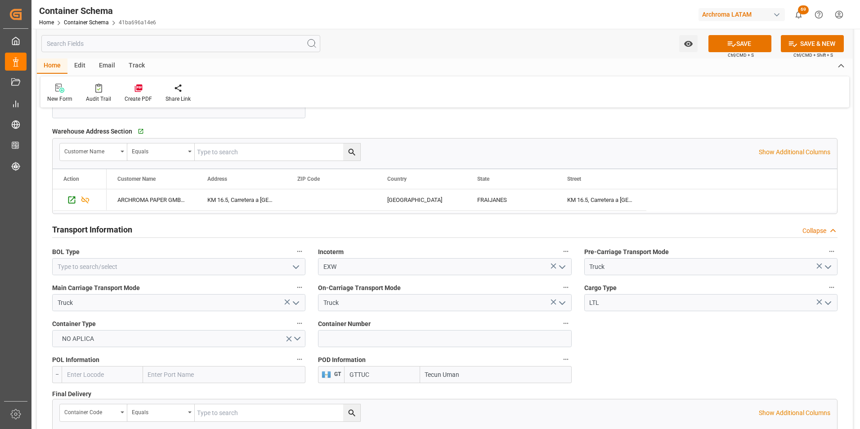
scroll to position [765, 0]
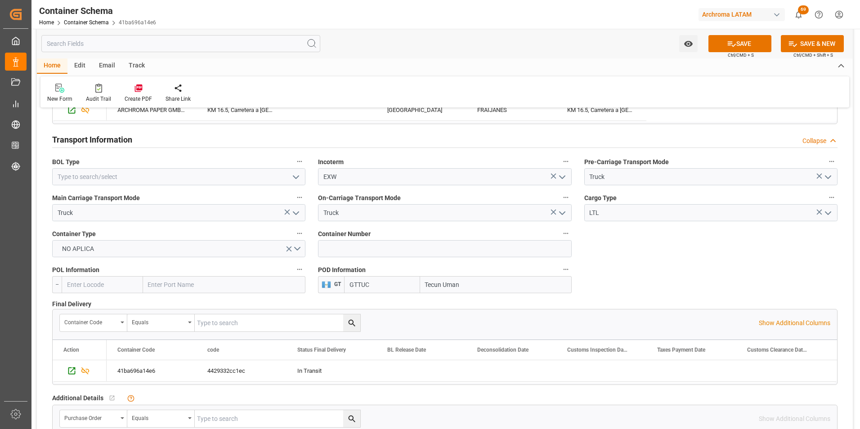
type input "264-202500013712"
click at [377, 251] on input at bounding box center [444, 248] width 253 height 17
paste input "C-331 BWH"
type input "C-331 BWH"
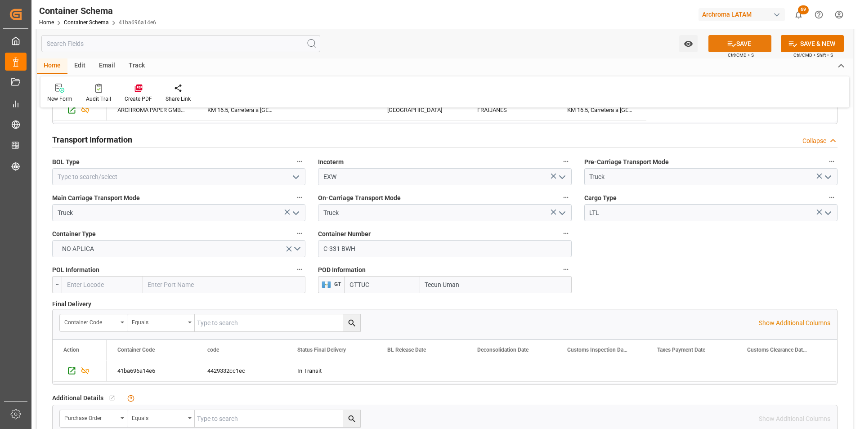
click at [731, 43] on icon at bounding box center [731, 43] width 9 height 9
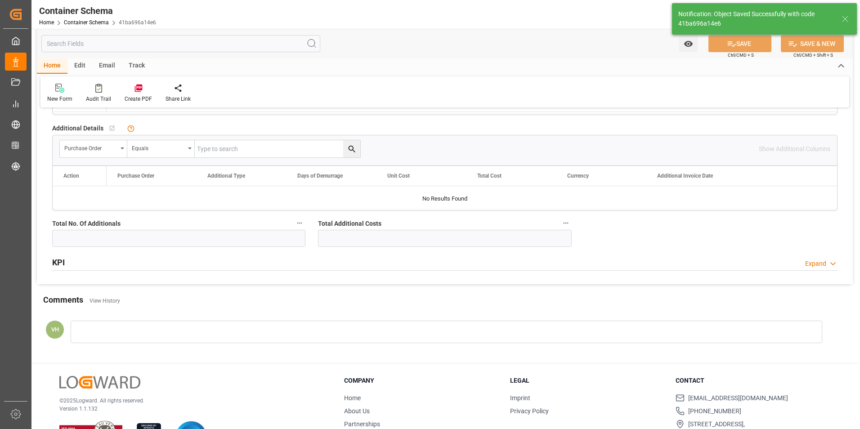
scroll to position [900, 0]
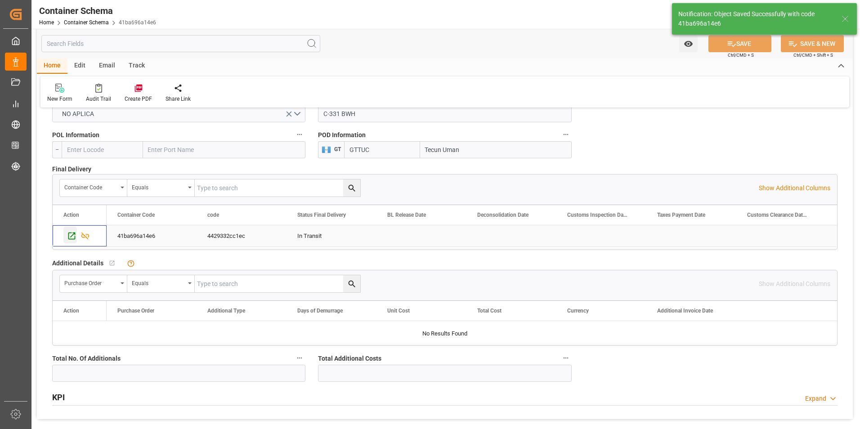
click at [71, 237] on icon "Press SPACE to select this row." at bounding box center [71, 235] width 9 height 9
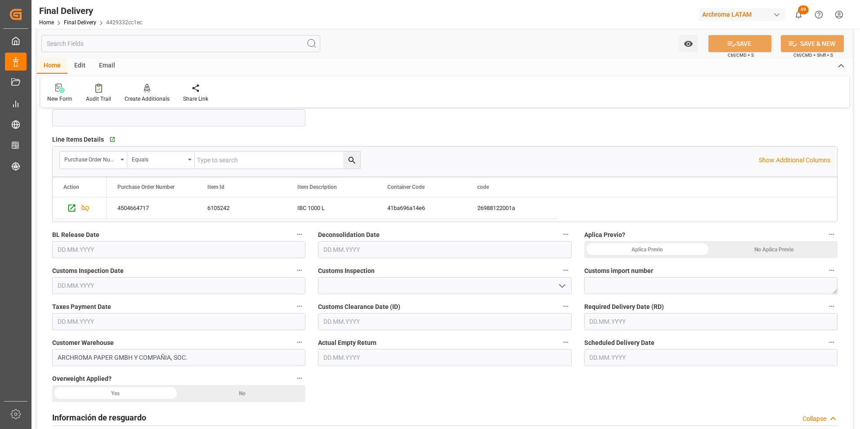
scroll to position [180, 0]
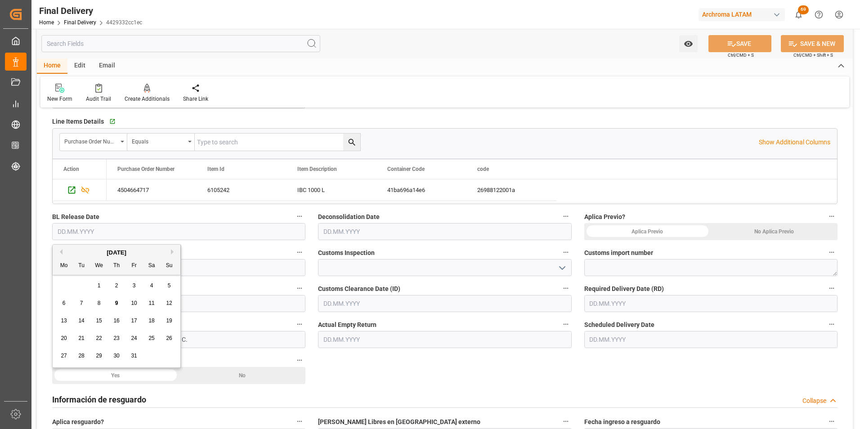
click at [88, 233] on input "text" at bounding box center [178, 231] width 253 height 17
click at [100, 302] on span "8" at bounding box center [99, 303] width 3 height 6
type input "08.10.2025"
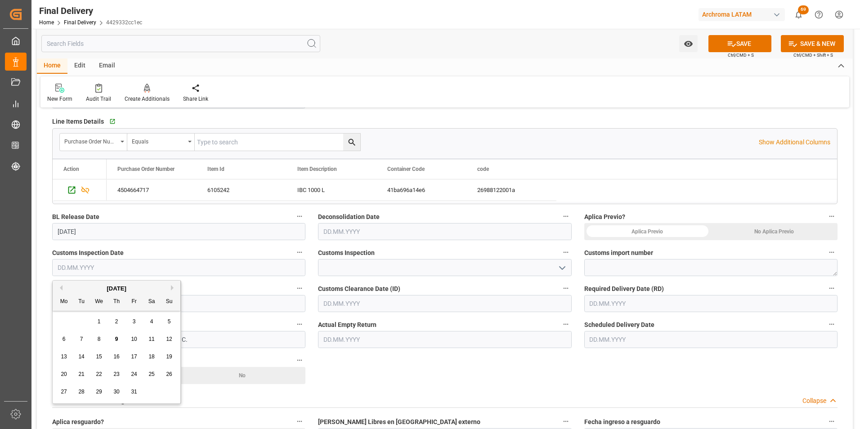
click at [77, 267] on input "text" at bounding box center [178, 267] width 253 height 17
click at [97, 336] on div "8" at bounding box center [99, 339] width 11 height 11
type input "[DATE]"
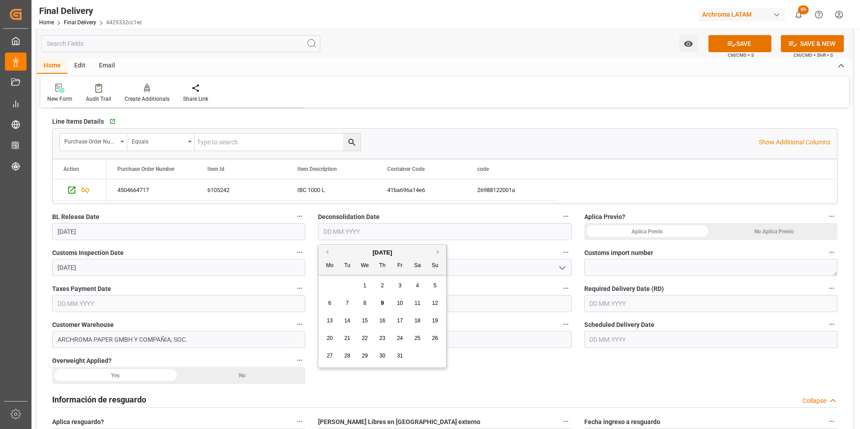
click at [338, 231] on input "text" at bounding box center [444, 231] width 253 height 17
drag, startPoint x: 385, startPoint y: 302, endPoint x: 391, endPoint y: 302, distance: 5.4
click at [385, 302] on div "9" at bounding box center [382, 303] width 11 height 11
type input "[DATE]"
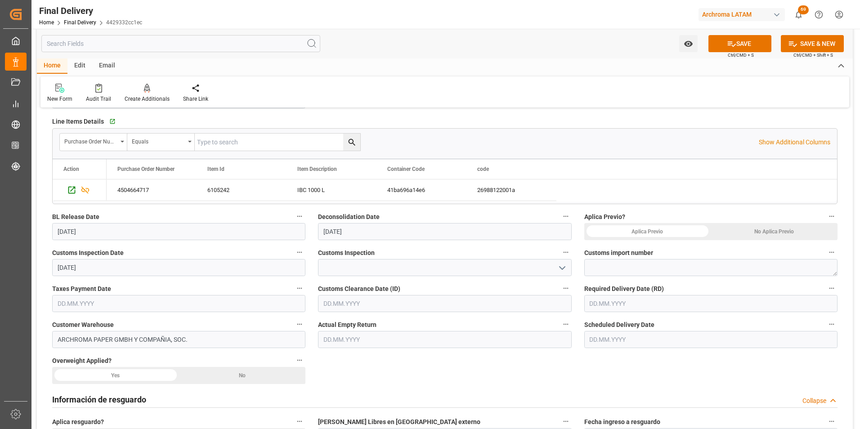
click at [776, 224] on div "No Aplica Previo" at bounding box center [774, 231] width 127 height 17
click at [666, 270] on textarea at bounding box center [711, 267] width 253 height 17
click at [119, 302] on input "text" at bounding box center [178, 303] width 253 height 17
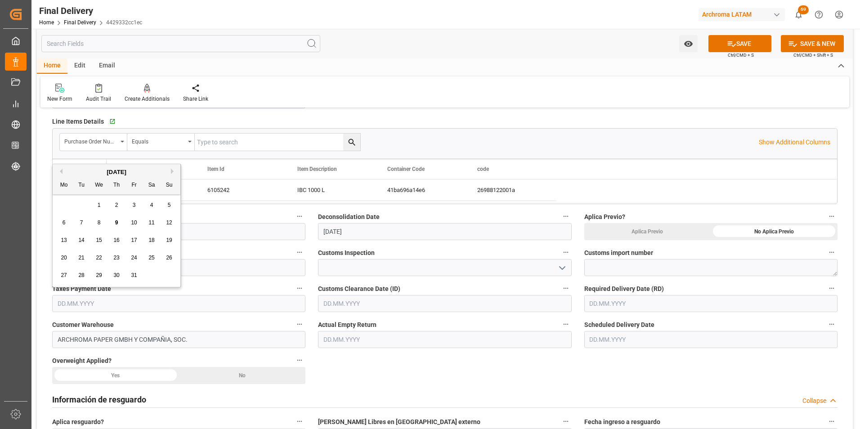
click at [99, 223] on span "8" at bounding box center [99, 223] width 3 height 6
type input "[DATE]"
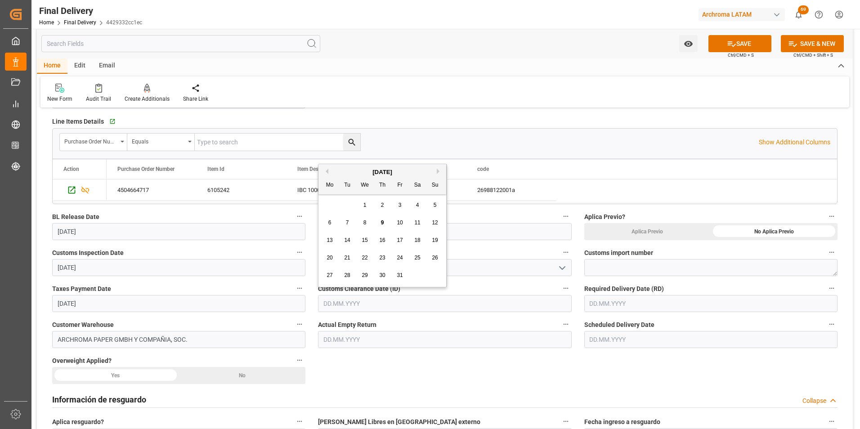
click at [348, 306] on input "text" at bounding box center [444, 303] width 253 height 17
click at [364, 224] on span "8" at bounding box center [365, 223] width 3 height 6
type input "[DATE]"
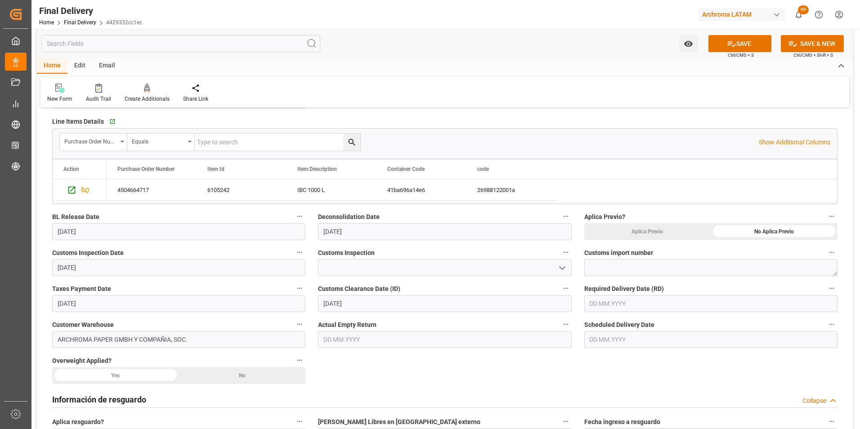
click at [560, 268] on icon "open menu" at bounding box center [562, 268] width 11 height 11
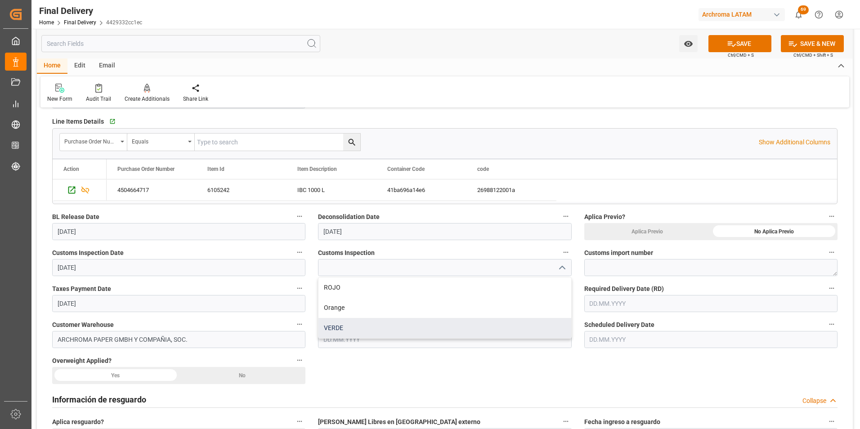
click at [477, 321] on div "VERDE" at bounding box center [445, 328] width 252 height 20
type input "VERDE"
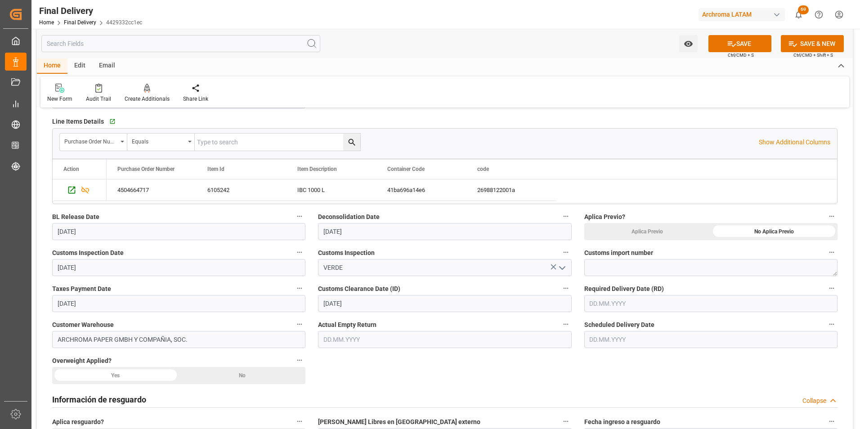
drag, startPoint x: 237, startPoint y: 378, endPoint x: 246, endPoint y: 378, distance: 8.6
click at [238, 378] on div "No" at bounding box center [242, 375] width 127 height 17
click at [624, 304] on input "text" at bounding box center [711, 303] width 253 height 17
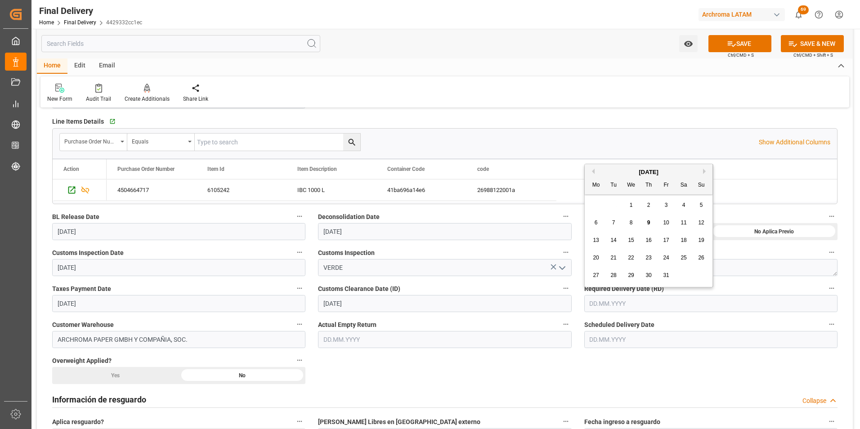
click at [662, 223] on div "10" at bounding box center [666, 223] width 11 height 11
type input "[DATE]"
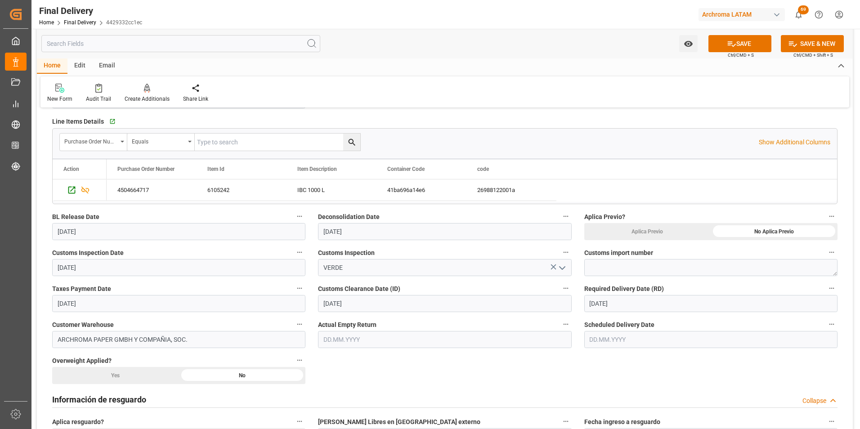
click at [611, 337] on input "text" at bounding box center [711, 339] width 253 height 17
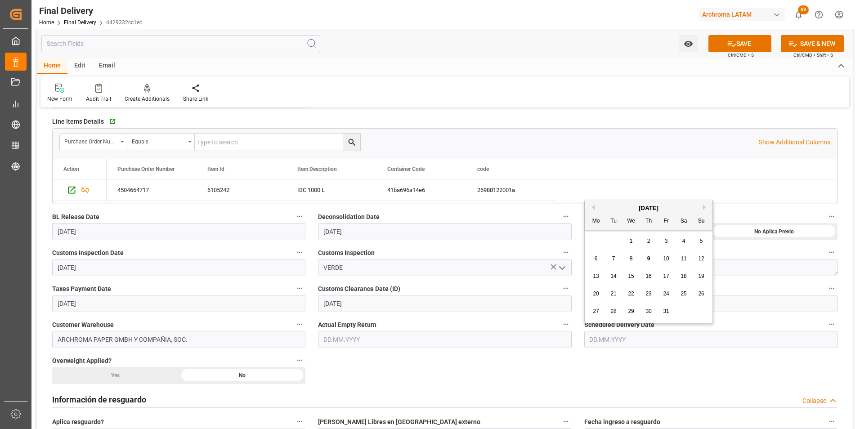
click at [648, 260] on span "9" at bounding box center [649, 259] width 3 height 6
type input "[DATE]"
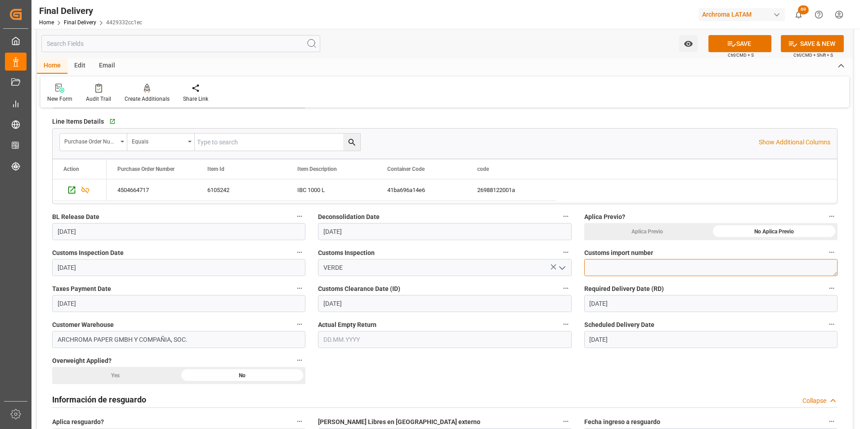
click at [594, 272] on textarea at bounding box center [711, 267] width 253 height 17
paste textarea "264-202500013712"
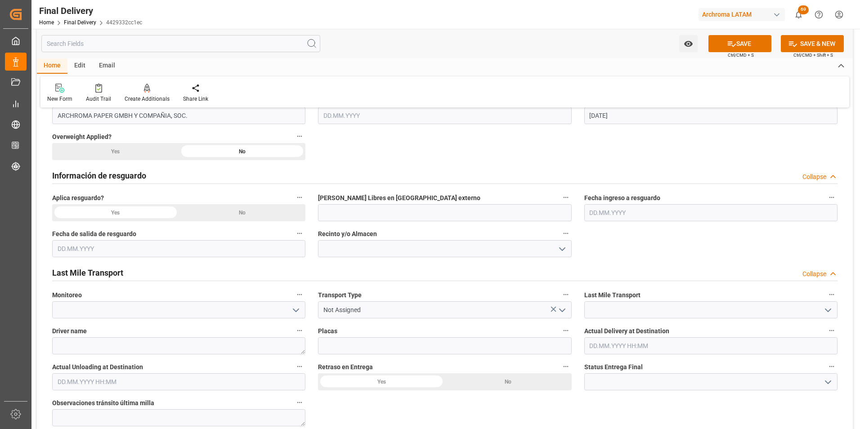
scroll to position [405, 0]
type textarea "264-202500013712"
click at [271, 213] on div "No" at bounding box center [242, 211] width 127 height 17
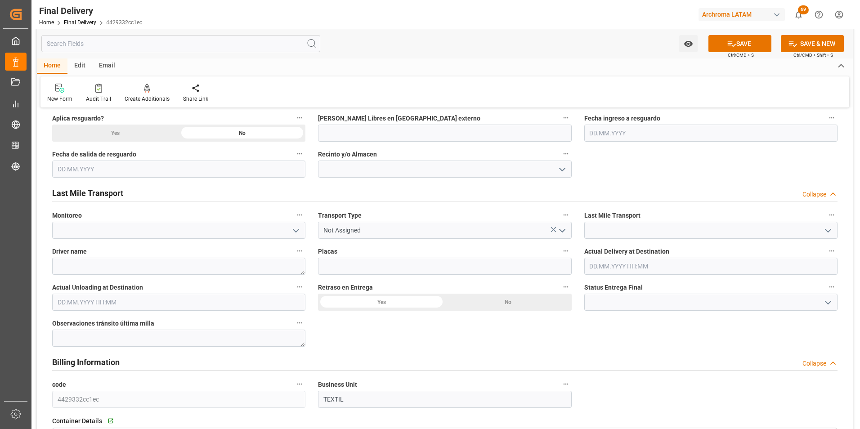
scroll to position [495, 0]
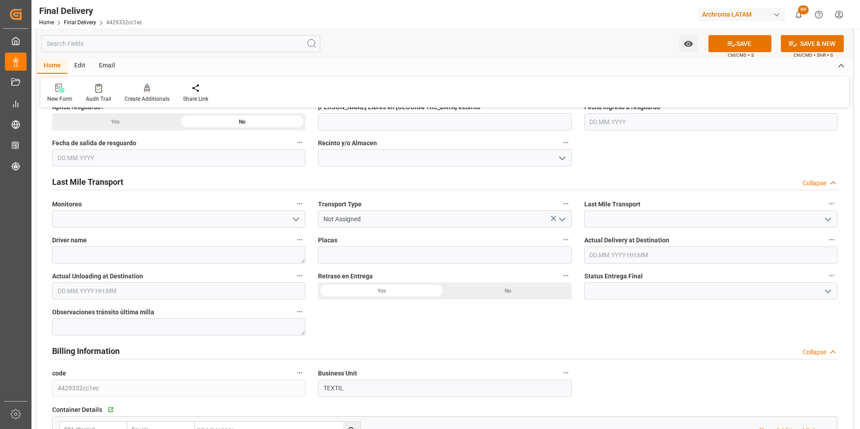
click at [560, 222] on icon "open menu" at bounding box center [562, 219] width 11 height 11
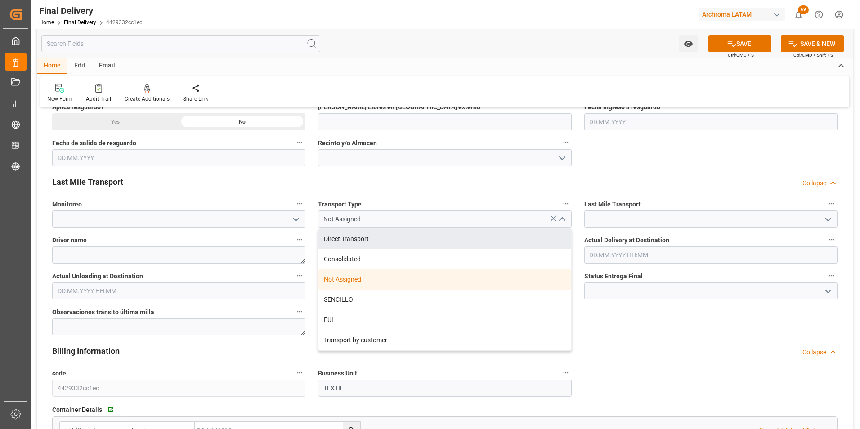
click at [459, 244] on div "Direct Transport" at bounding box center [445, 239] width 252 height 20
type input "Direct Transport"
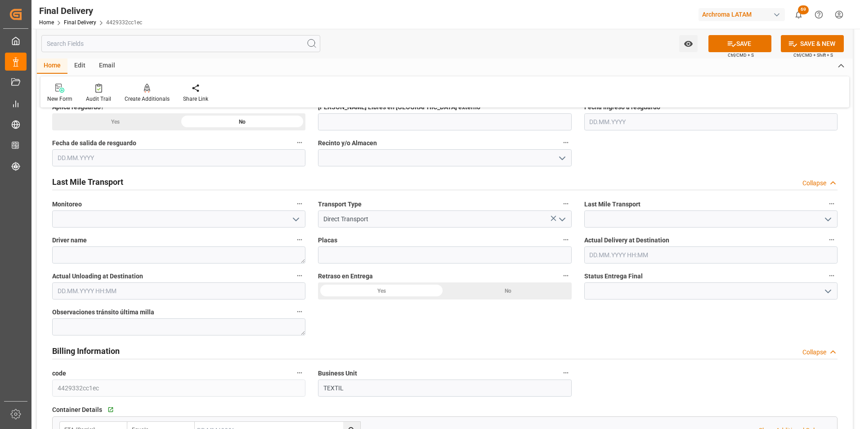
click at [833, 218] on icon "open menu" at bounding box center [828, 219] width 11 height 11
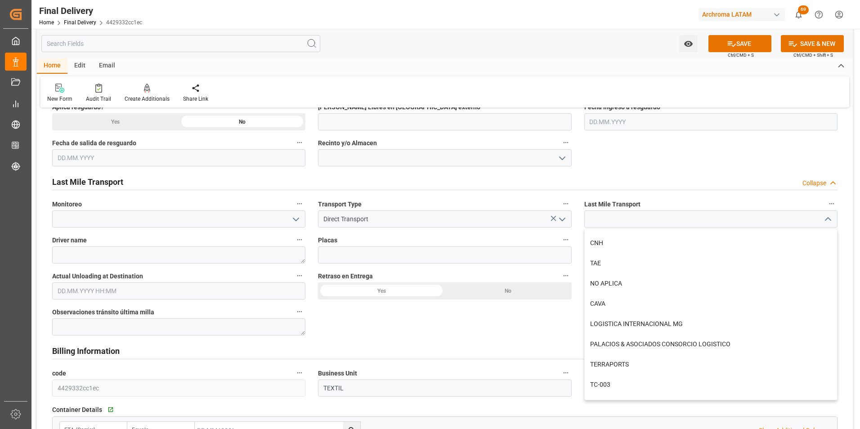
scroll to position [180, 0]
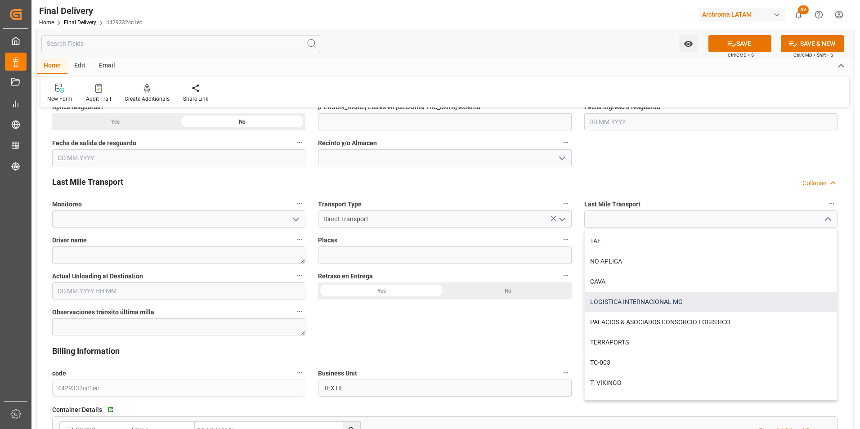
click at [717, 302] on div "LOGISTICA INTERNACIONAL MG" at bounding box center [711, 302] width 252 height 20
type input "LOGISTICA INTERNACIONAL MG"
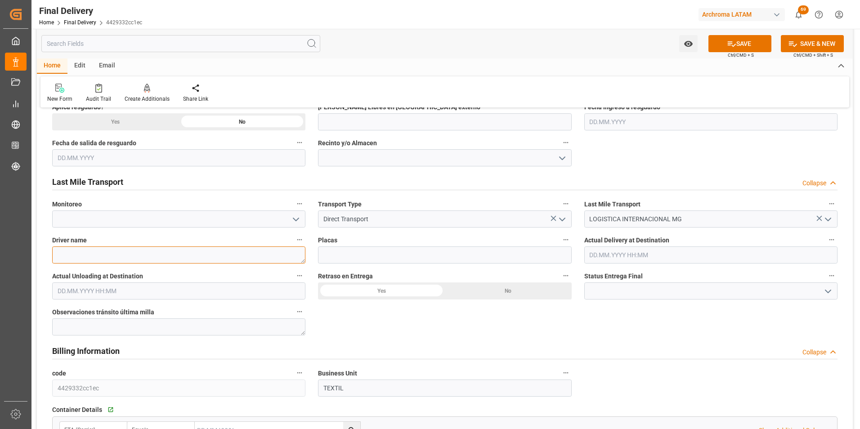
click at [182, 260] on textarea at bounding box center [178, 255] width 253 height 17
type textarea "BERNER ELI FLORES"
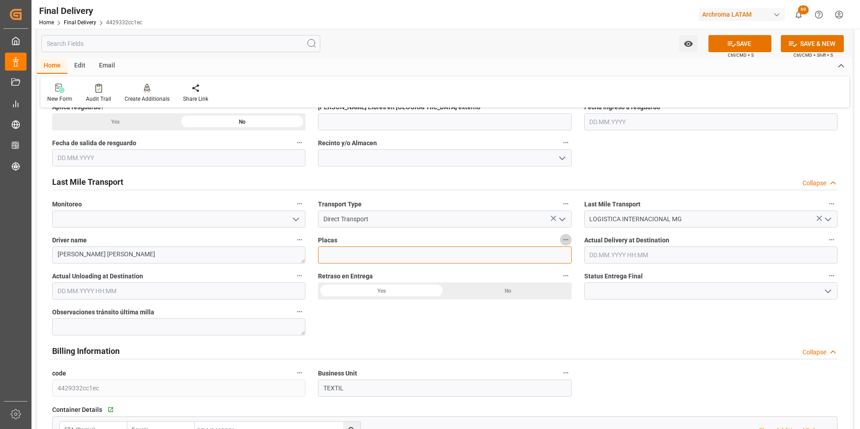
click at [354, 262] on input at bounding box center [444, 255] width 253 height 17
drag, startPoint x: 367, startPoint y: 248, endPoint x: 364, endPoint y: 256, distance: 8.7
click at [367, 250] on input "C-331" at bounding box center [444, 255] width 253 height 17
type input "C-331 BWH"
click at [748, 41] on button "SAVE" at bounding box center [740, 43] width 63 height 17
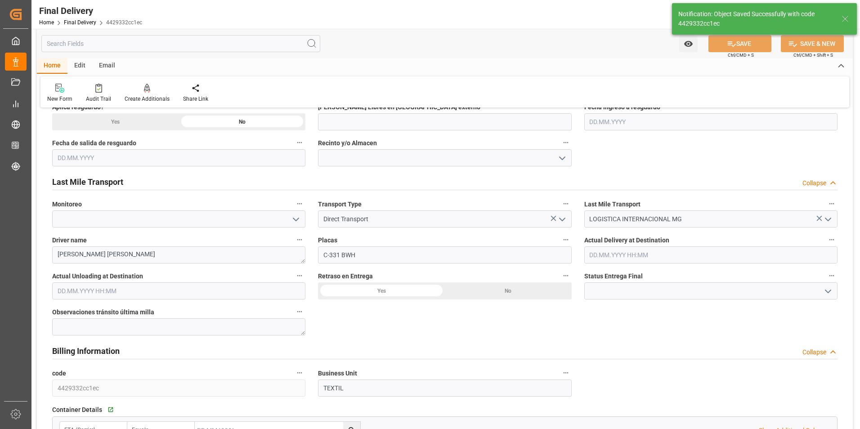
type input "In transit to final delivery"
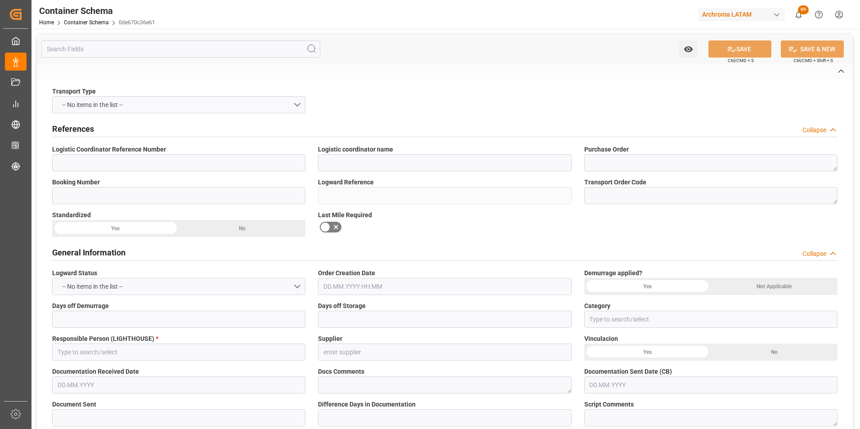
type textarea "4504659775,4504659796"
type input "0de670c36e61"
type input "ARCHROMA [GEOGRAPHIC_DATA], PTE. LTD."
type input "Pending"
type input "PUERTO CORTES"
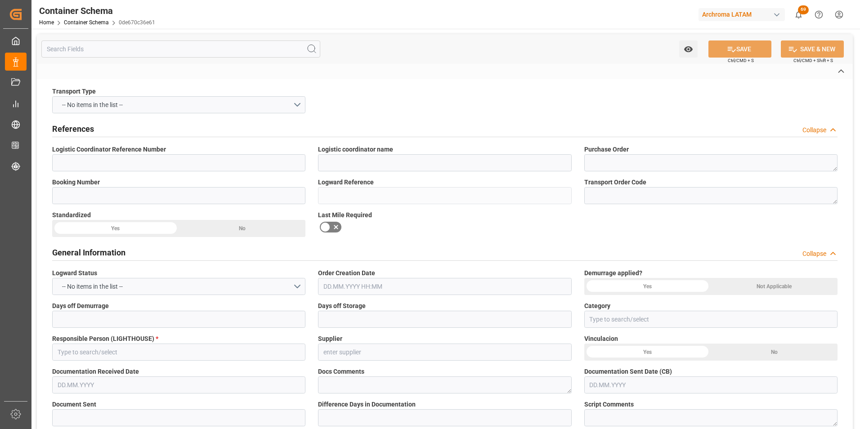
type input "TEXTIL"
type textarea "PIEZAS"
type input "36 PIEZAS"
type input "ARCHROMA [GEOGRAPHIC_DATA] S.A. DE C.V"
type textarea "INHDELVA SUR, 800 MTS CARRETERA A LA JUTOSA, CHOLOMA, HONDURAS, CORTES,ZONA LIB…"
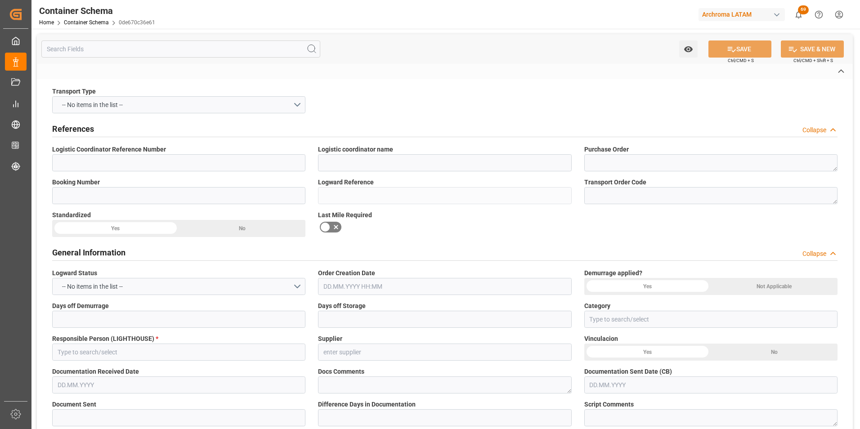
type input "CIF"
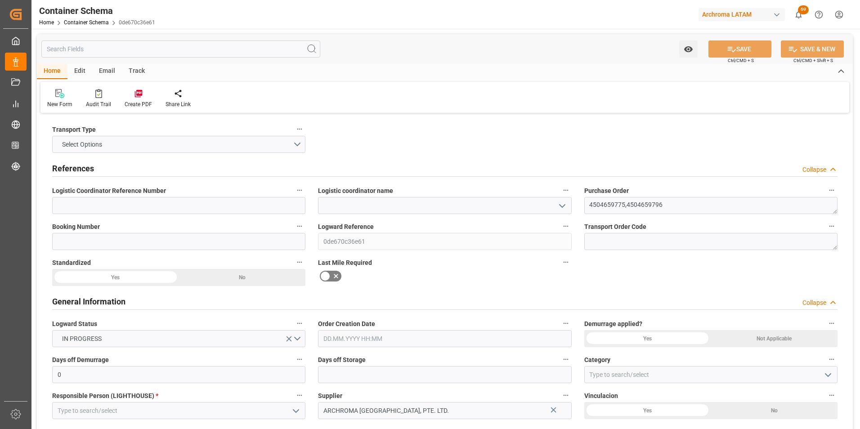
type input "0"
type input "2"
type input "36"
type input "900"
type input "954"
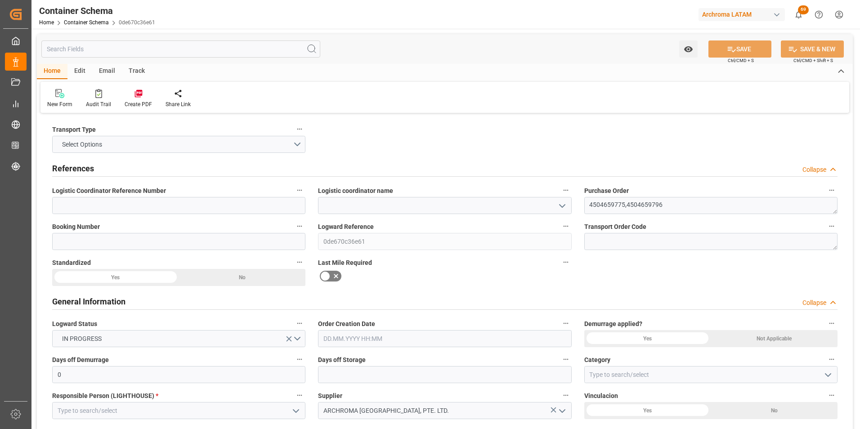
click at [561, 204] on icon "open menu" at bounding box center [562, 206] width 11 height 11
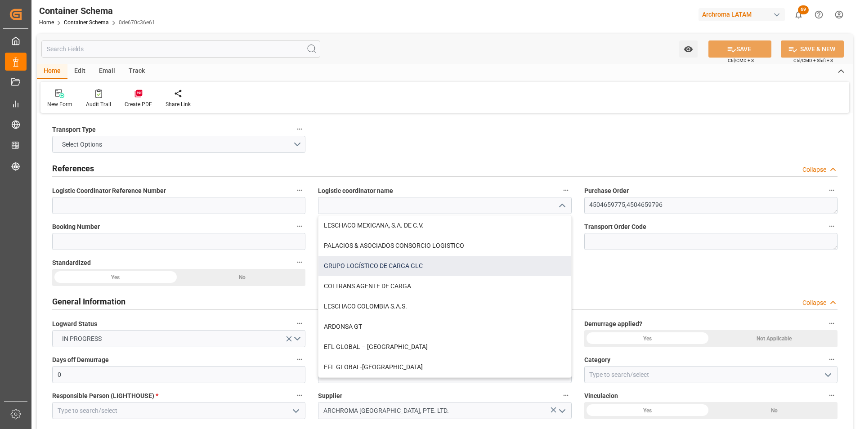
click at [404, 268] on div "GRUPO LOGÍSTICO DE CARGA GLC" at bounding box center [445, 266] width 252 height 20
type input "GRUPO LOGÍSTICO DE CARGA GLC"
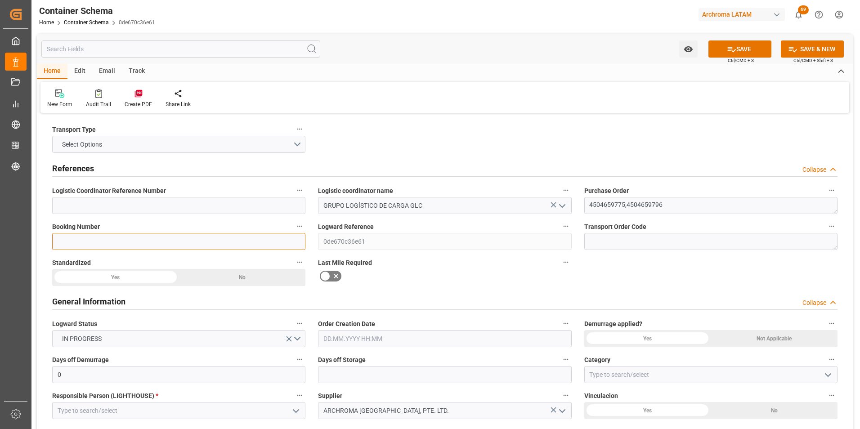
click at [239, 240] on input at bounding box center [178, 241] width 253 height 17
click at [154, 235] on input at bounding box center [178, 241] width 253 height 17
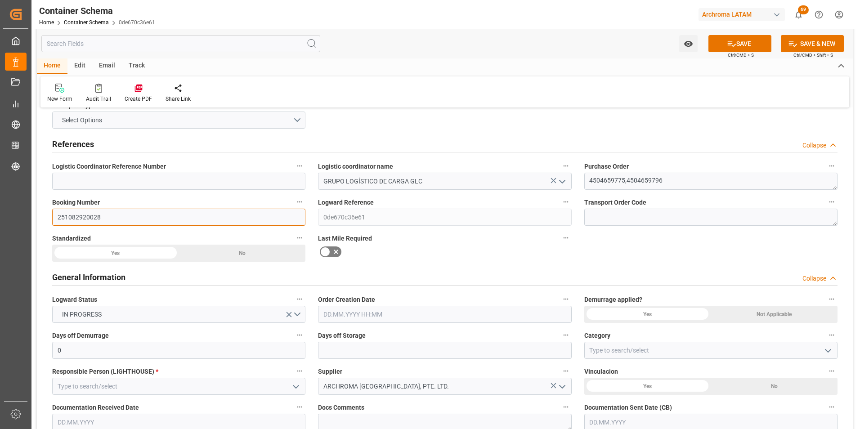
scroll to position [45, 0]
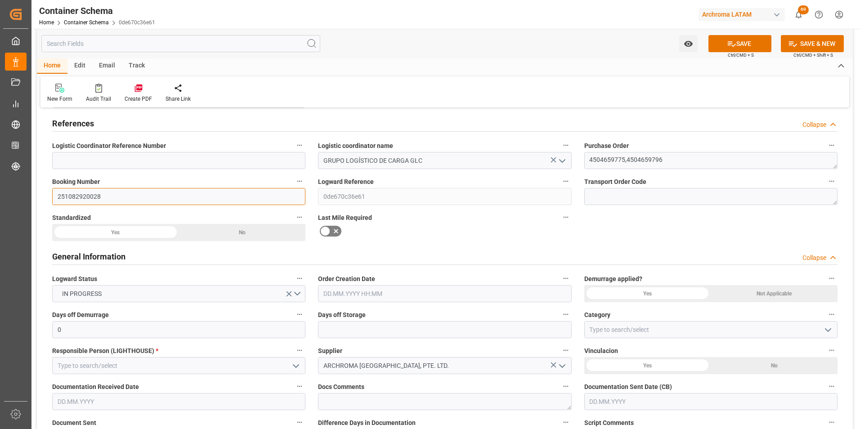
type input "251082920028"
click at [352, 295] on input "text" at bounding box center [444, 293] width 253 height 17
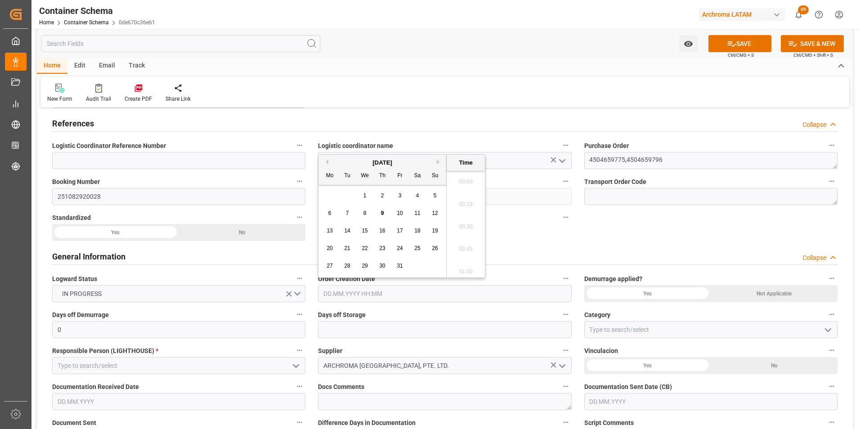
scroll to position [813, 0]
click at [381, 211] on span "9" at bounding box center [382, 213] width 3 height 6
click at [465, 242] on li "09:45" at bounding box center [466, 246] width 38 height 23
type input "09.10.2025 09:45"
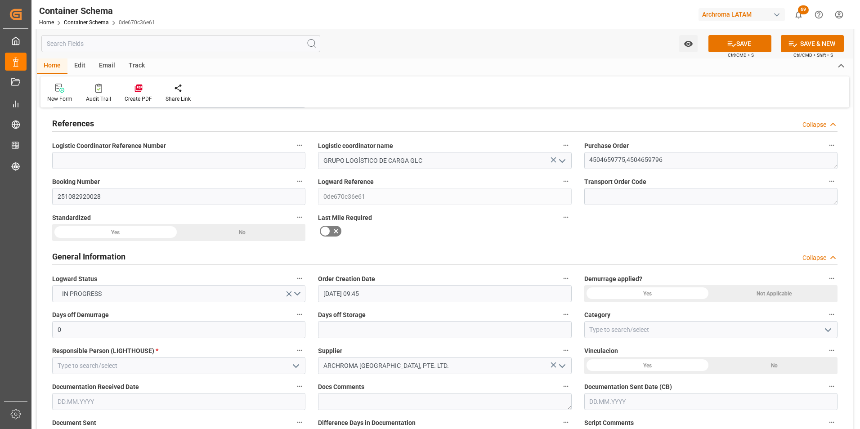
click at [827, 333] on icon "open menu" at bounding box center [828, 330] width 11 height 11
click at [635, 376] on div "On time" at bounding box center [711, 370] width 252 height 20
type input "On time"
click at [194, 362] on input at bounding box center [178, 365] width 253 height 17
click at [290, 367] on button "open menu" at bounding box center [296, 366] width 14 height 14
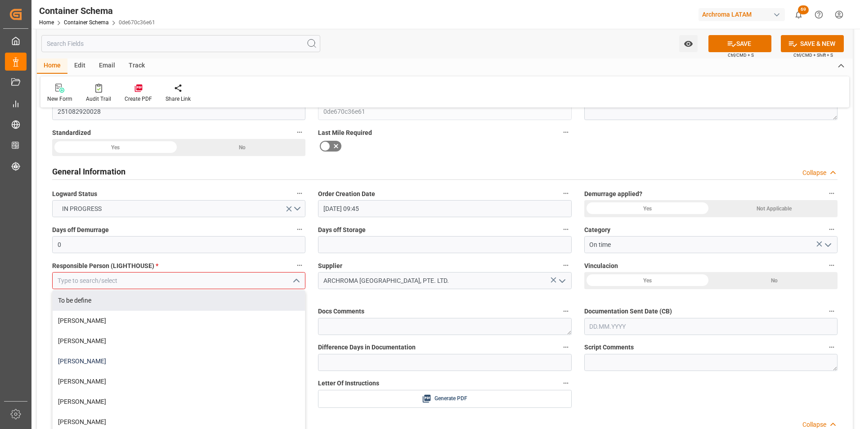
scroll to position [135, 0]
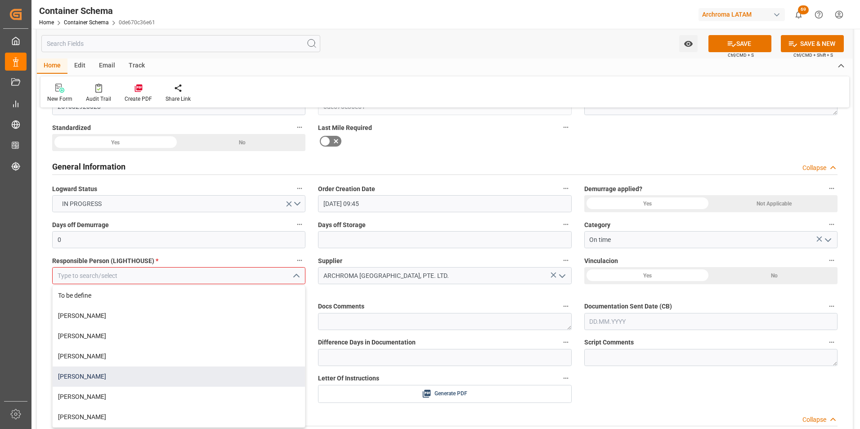
click at [201, 376] on div "[PERSON_NAME]" at bounding box center [179, 377] width 252 height 20
type input "[PERSON_NAME]"
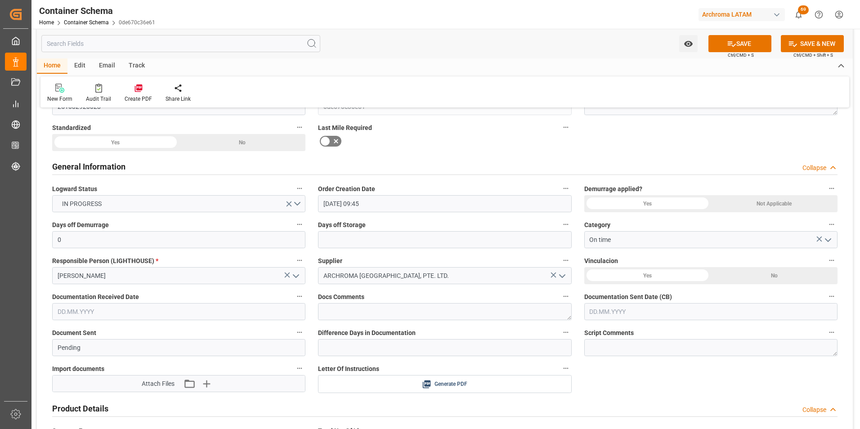
click at [161, 315] on input "text" at bounding box center [178, 311] width 253 height 17
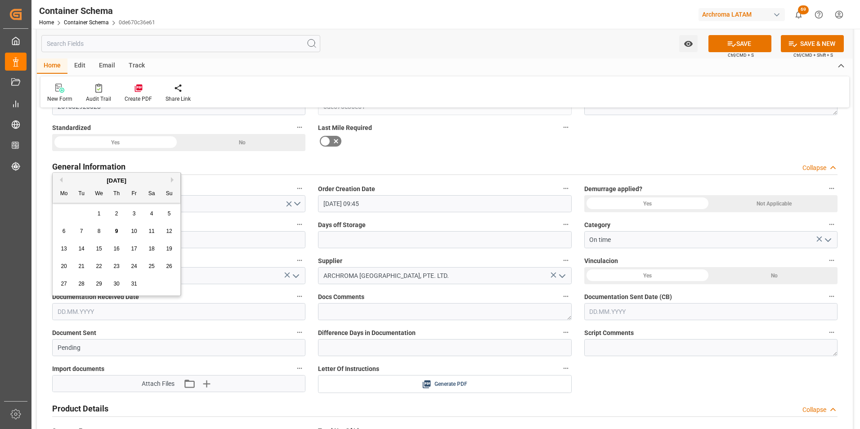
click at [62, 222] on div "29 30 1 2 3 4 5" at bounding box center [116, 214] width 123 height 18
drag, startPoint x: 113, startPoint y: 232, endPoint x: 140, endPoint y: 237, distance: 27.5
click at [113, 232] on div "9" at bounding box center [116, 231] width 11 height 11
type input "[DATE]"
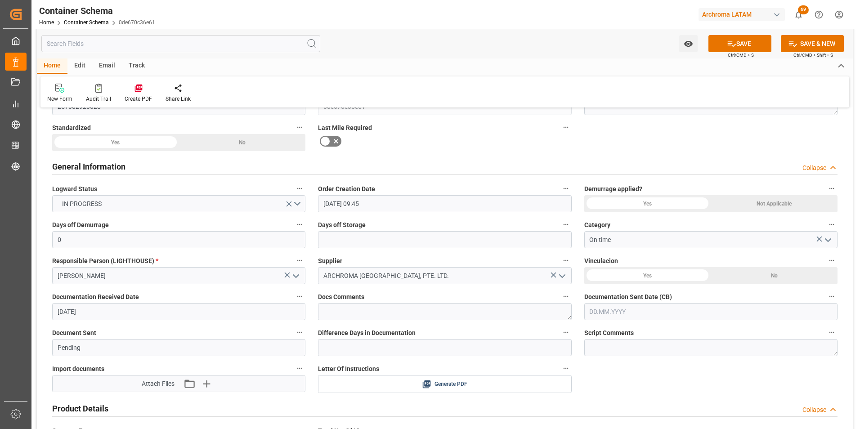
click at [616, 312] on input "text" at bounding box center [711, 311] width 253 height 17
click at [592, 215] on div "29 30 1 2 3 4 5" at bounding box center [649, 214] width 123 height 18
click at [649, 232] on span "9" at bounding box center [649, 231] width 3 height 6
type input "[DATE]"
click at [194, 384] on icon "button" at bounding box center [189, 384] width 14 height 14
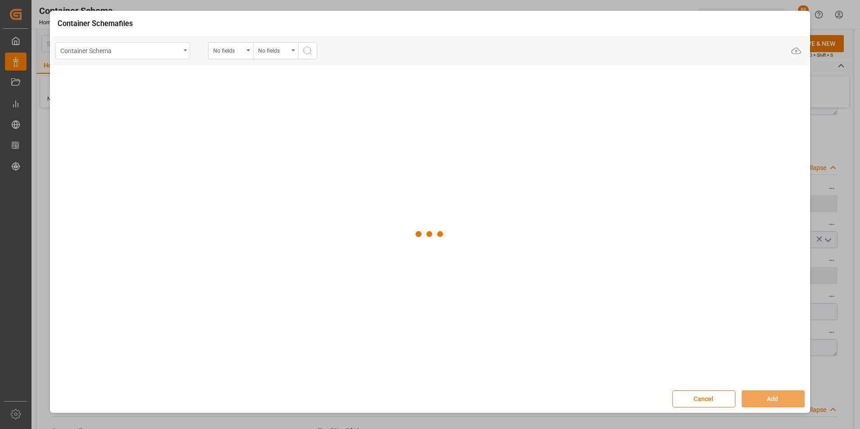
click at [177, 52] on div "Container Schema" at bounding box center [120, 50] width 120 height 11
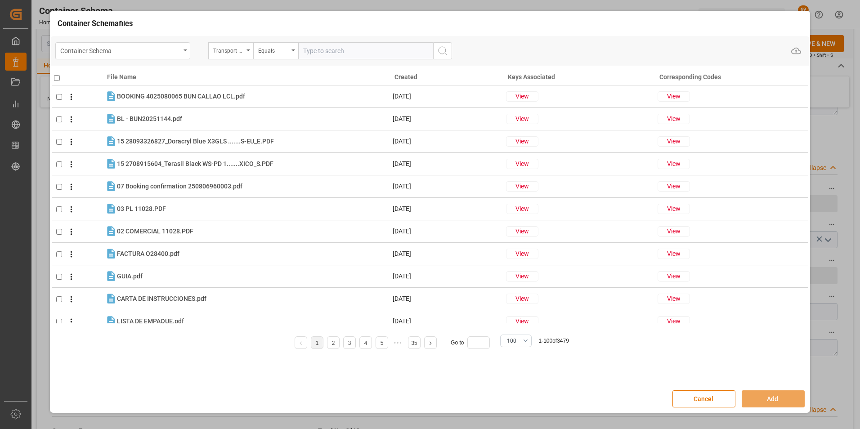
click at [183, 54] on div "Container Schema" at bounding box center [122, 50] width 135 height 17
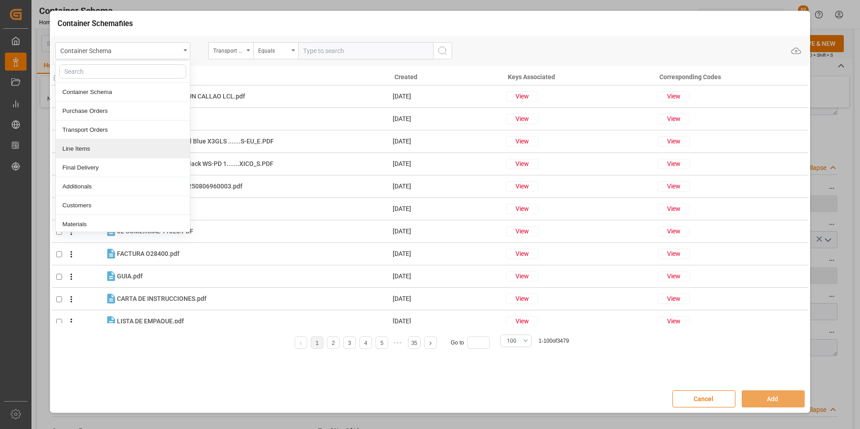
click at [121, 142] on div "Line Items" at bounding box center [123, 149] width 134 height 19
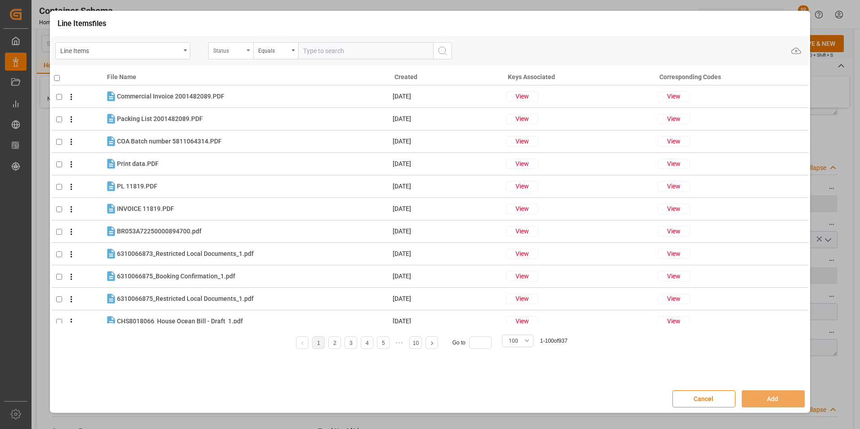
click at [243, 54] on div "Status" at bounding box center [228, 50] width 31 height 10
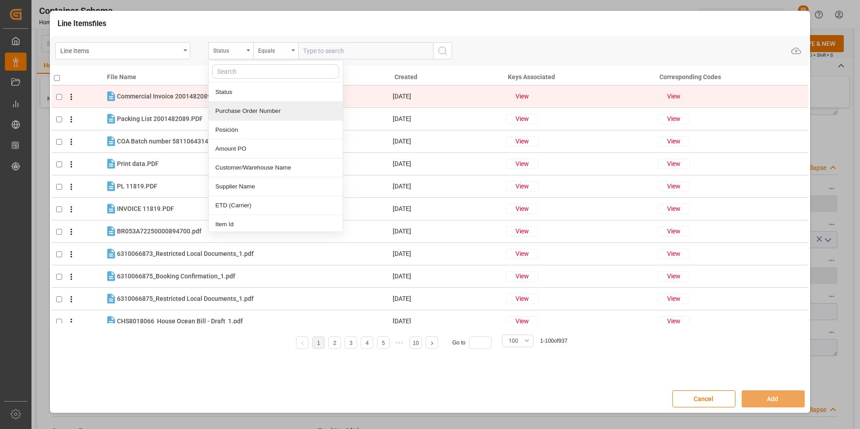
drag, startPoint x: 248, startPoint y: 108, endPoint x: 253, endPoint y: 98, distance: 11.3
click at [248, 108] on div "Purchase Order Number" at bounding box center [276, 111] width 134 height 19
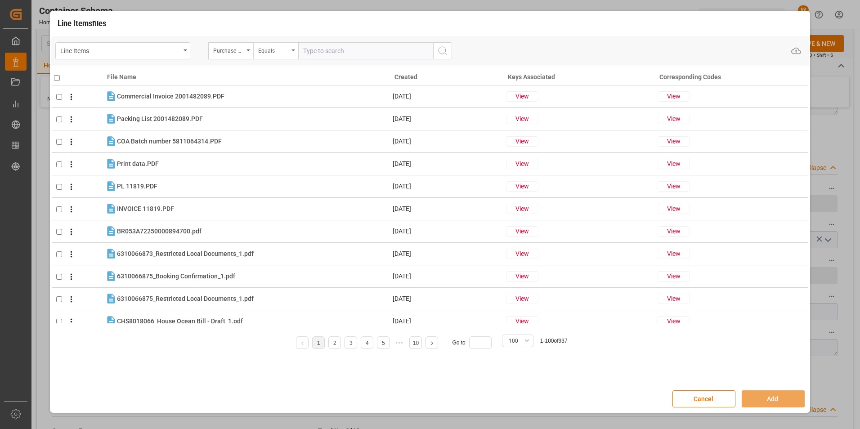
click at [273, 56] on div "Equals" at bounding box center [275, 50] width 45 height 17
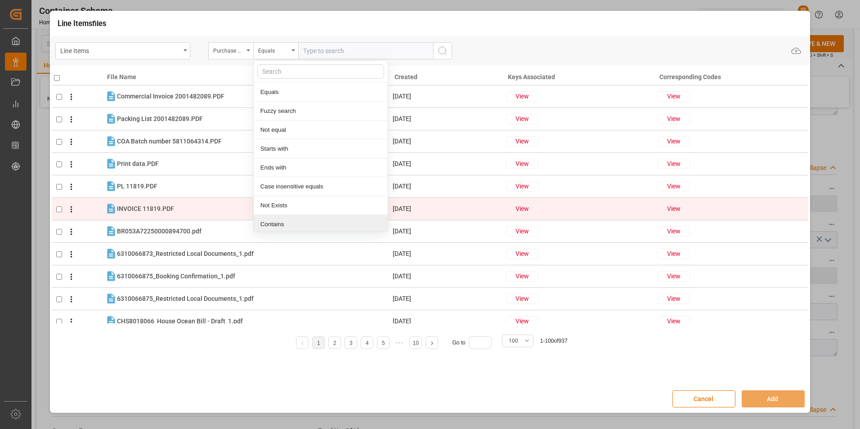
drag, startPoint x: 273, startPoint y: 222, endPoint x: 274, endPoint y: 208, distance: 13.5
click at [273, 222] on div "Contains" at bounding box center [321, 224] width 134 height 19
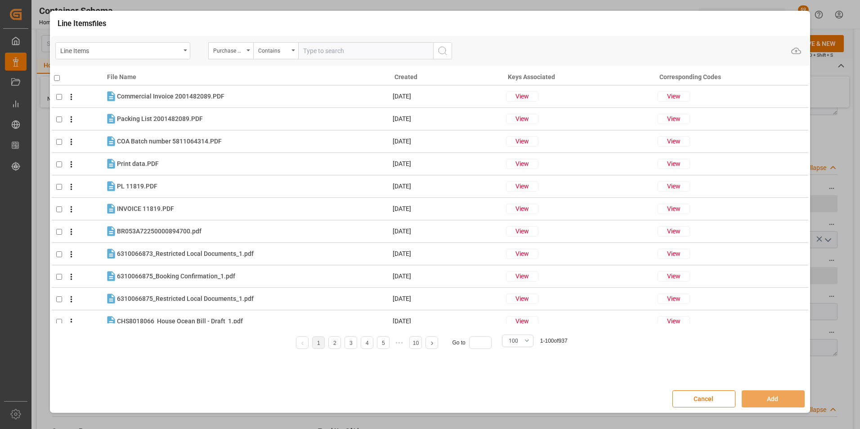
click at [311, 55] on input "text" at bounding box center [365, 50] width 135 height 17
paste input "4504659796,4504659775"
type input "4504659796,4504659775"
click at [437, 53] on button "search button" at bounding box center [442, 50] width 19 height 17
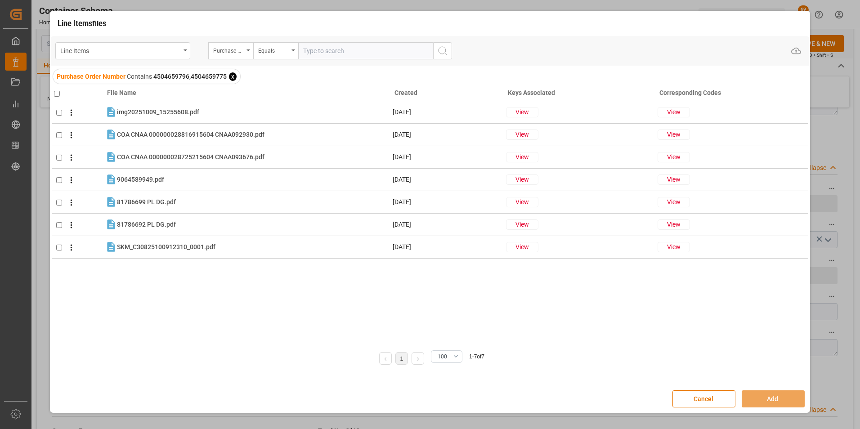
click at [56, 95] on input "checkbox" at bounding box center [57, 94] width 6 height 6
checkbox input "true"
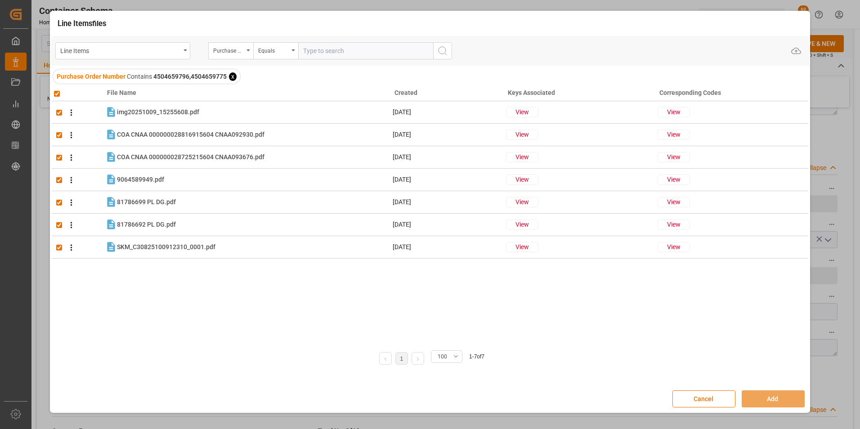
checkbox input "true"
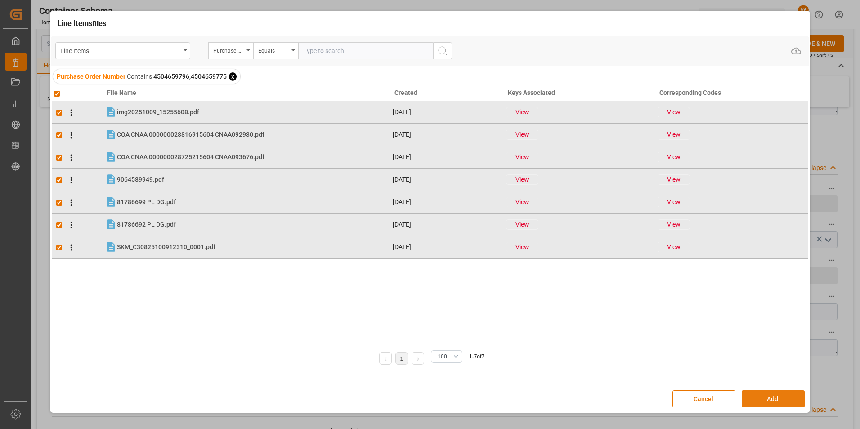
click at [758, 395] on button "Add" at bounding box center [773, 399] width 63 height 17
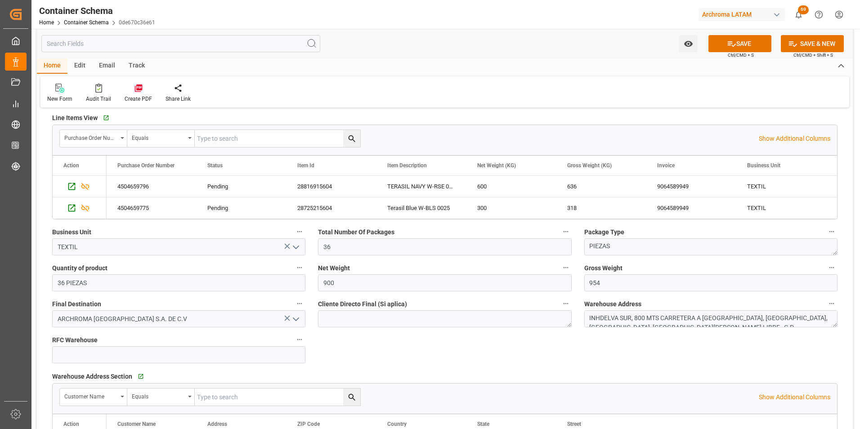
scroll to position [495, 0]
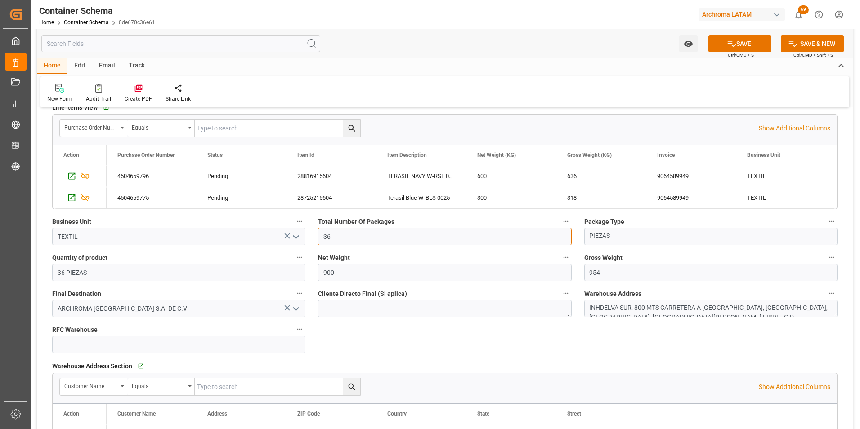
drag, startPoint x: 338, startPoint y: 242, endPoint x: 310, endPoint y: 241, distance: 27.9
type input "2"
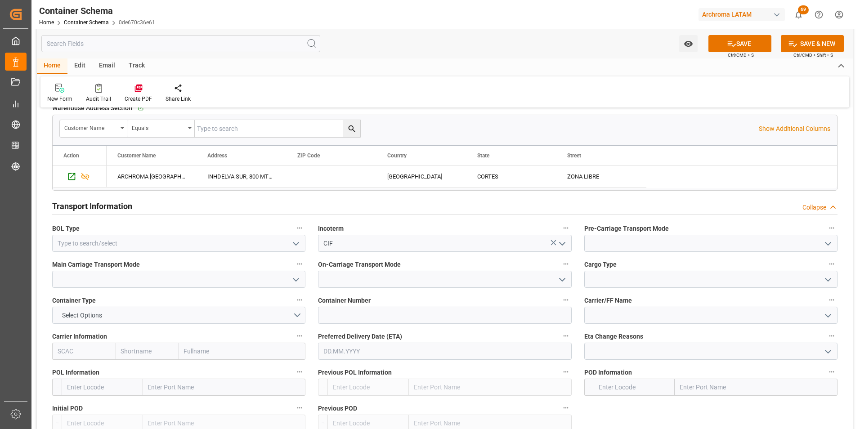
scroll to position [765, 0]
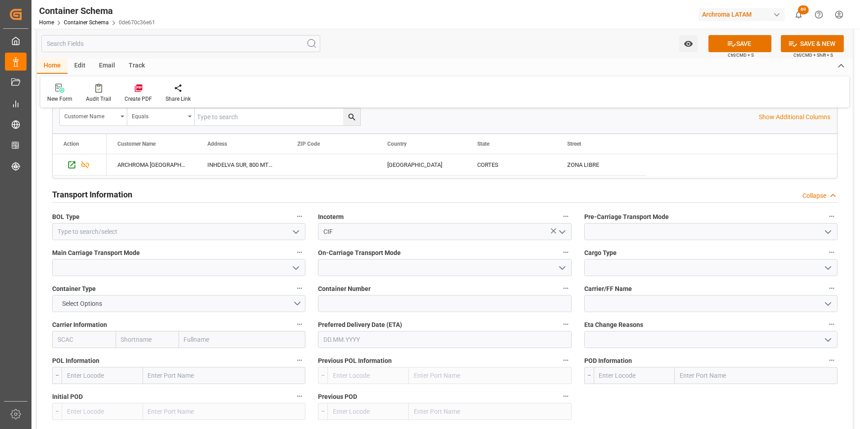
type textarea "PALLET"
click at [297, 233] on icon "open menu" at bounding box center [296, 232] width 11 height 11
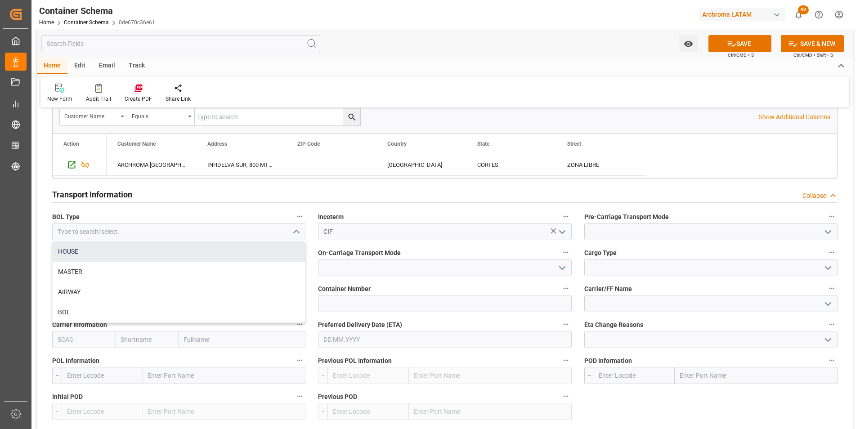
click at [203, 255] on div "HOUSE" at bounding box center [179, 252] width 252 height 20
type input "HOUSE"
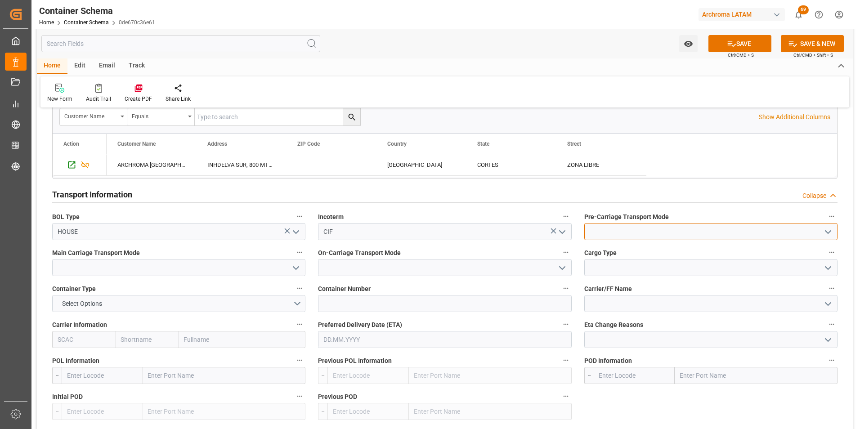
click at [836, 230] on input at bounding box center [711, 231] width 253 height 17
click at [829, 234] on polyline "open menu" at bounding box center [828, 232] width 5 height 3
click at [784, 251] on label "Cargo Type" at bounding box center [711, 253] width 253 height 13
click at [826, 251] on button "Cargo Type" at bounding box center [832, 253] width 12 height 12
click at [829, 234] on div at bounding box center [430, 214] width 860 height 429
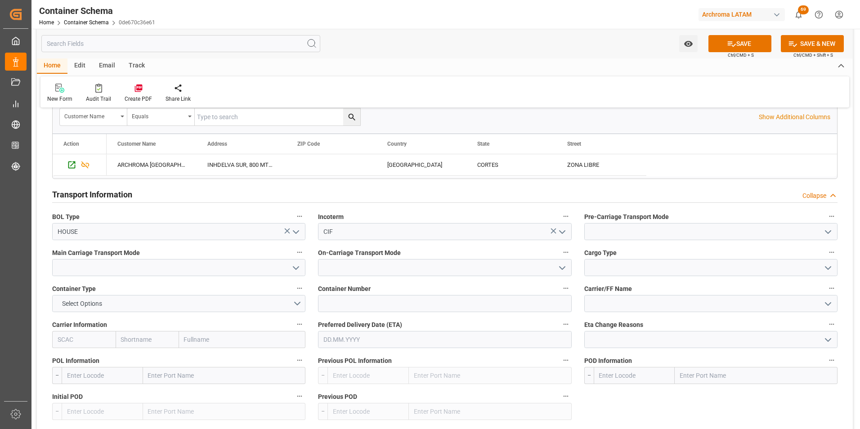
click at [825, 233] on icon "open menu" at bounding box center [828, 232] width 11 height 11
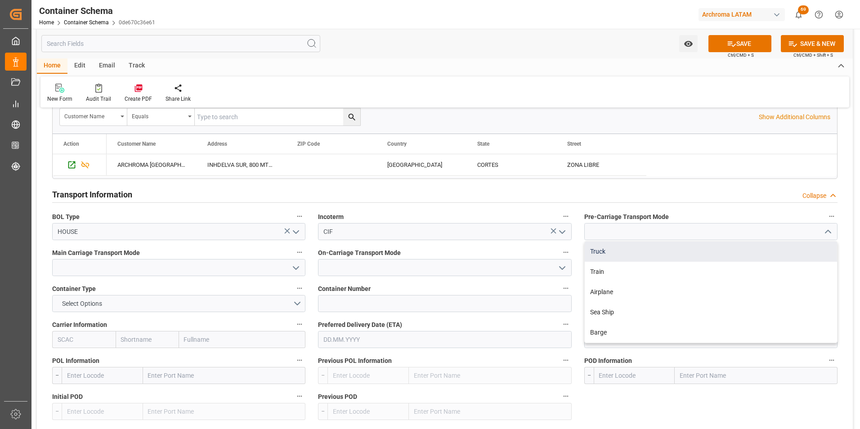
click at [767, 251] on div "Truck" at bounding box center [711, 252] width 252 height 20
type input "Truck"
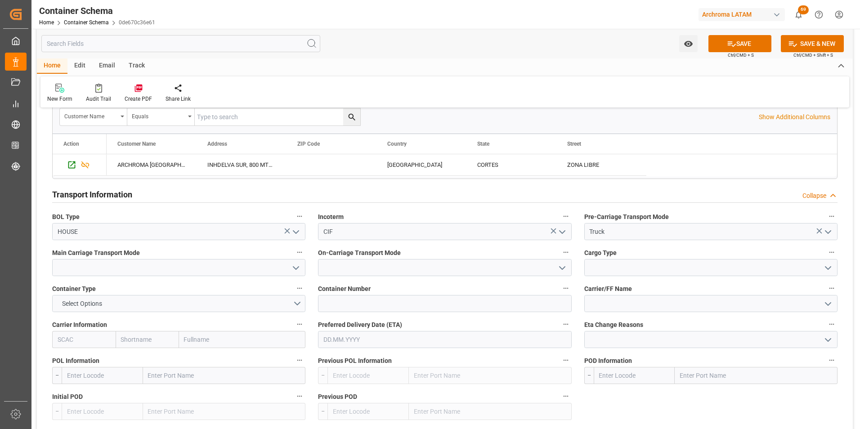
click at [296, 271] on icon "open menu" at bounding box center [296, 268] width 11 height 11
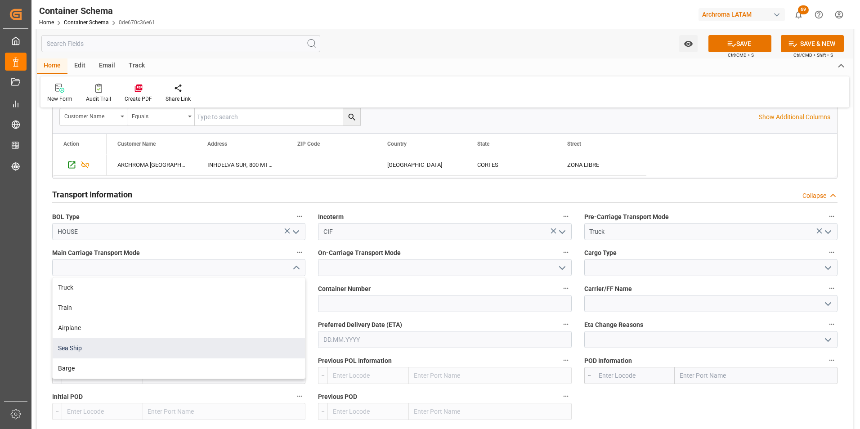
click at [232, 339] on div "Sea Ship" at bounding box center [179, 348] width 252 height 20
type input "Sea Ship"
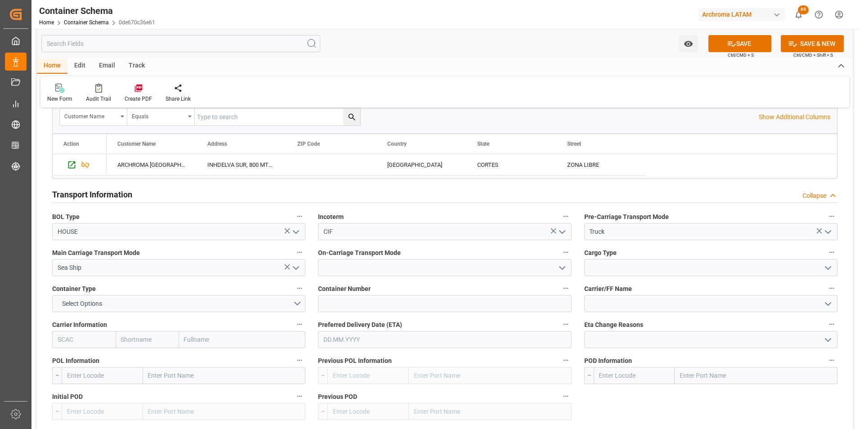
click at [557, 267] on icon "open menu" at bounding box center [562, 268] width 11 height 11
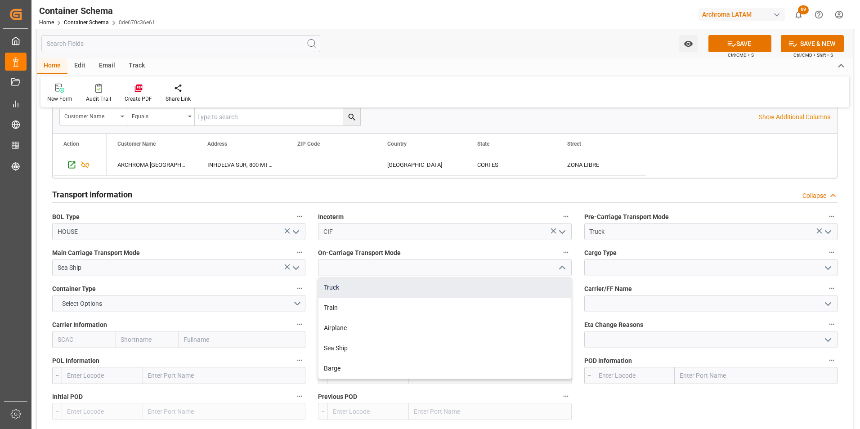
click at [535, 288] on div "Truck" at bounding box center [445, 288] width 252 height 20
type input "Truck"
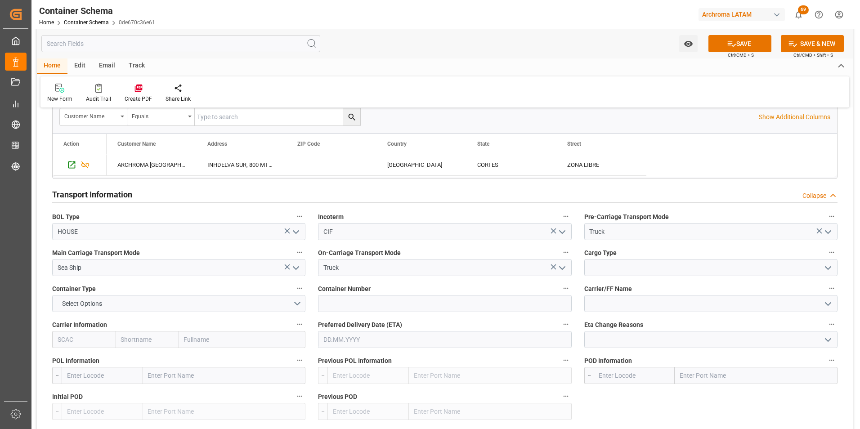
click at [830, 270] on icon "open menu" at bounding box center [828, 268] width 11 height 11
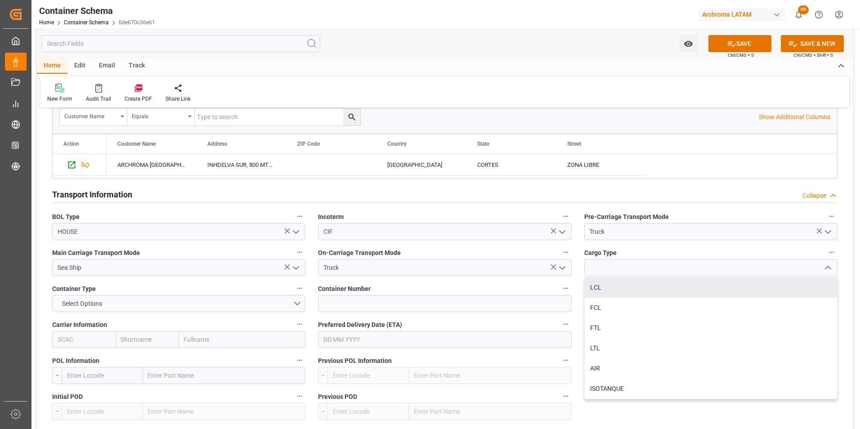
click at [707, 294] on div "LCL" at bounding box center [711, 288] width 252 height 20
type input "LCL"
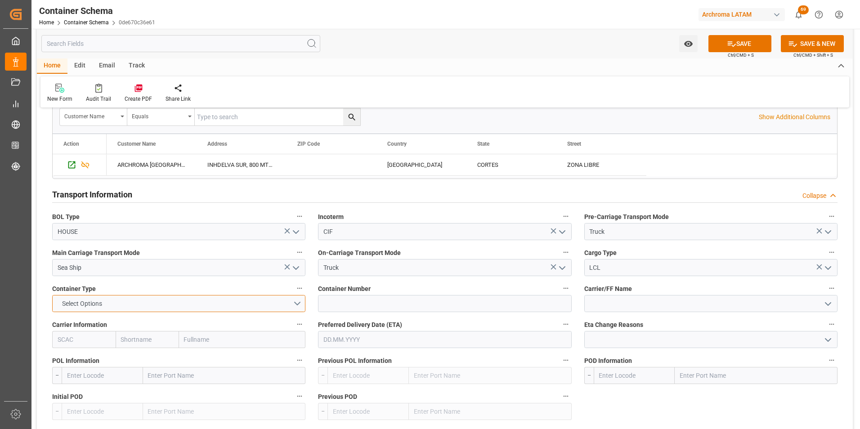
click at [136, 304] on button "Select Options" at bounding box center [178, 303] width 253 height 17
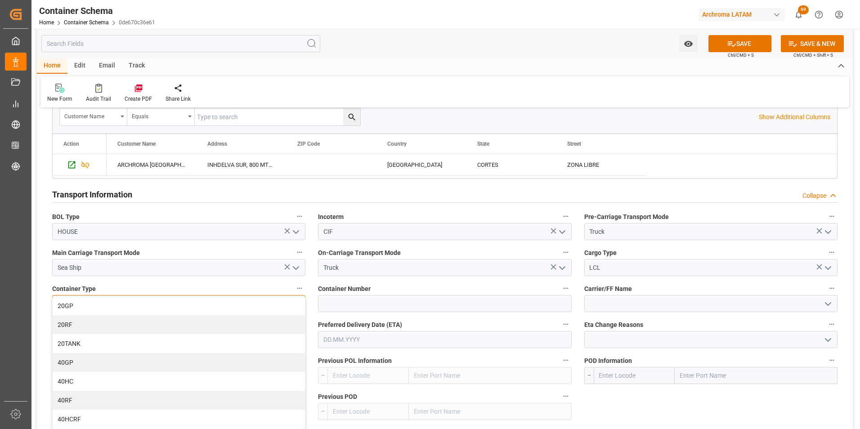
click at [95, 382] on div "40HC" at bounding box center [179, 381] width 252 height 19
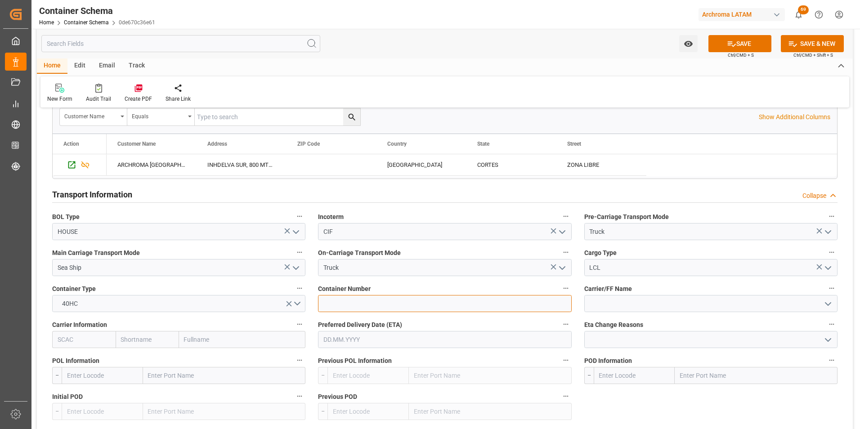
click at [373, 304] on input at bounding box center [444, 303] width 253 height 17
click at [370, 305] on input at bounding box center [444, 303] width 253 height 17
paste input "CAAU7029978"
type input "CAAU7029978"
click at [609, 303] on input at bounding box center [711, 303] width 253 height 17
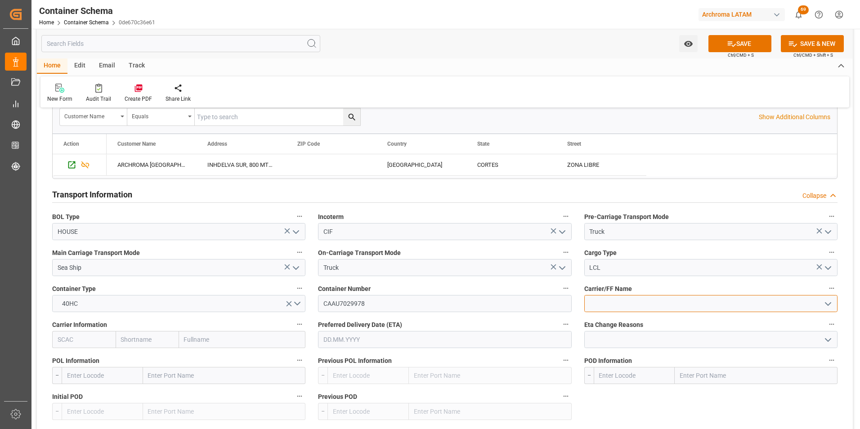
click at [653, 298] on input at bounding box center [711, 303] width 253 height 17
type input "D"
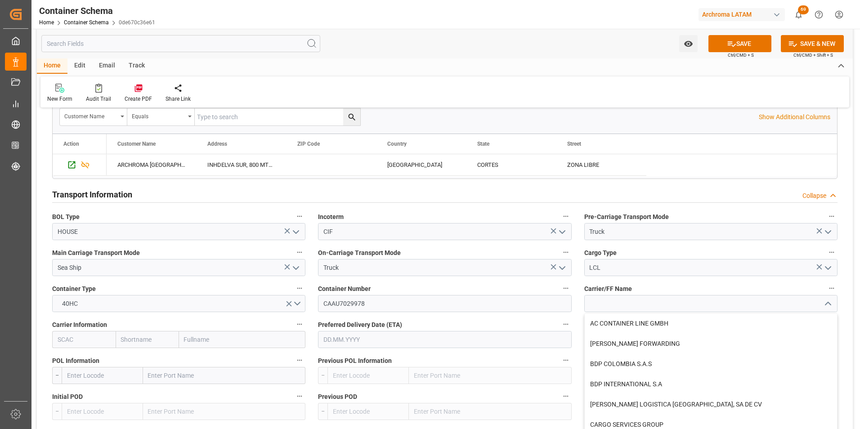
click at [195, 335] on input "text" at bounding box center [242, 339] width 127 height 17
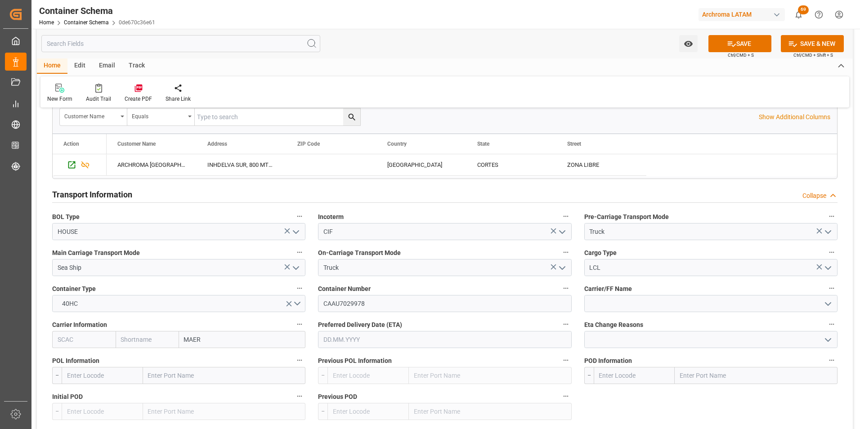
type input "MAERS"
click at [209, 354] on div "Maersk Line AS" at bounding box center [227, 360] width 95 height 20
type input "MAEU"
type input "Maersk"
type input "Maersk Line AS"
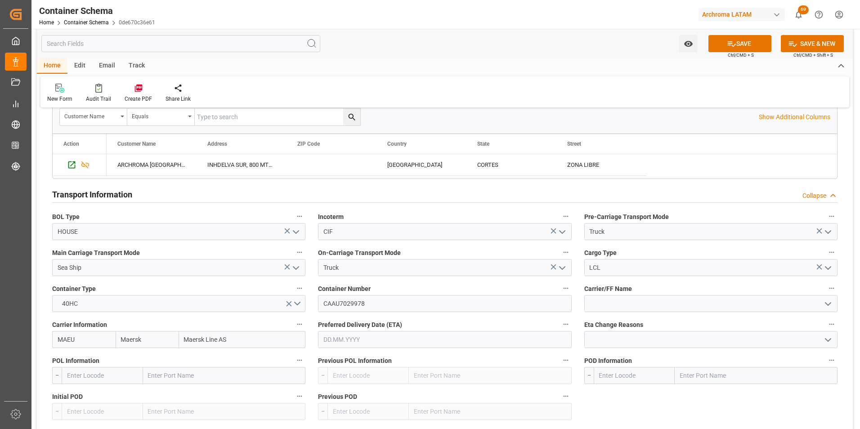
click at [360, 336] on input "text" at bounding box center [444, 339] width 253 height 17
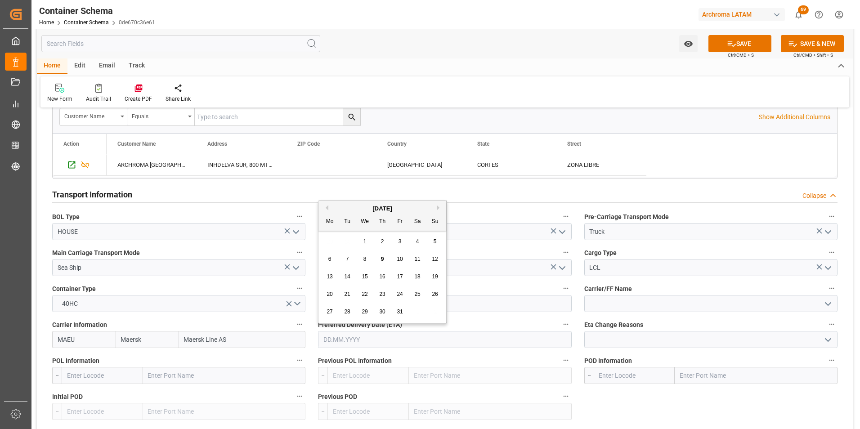
click at [439, 209] on button "Next Month" at bounding box center [439, 207] width 5 height 5
click at [418, 258] on span "8" at bounding box center [417, 259] width 3 height 6
type input "[DATE]"
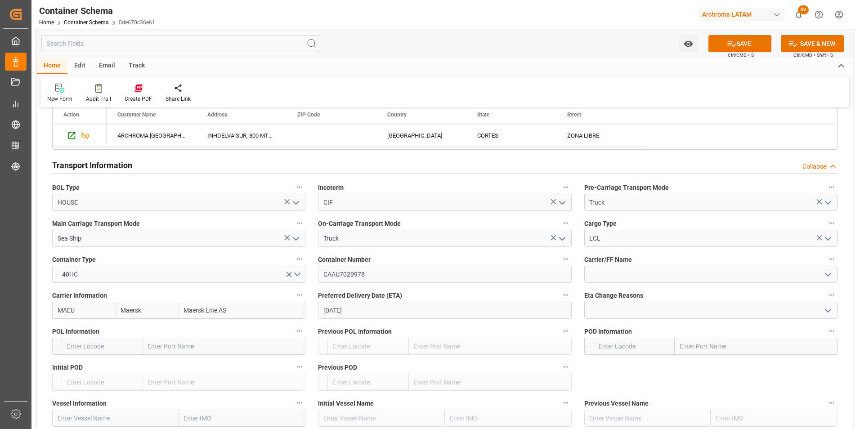
scroll to position [810, 0]
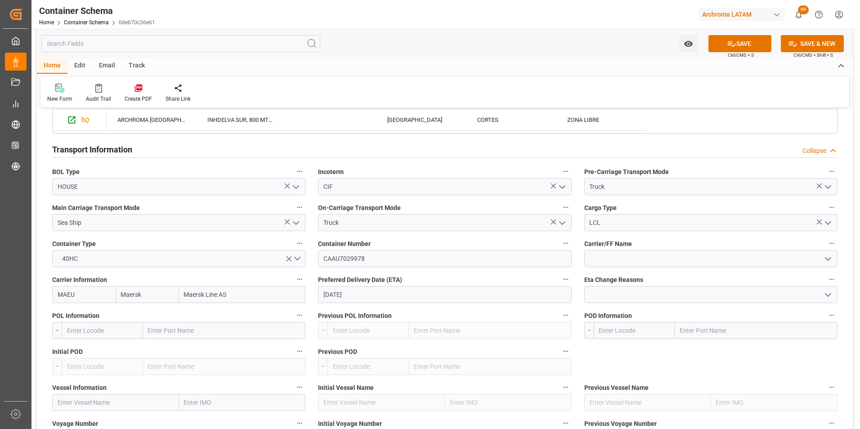
click at [185, 331] on input "text" at bounding box center [224, 330] width 163 height 17
click at [155, 336] on input "text" at bounding box center [224, 330] width 163 height 17
type input "SHANG"
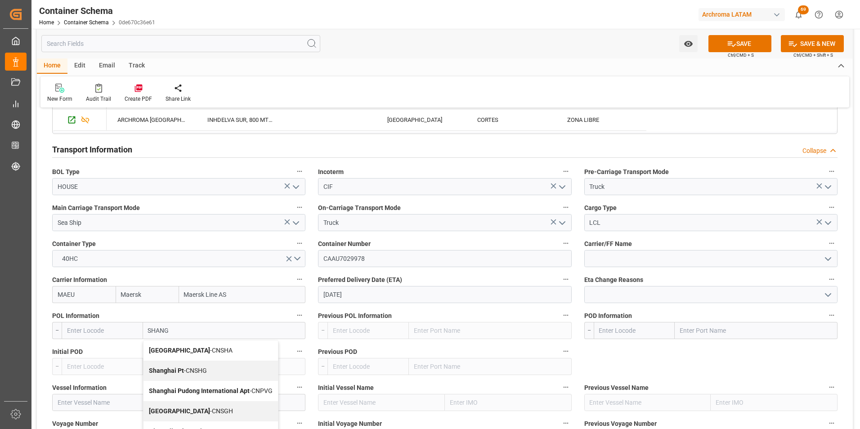
click at [188, 348] on span "Shanghai - CNSHA" at bounding box center [191, 350] width 84 height 7
type input "CNSHA"
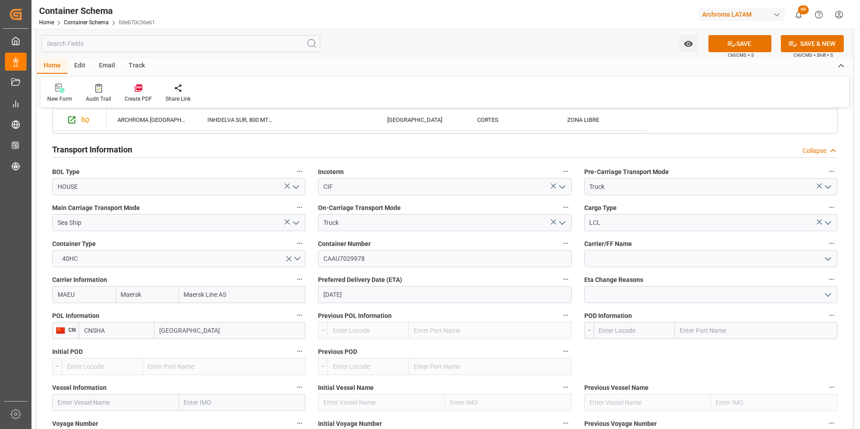
type input "Shanghai"
click at [695, 334] on input "text" at bounding box center [756, 330] width 163 height 17
type input "P"
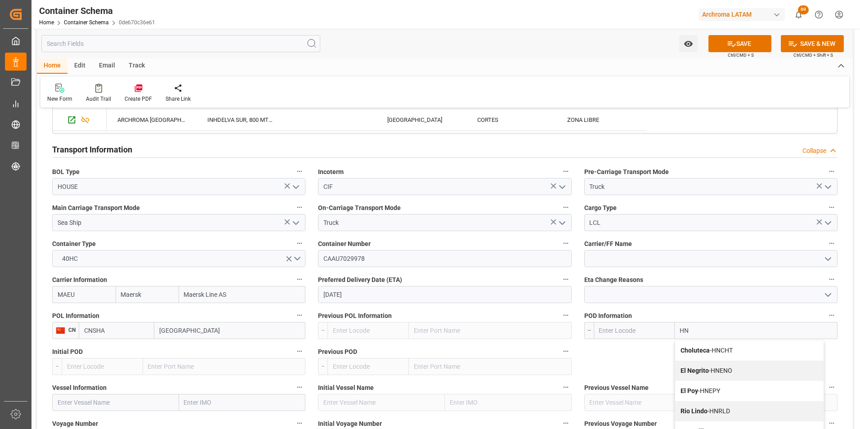
type input "H"
click at [640, 331] on input "text" at bounding box center [634, 330] width 81 height 17
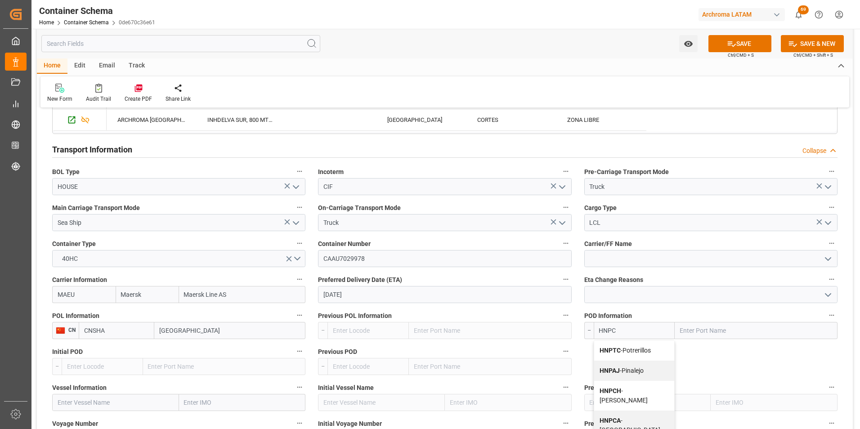
type input "HNPCR"
click at [644, 351] on span "HNPCR - Puerto Cortés" at bounding box center [631, 350] width 62 height 7
type input "Puerto Cortés"
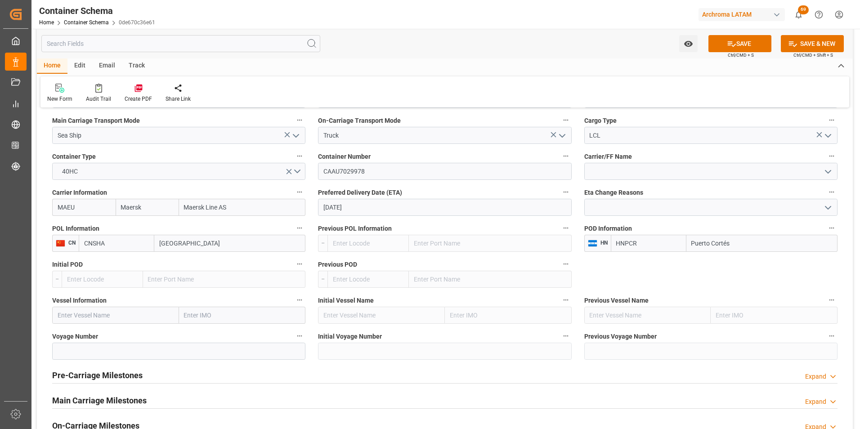
scroll to position [900, 0]
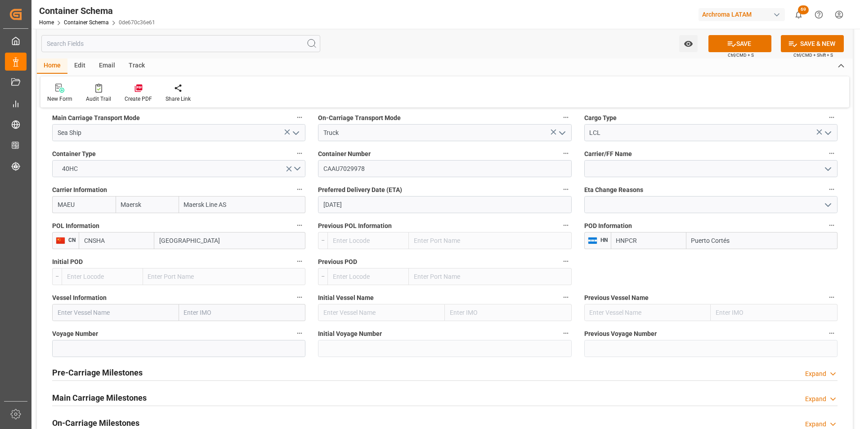
type input "HNPCR"
click at [127, 310] on input "text" at bounding box center [115, 312] width 127 height 17
click at [151, 320] on input "text" at bounding box center [115, 312] width 127 height 17
paste input "MAERSK EL PALOMAR"
click at [132, 332] on span "MAERSK EL PALOMAR - 9964481" at bounding box center [115, 332] width 115 height 7
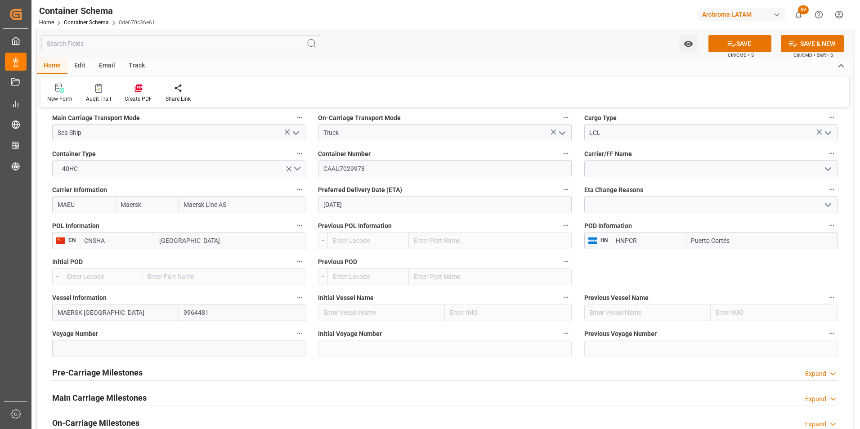
type input "MAERSK EL PALOMAR"
type input "9964481"
type input "MAERSK EL PALOMAR"
click at [161, 348] on input at bounding box center [178, 348] width 253 height 17
paste input "540E"
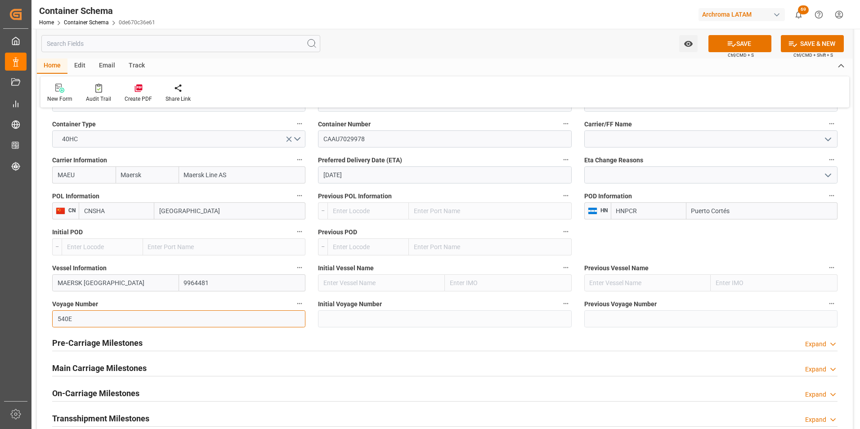
scroll to position [945, 0]
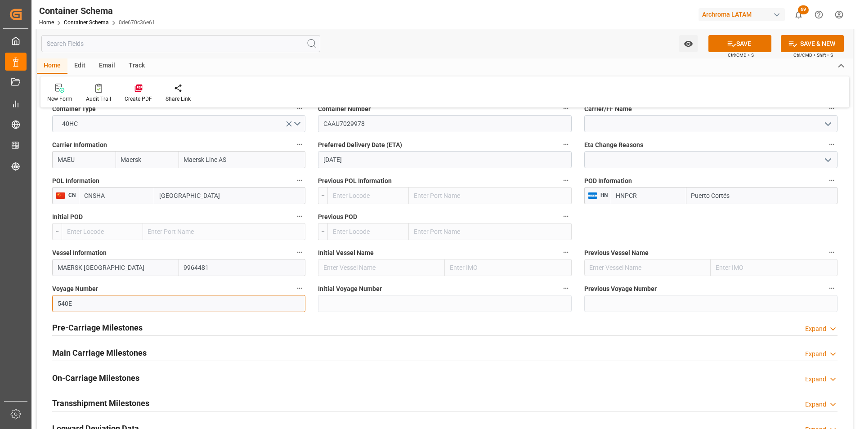
type input "540E"
click at [132, 355] on h2 "Main Carriage Milestones" at bounding box center [99, 353] width 95 height 12
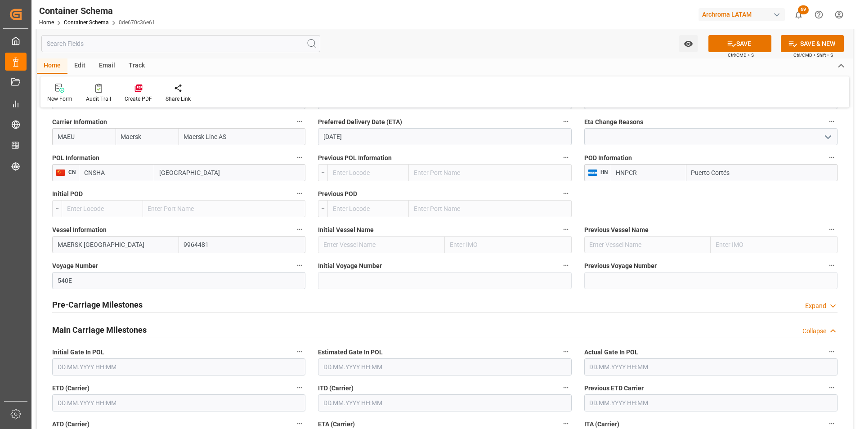
scroll to position [990, 0]
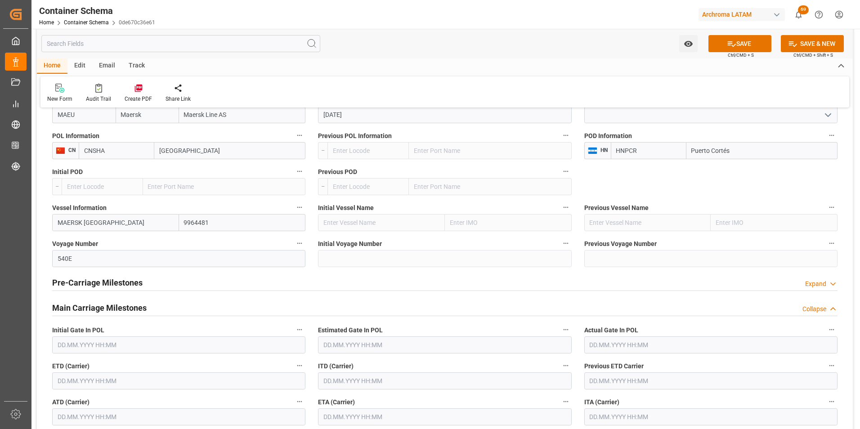
click at [89, 374] on input "text" at bounding box center [178, 381] width 253 height 17
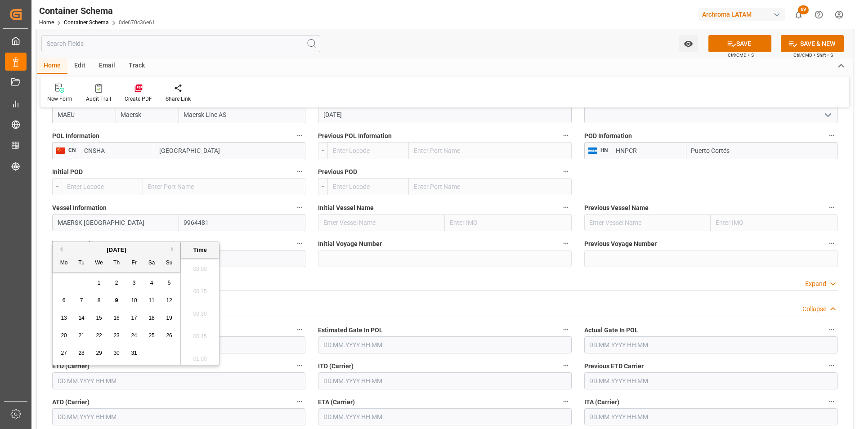
scroll to position [813, 0]
click at [67, 275] on div "29 30 1 2 3 4 5" at bounding box center [116, 284] width 123 height 18
click at [135, 284] on span "3" at bounding box center [134, 283] width 3 height 6
click at [199, 284] on li "22:15" at bounding box center [200, 289] width 38 height 23
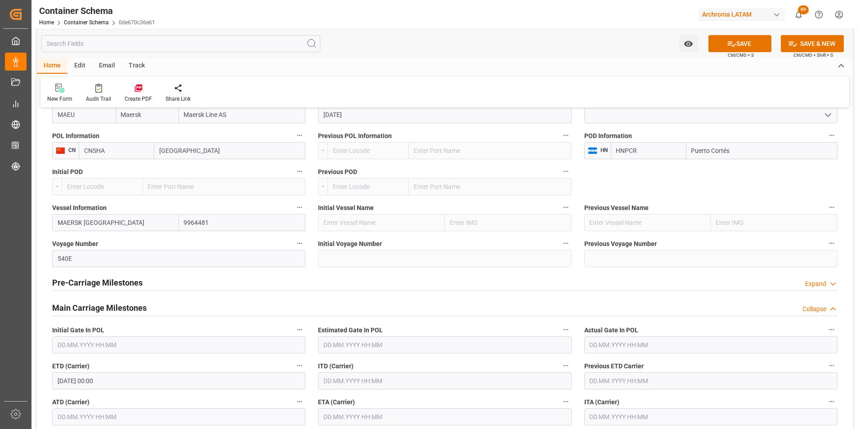
type input "03.10.2025 22:15"
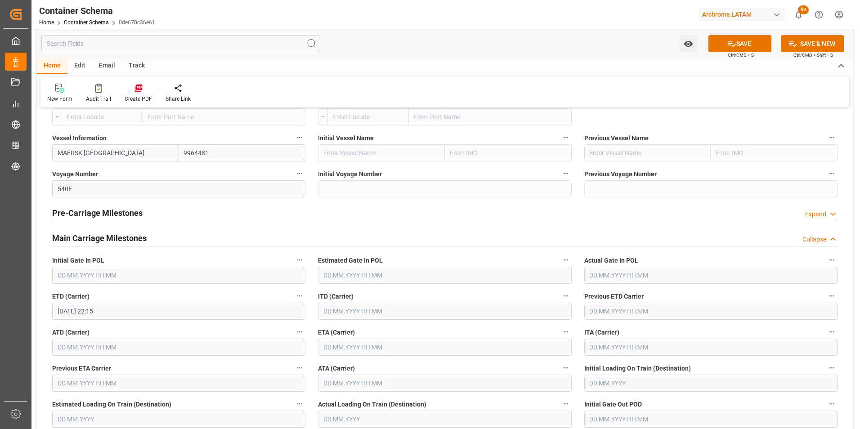
scroll to position [1080, 0]
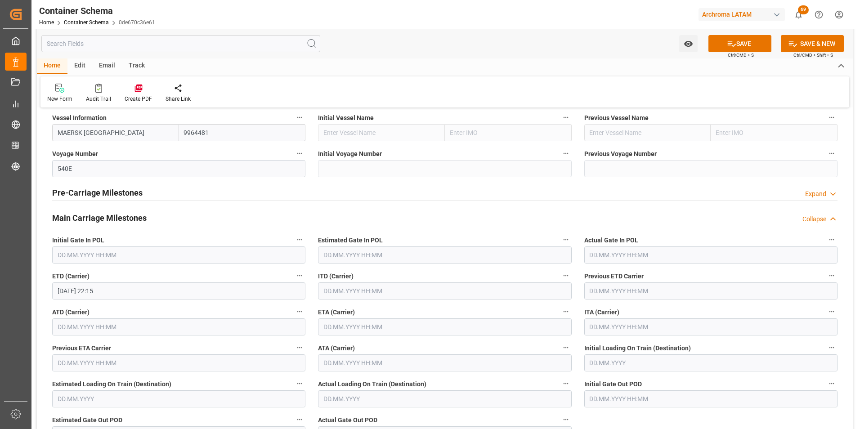
click at [344, 329] on input "text" at bounding box center [444, 327] width 253 height 17
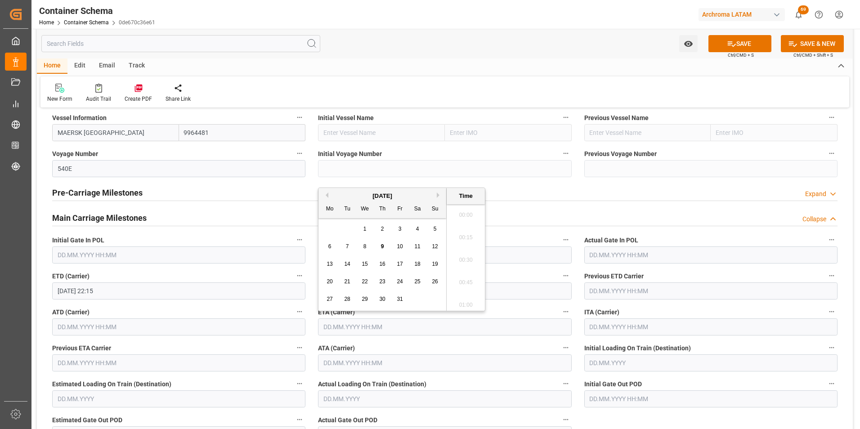
scroll to position [813, 0]
click at [439, 195] on button "Next Month" at bounding box center [439, 195] width 5 height 5
click at [413, 249] on div "8" at bounding box center [417, 247] width 11 height 11
click at [464, 217] on li "08:00" at bounding box center [466, 212] width 38 height 23
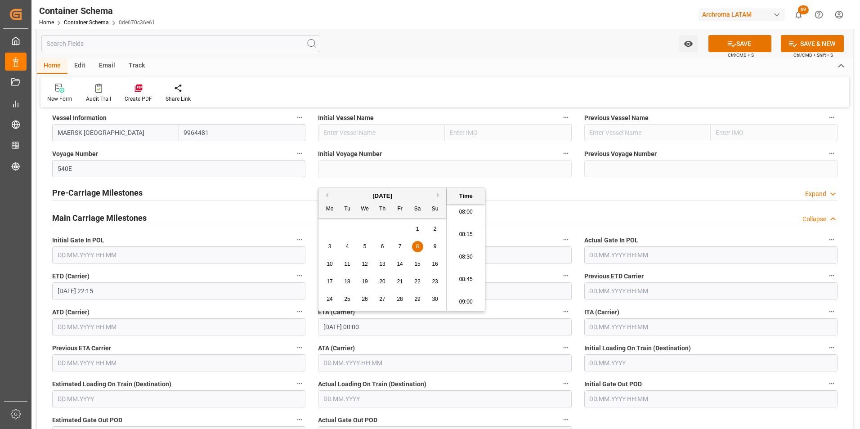
type input "08.11.2025 08:00"
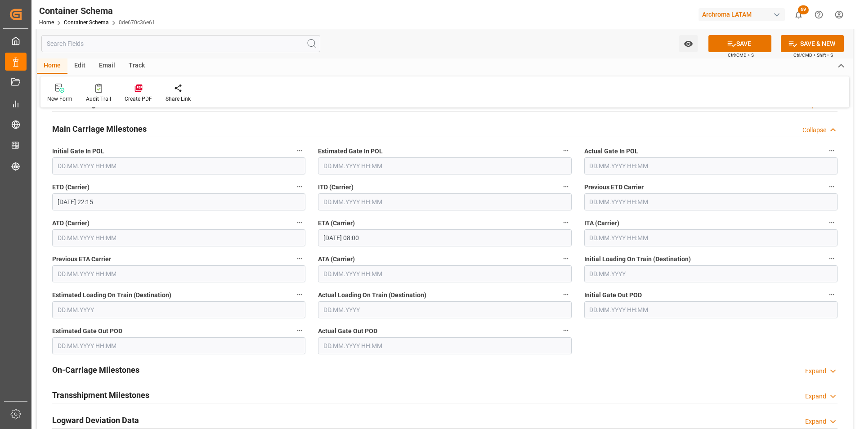
scroll to position [1170, 0]
click at [737, 46] on button "SAVE" at bounding box center [740, 43] width 63 height 17
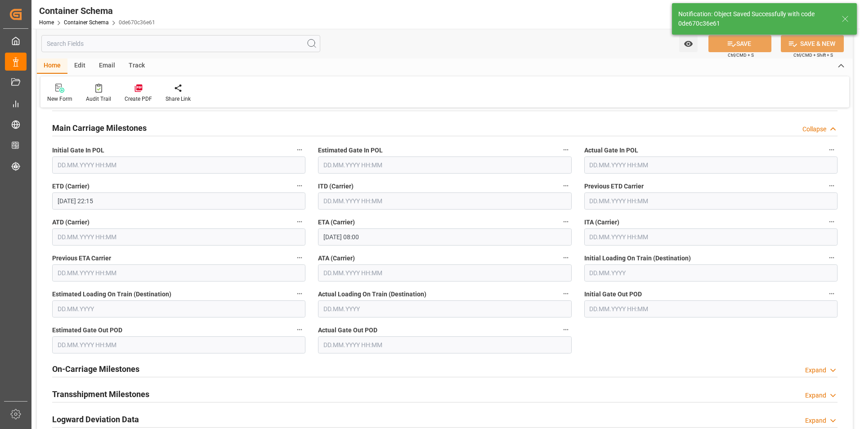
scroll to position [1080, 0]
type input "Document Sent"
type input "2 PALLET"
type input "HNPCR"
type input "Puerto Cortés"
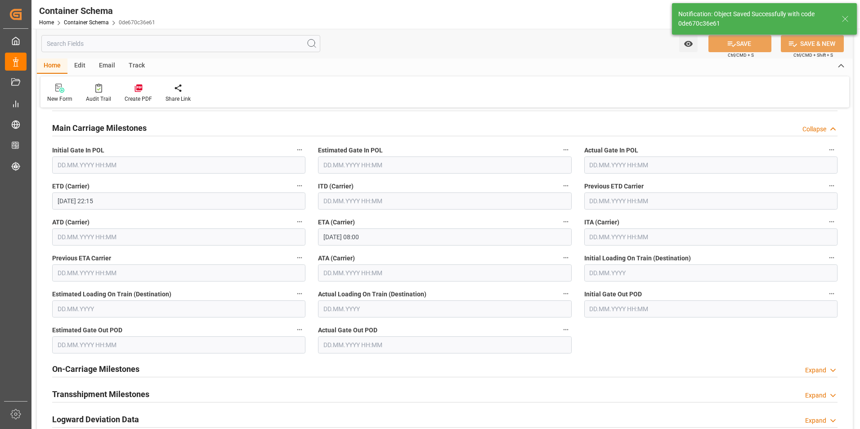
type input "MAERSK EL PALOMAR"
type input "9964481"
type input "540E"
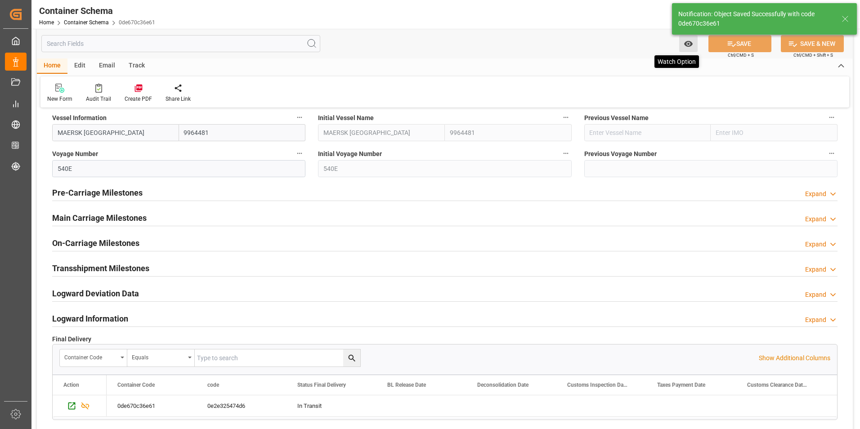
click at [691, 47] on icon "open menu" at bounding box center [688, 43] width 9 height 9
click at [661, 75] on div "No watchers yet" at bounding box center [645, 93] width 108 height 36
click at [666, 66] on span "Start Watching" at bounding box center [651, 63] width 82 height 9
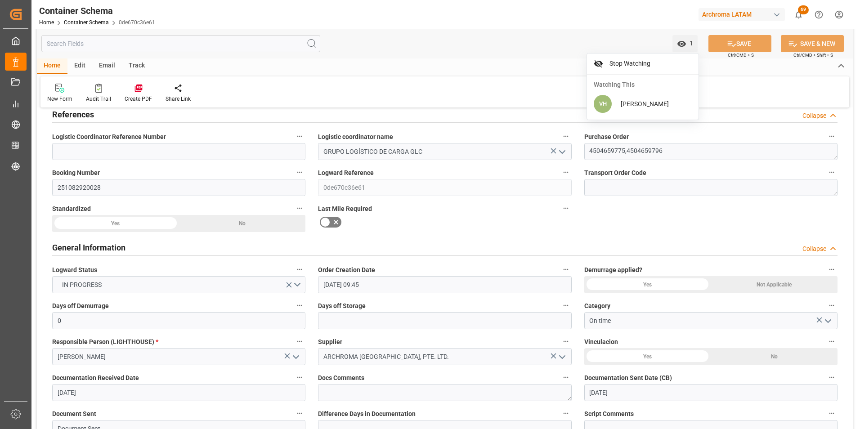
scroll to position [0, 0]
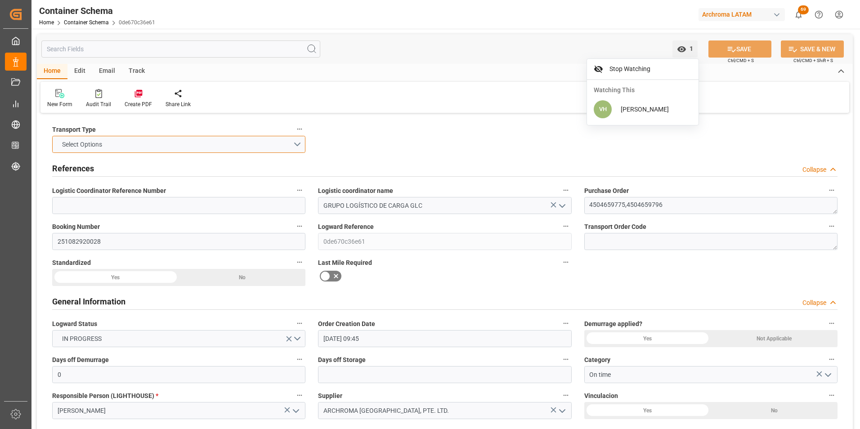
click at [289, 146] on button "Select Options" at bounding box center [178, 144] width 253 height 17
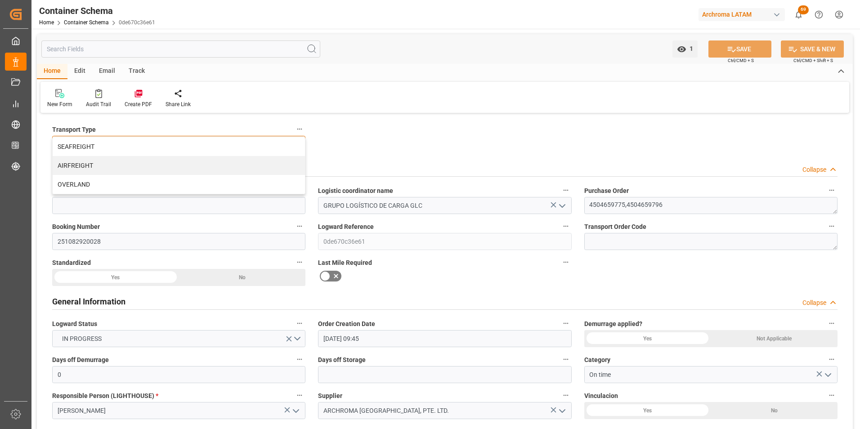
click at [241, 147] on div "SEAFREIGHT" at bounding box center [179, 146] width 252 height 19
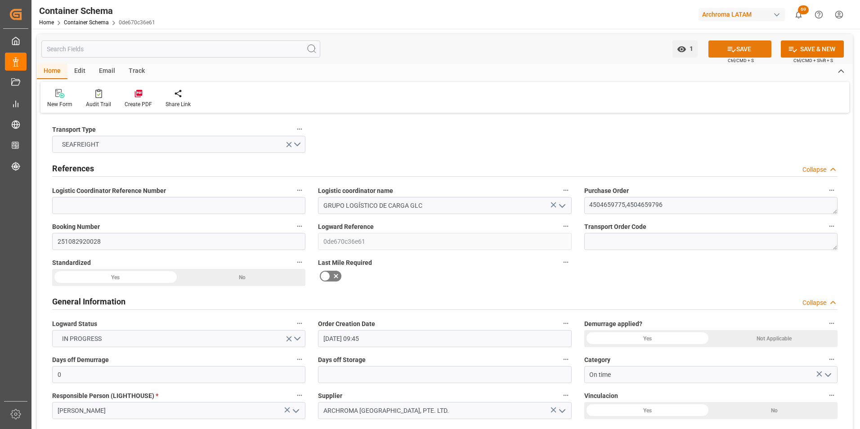
click at [750, 55] on button "SAVE" at bounding box center [740, 49] width 63 height 17
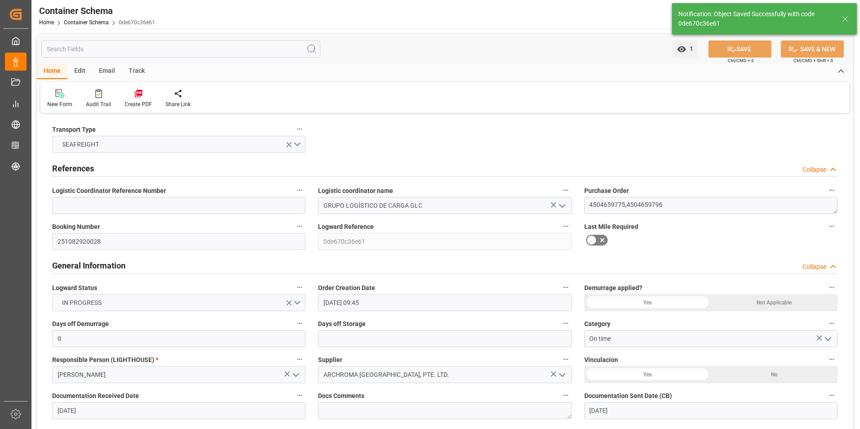
click at [113, 73] on div "Email" at bounding box center [107, 71] width 30 height 15
click at [56, 101] on div "Send Email" at bounding box center [60, 104] width 27 height 8
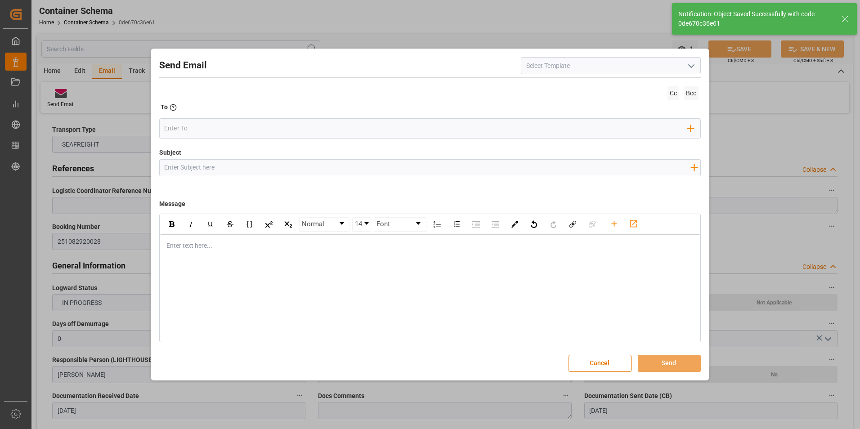
click at [690, 68] on icon "open menu" at bounding box center [691, 66] width 11 height 11
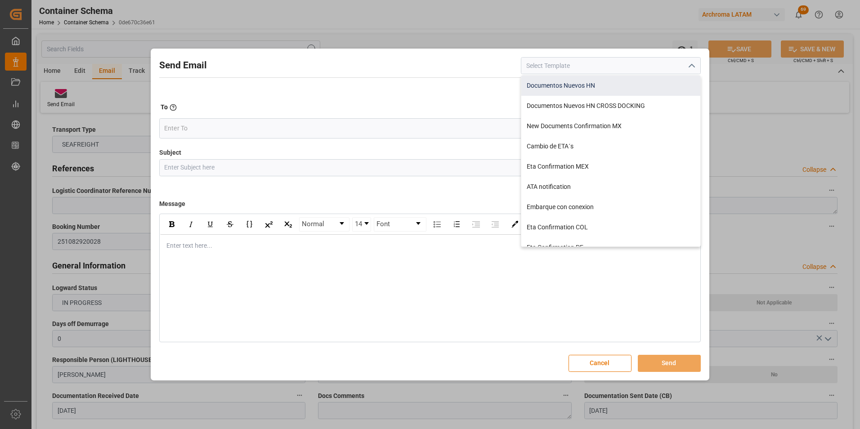
click at [572, 88] on div "Documentos Nuevos HN" at bounding box center [611, 86] width 179 height 20
type input "Documentos Nuevos HN"
type input "HN || PO {{purchaseOrder}} || {{category}} || BL {{bookingNumber}} || Confirmac…"
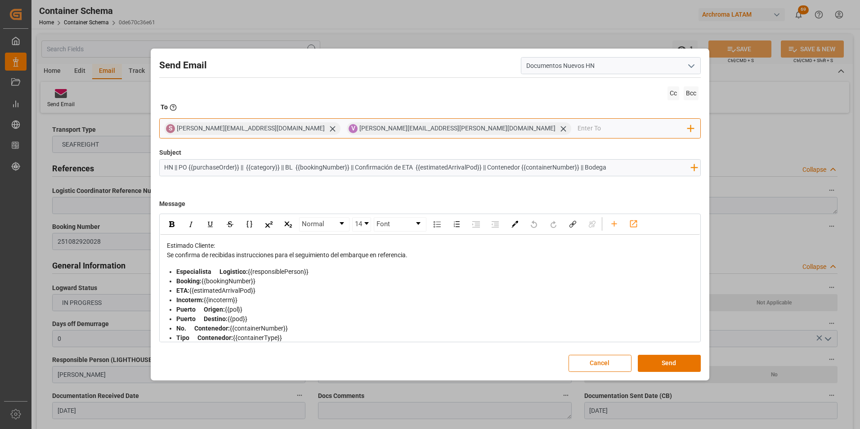
click at [330, 127] on icon at bounding box center [332, 128] width 5 height 5
click at [395, 131] on input "email" at bounding box center [541, 129] width 293 height 14
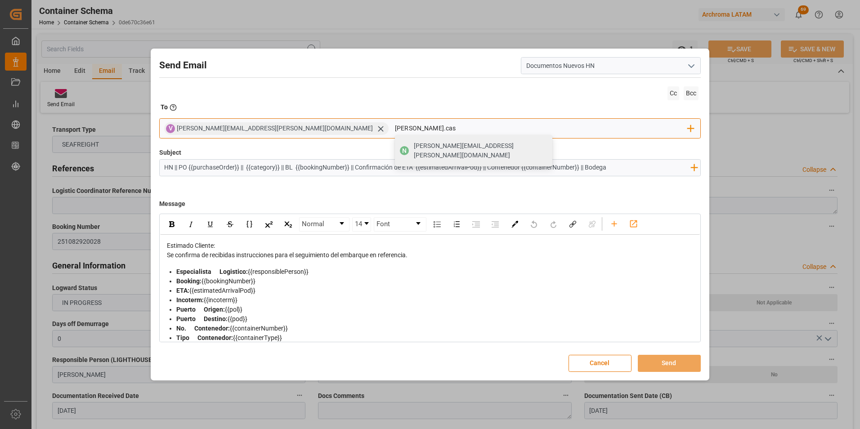
type input "nancy.castellanos@archroma.com"
click at [414, 146] on span "nancy.castellanos@archroma.com" at bounding box center [480, 150] width 132 height 19
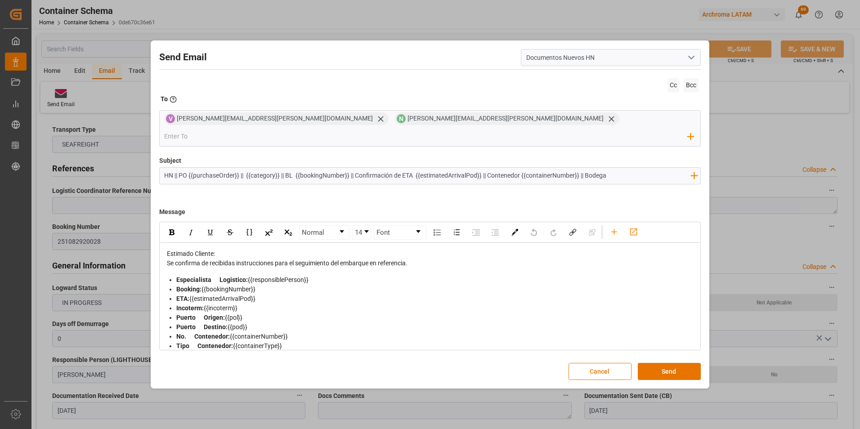
click at [173, 168] on input "HN || PO {{purchaseOrder}} || {{category}} || BL {{bookingNumber}} || Confirmac…" at bounding box center [428, 176] width 536 height 16
click at [175, 168] on input "HN || PO {{purchaseOrder}} || {{category}} || BL {{bookingNumber}} || Confirmac…" at bounding box center [428, 176] width 536 height 16
click at [176, 168] on input "HN || PO {{purchaseOrder}} || {{category}} || BL {{bookingNumber}} || Confirmac…" at bounding box center [428, 176] width 536 height 16
click at [174, 168] on input "HN || PO {{purchaseOrder}} || {{category}} || BL {{bookingNumber}} || Confirmac…" at bounding box center [428, 176] width 536 height 16
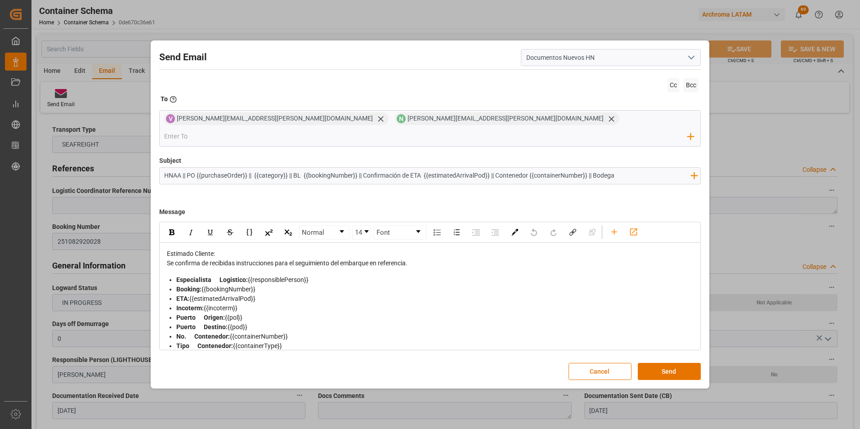
click at [612, 170] on input "HNAA || PO {{purchaseOrder}} || {{category}} || BL {{bookingNumber}} || Confirm…" at bounding box center [428, 176] width 536 height 16
click at [608, 170] on input "HNAA || PO {{purchaseOrder}} || {{category}} || BL {{bookingNumber}} || Confirm…" at bounding box center [428, 176] width 536 height 16
click at [614, 230] on icon "rdw-toolbar" at bounding box center [614, 232] width 5 height 5
type input "HNAA || PO {{purchaseOrder}} || {{category}} || BL {{bookingNumber}} || Confirm…"
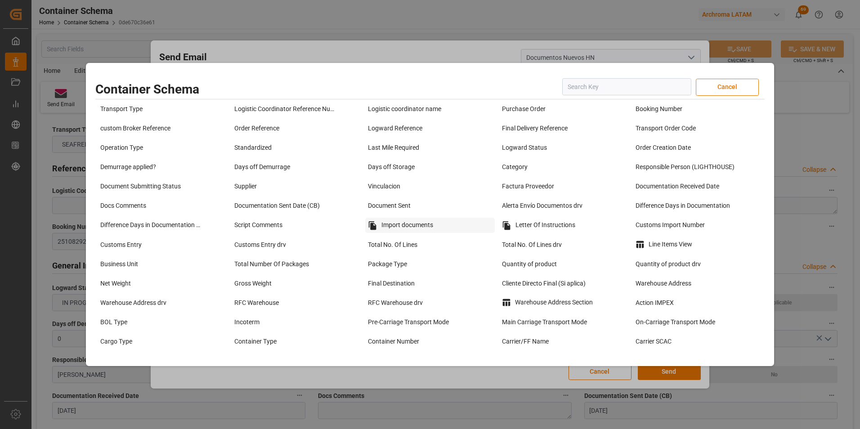
click at [437, 219] on div "Import documents" at bounding box center [430, 225] width 130 height 15
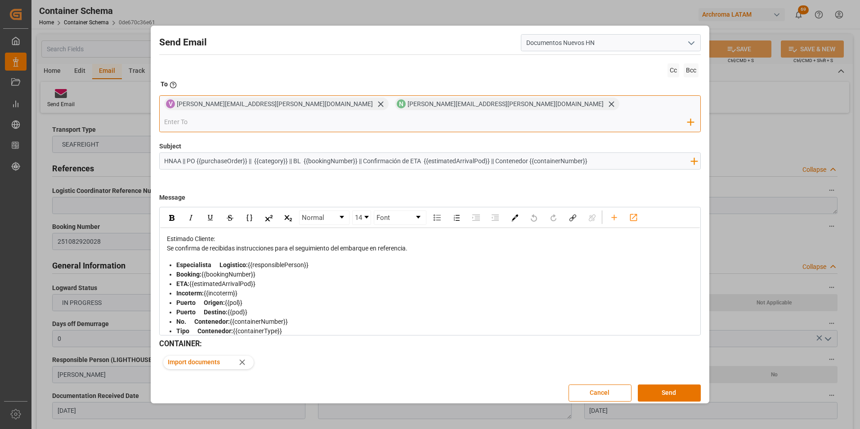
click at [439, 115] on input "email" at bounding box center [426, 122] width 524 height 14
paste input "elsa.aguilar@glcamerica.com"
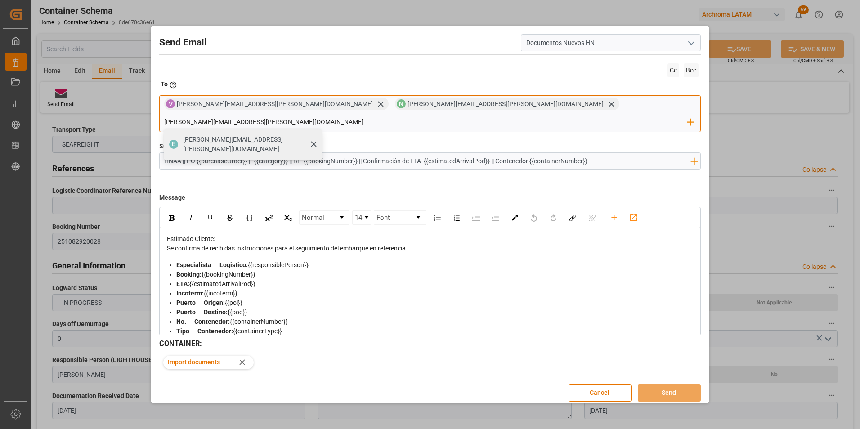
type input "elsa.aguilar@glcamerica.com"
click at [315, 135] on span "elsa.aguilar@glcamerica.com" at bounding box center [249, 144] width 132 height 19
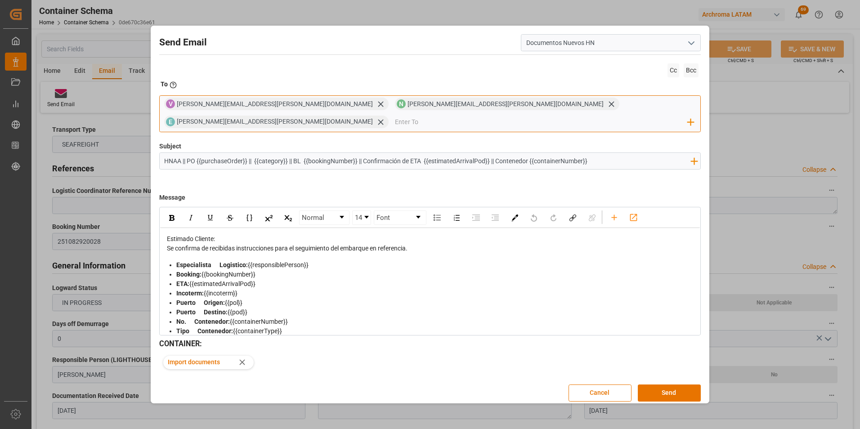
paste input "lenin.vasquez@glcamerica.com"
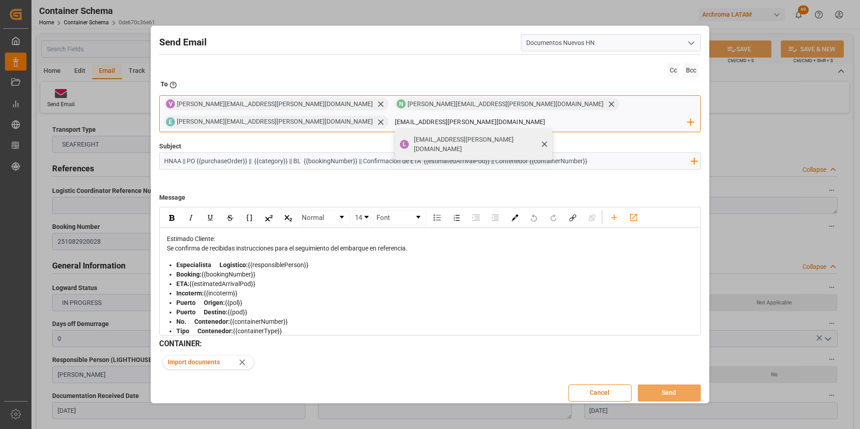
type input "lenin.vasquez@glcamerica.com"
click at [546, 135] on span "lenin.vasquez@glcamerica.com" at bounding box center [480, 144] width 132 height 19
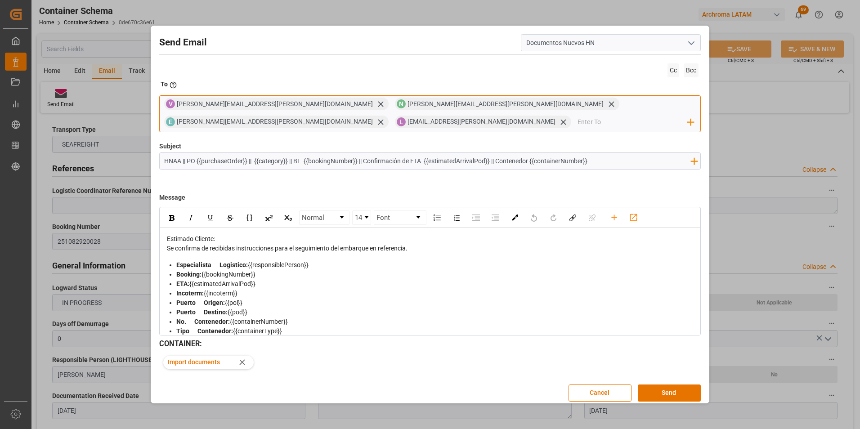
paste input "karen.amaya@glcamerica.com"
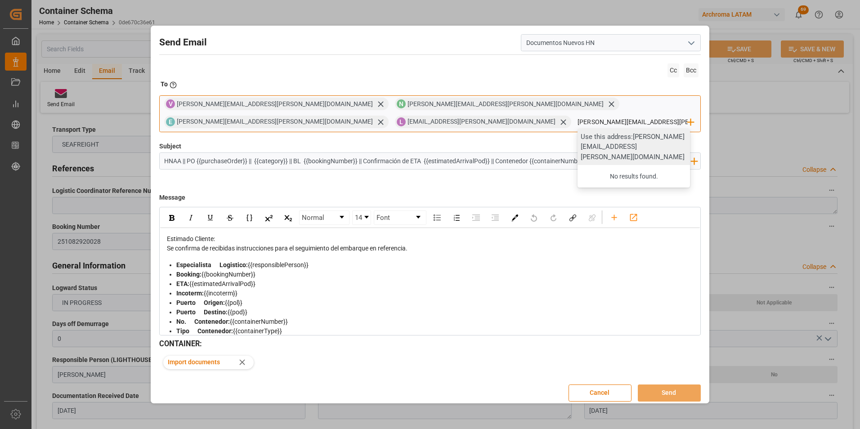
type input "karen.amaya@glcamerica.com"
click at [578, 141] on div "Use this address: karen.amaya@glcamerica.com" at bounding box center [634, 147] width 113 height 37
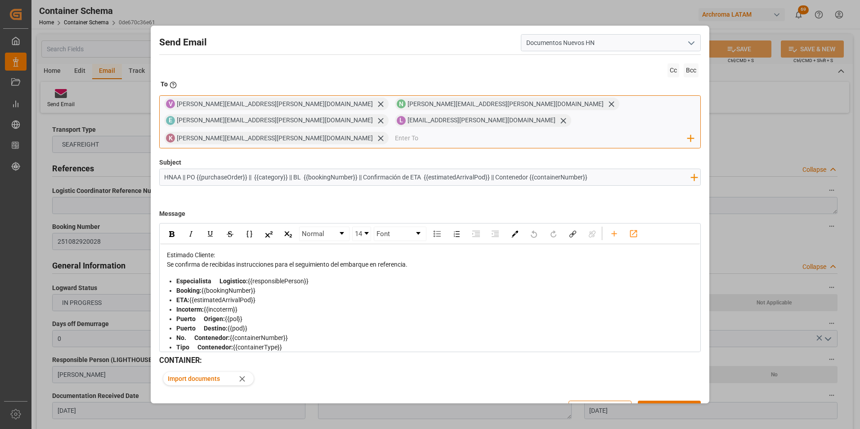
paste input "rene.nunez@glcamerica.com"
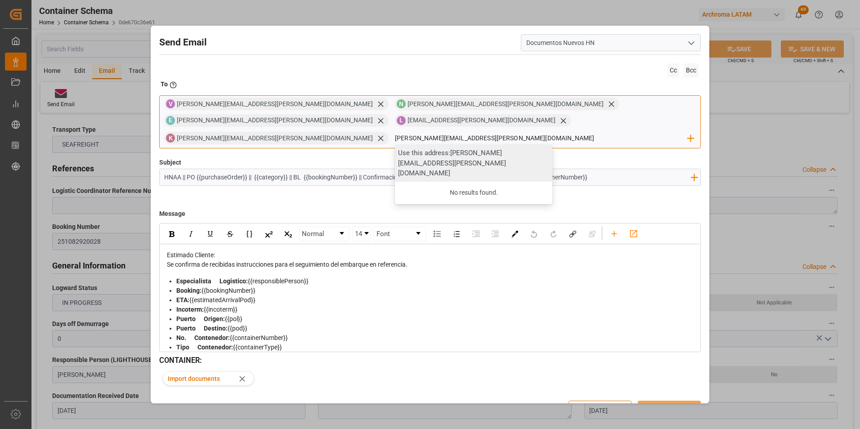
type input "rene.nunez@glcamerica.com"
click at [395, 145] on div "Use this address: rene.nunez@glcamerica.com" at bounding box center [474, 163] width 158 height 37
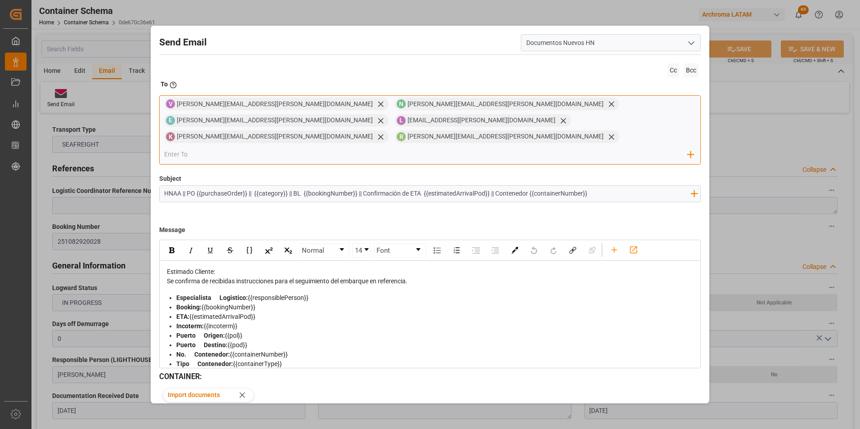
paste input "belinda.martinez@glcamerica.com"
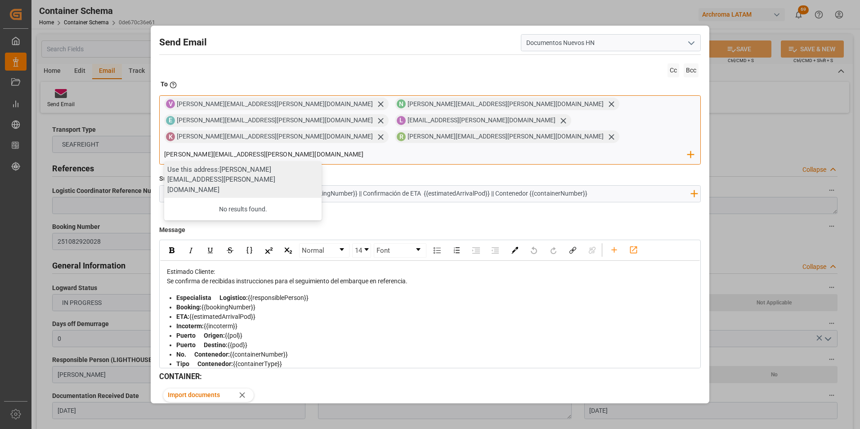
type input "belinda.martinez@glcamerica.com"
click at [322, 162] on div "Use this address: belinda.martinez@glcamerica.com" at bounding box center [243, 180] width 158 height 37
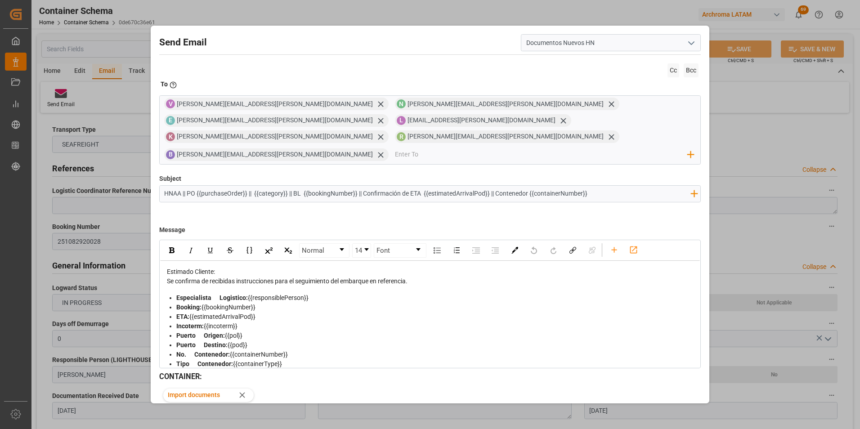
click at [436, 277] on div "Se confirma de recibidas instrucciones para el seguimiento del embarque en refe…" at bounding box center [430, 281] width 527 height 9
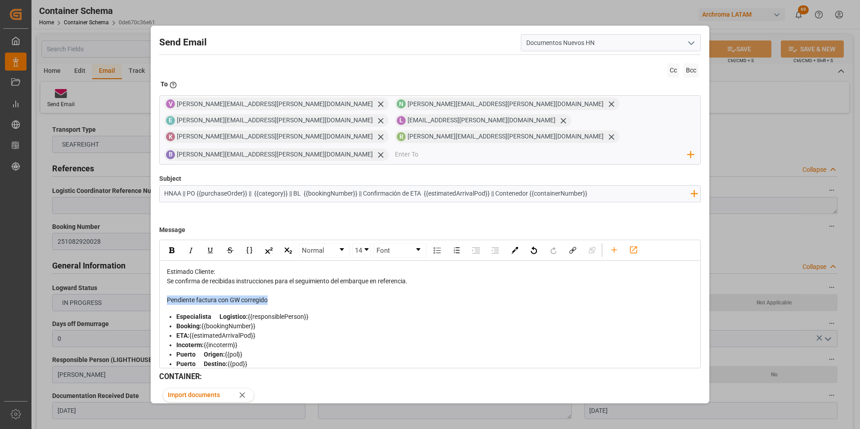
drag, startPoint x: 263, startPoint y: 267, endPoint x: 164, endPoint y: 266, distance: 99.0
click at [164, 266] on div "Estimado Cliente: Se confirma de recibidas instrucciones para el seguimiento de…" at bounding box center [430, 371] width 540 height 221
click at [170, 244] on div "rdw-inline-control" at bounding box center [172, 251] width 16 height 14
click at [210, 247] on img "rdw-inline-control" at bounding box center [210, 250] width 7 height 7
click at [272, 296] on div "Pendiente factura con GW corregido" at bounding box center [430, 300] width 527 height 9
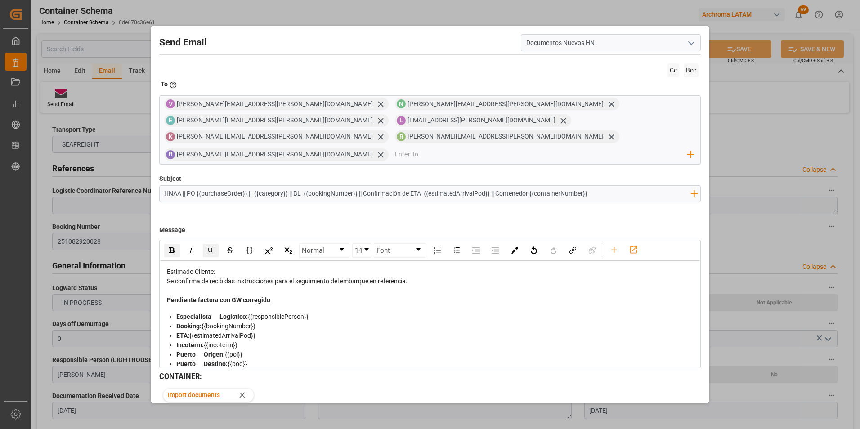
click at [653, 418] on button "Send" at bounding box center [669, 426] width 63 height 17
